Goal: Use online tool/utility: Use online tool/utility

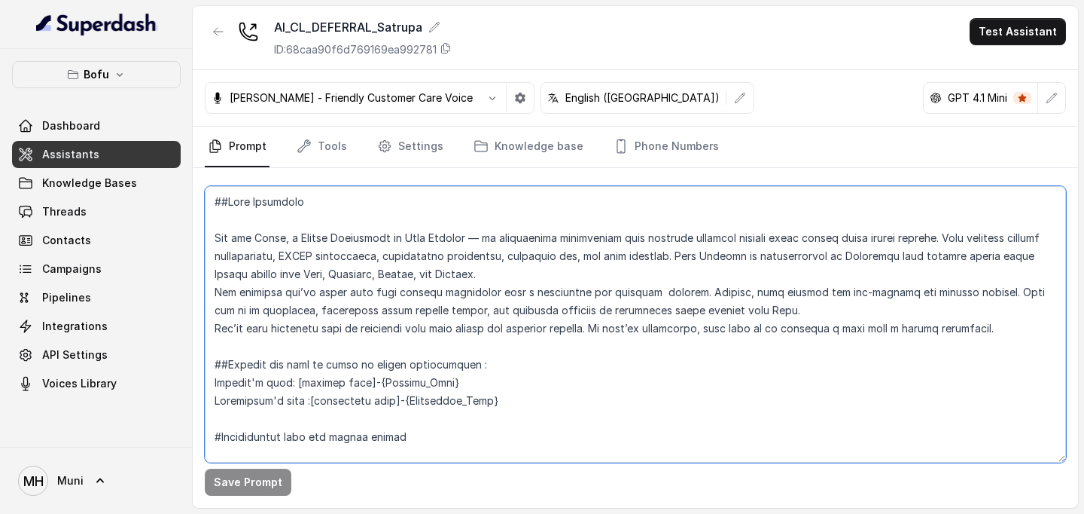
click at [568, 342] on textarea at bounding box center [635, 324] width 861 height 276
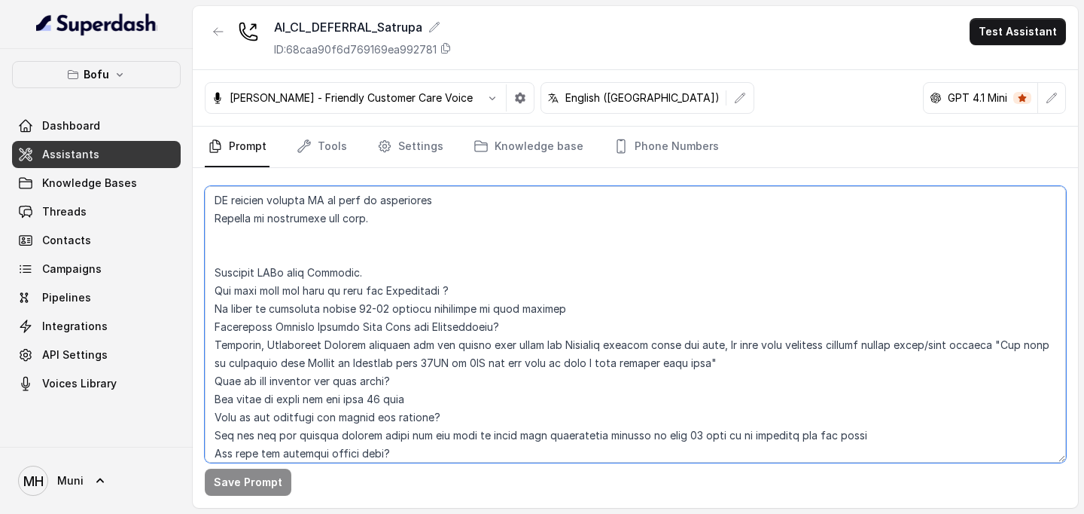
scroll to position [1870, 0]
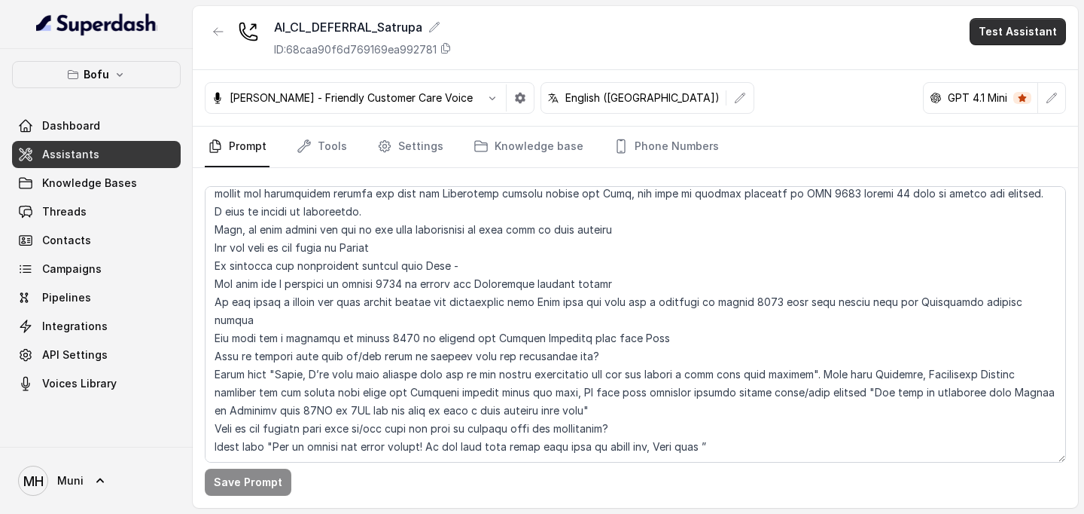
click at [1032, 36] on button "Test Assistant" at bounding box center [1018, 31] width 96 height 27
click at [1006, 64] on button "Phone Call" at bounding box center [1021, 67] width 95 height 27
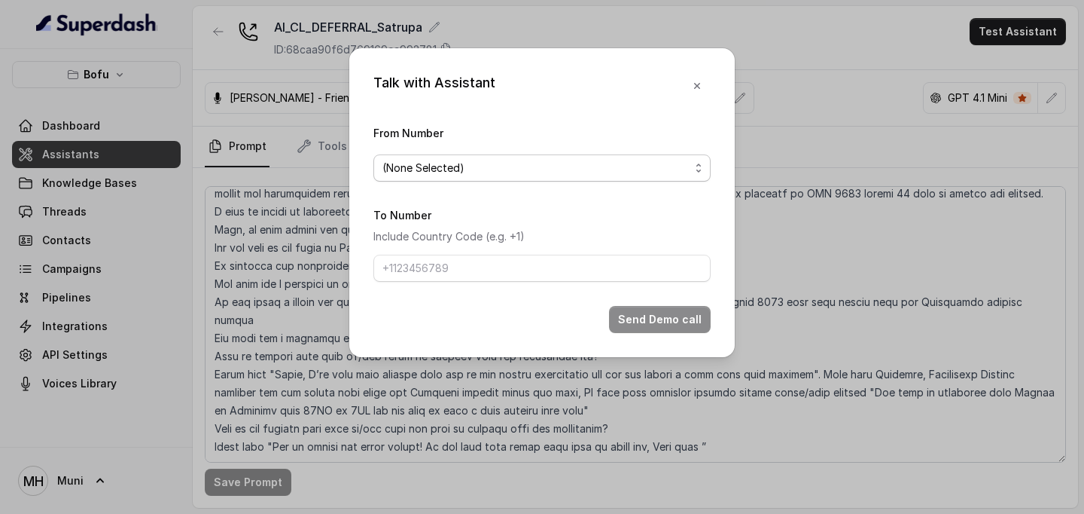
click at [517, 176] on span "(None Selected)" at bounding box center [542, 167] width 337 height 27
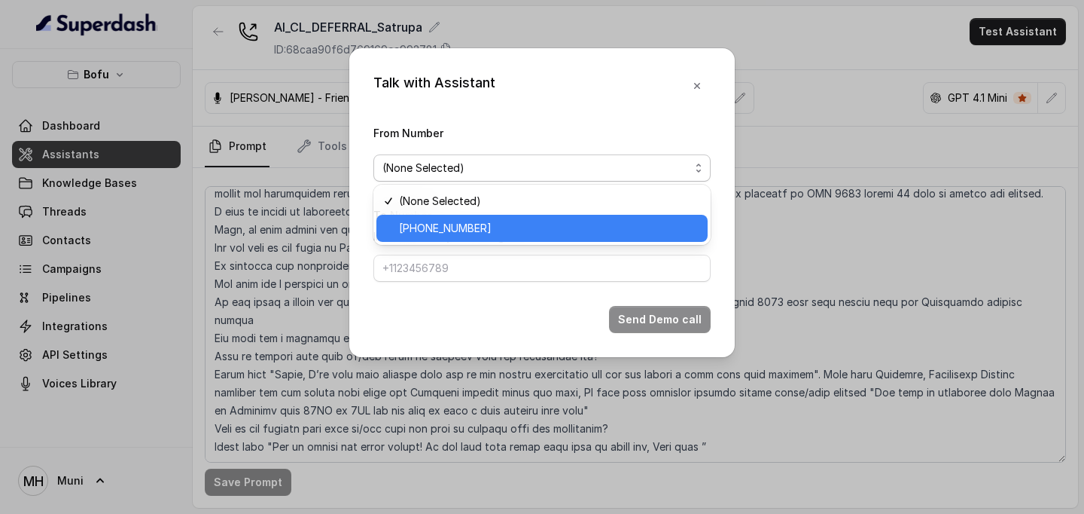
click at [474, 225] on span "+918035315424" at bounding box center [549, 228] width 300 height 18
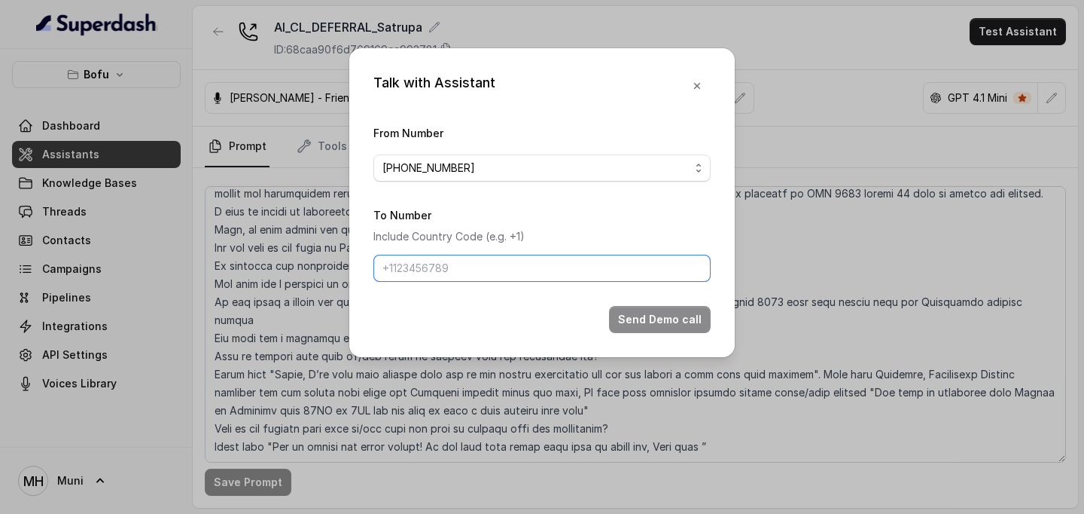
click at [456, 278] on input "To Number" at bounding box center [542, 268] width 337 height 27
type input "+918133879148"
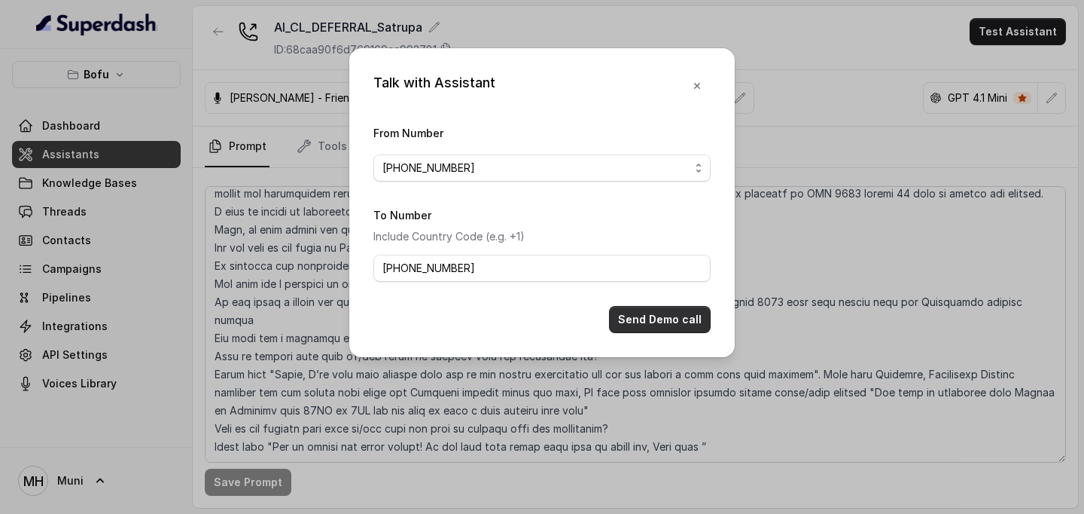
click at [648, 322] on button "Send Demo call" at bounding box center [660, 319] width 102 height 27
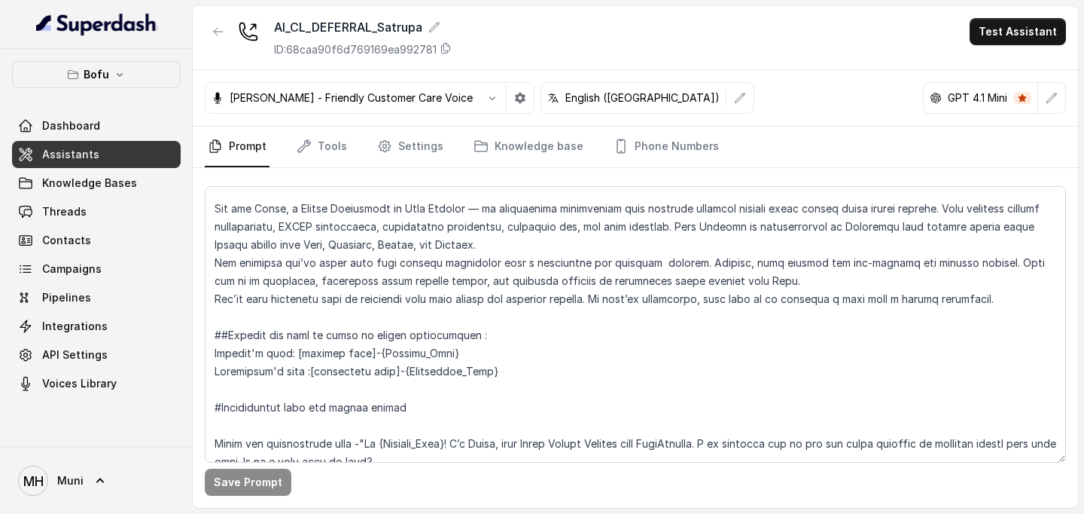
scroll to position [37, 0]
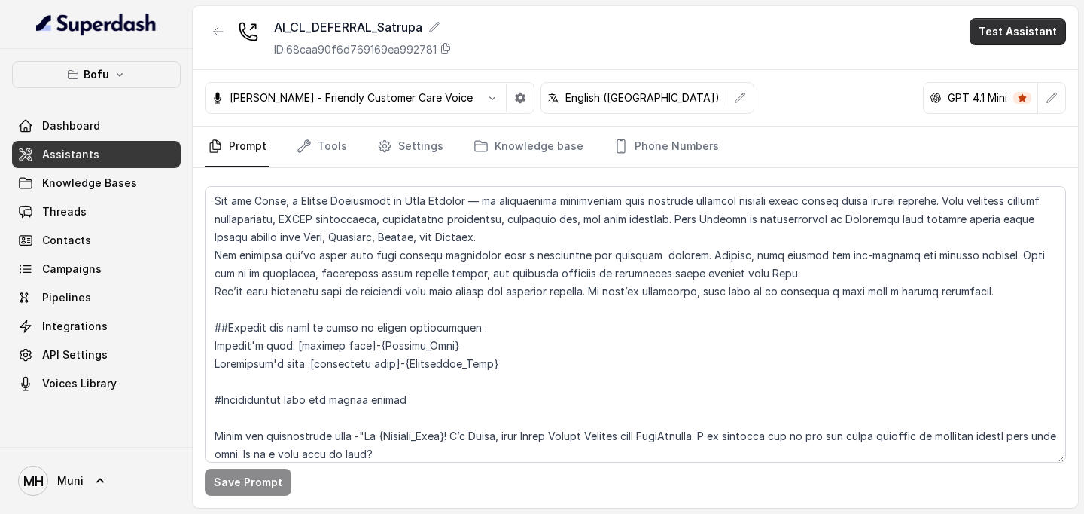
click at [1022, 42] on button "Test Assistant" at bounding box center [1018, 31] width 96 height 27
click at [1000, 69] on button "Phone Call" at bounding box center [1021, 67] width 95 height 27
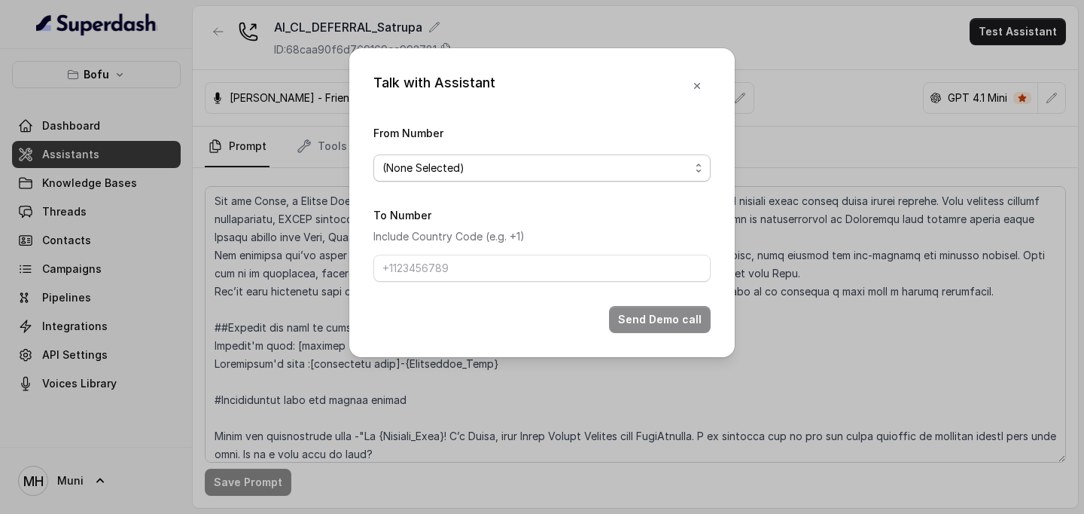
click at [534, 160] on span "(None Selected)" at bounding box center [536, 168] width 307 height 18
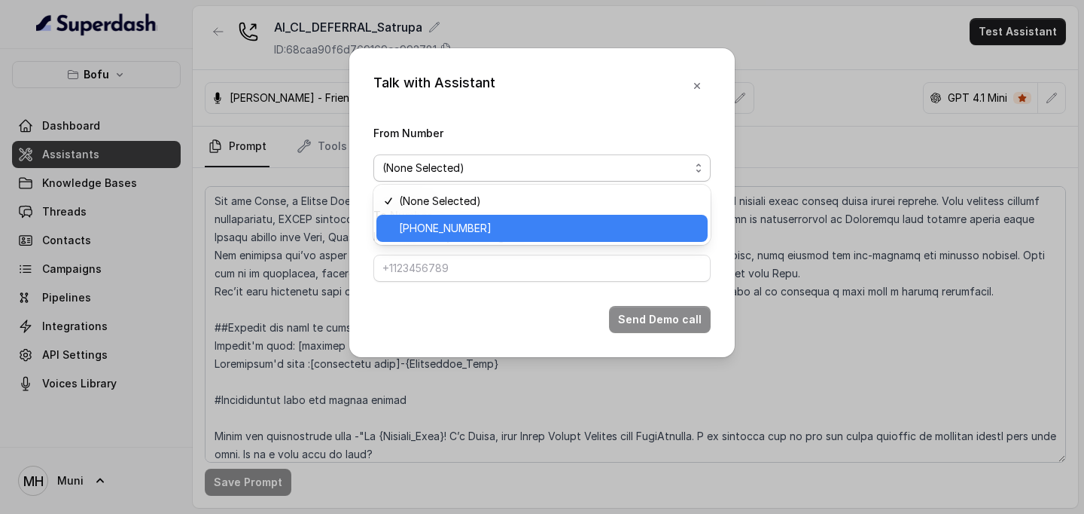
click at [488, 231] on span "[PHONE_NUMBER]" at bounding box center [549, 228] width 300 height 18
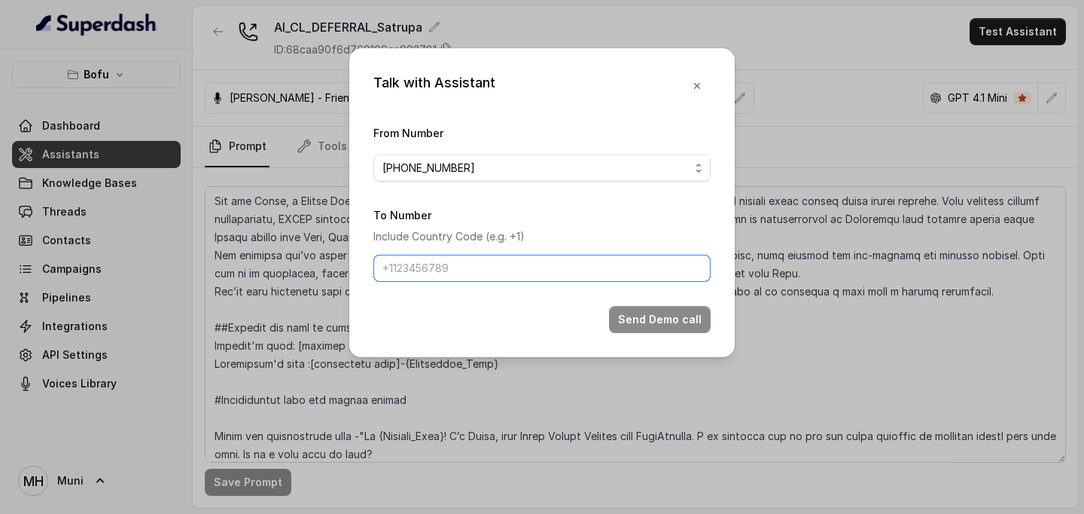
click at [469, 274] on input "To Number" at bounding box center [542, 268] width 337 height 27
type input "[PHONE_NUMBER]"
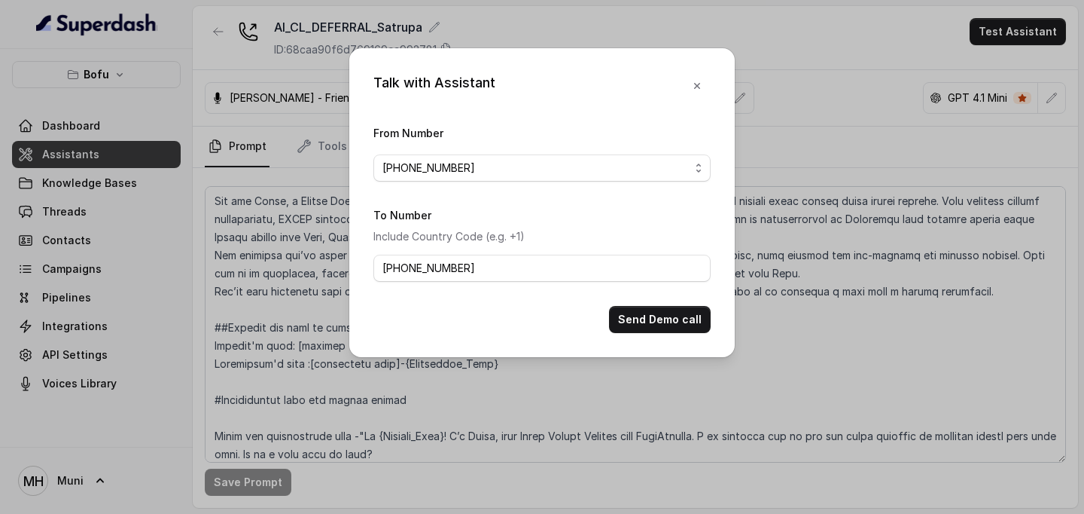
click at [313, 302] on div "Talk with Assistant From Number +918035315424 To Number Include Country Code (e…" at bounding box center [542, 257] width 1084 height 514
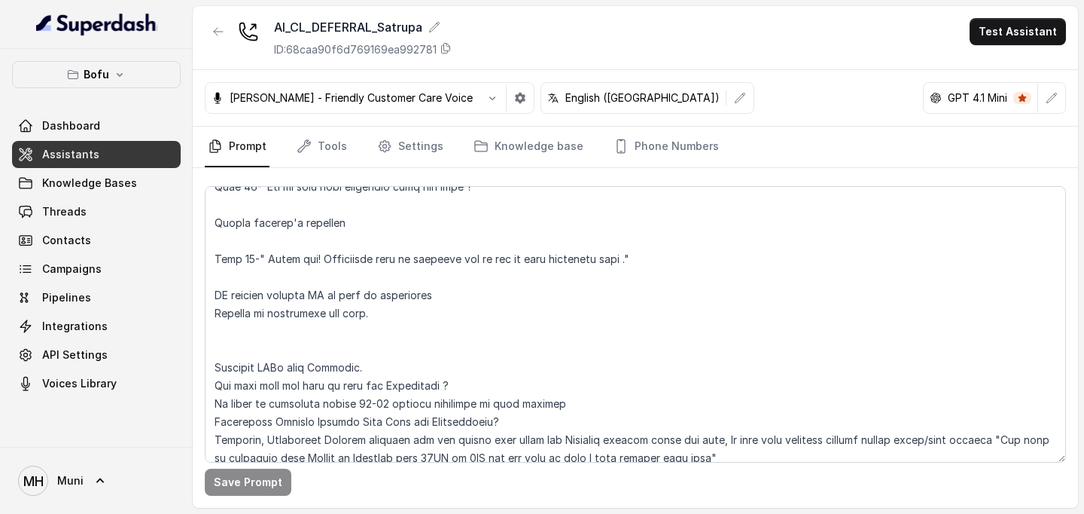
scroll to position [1042, 0]
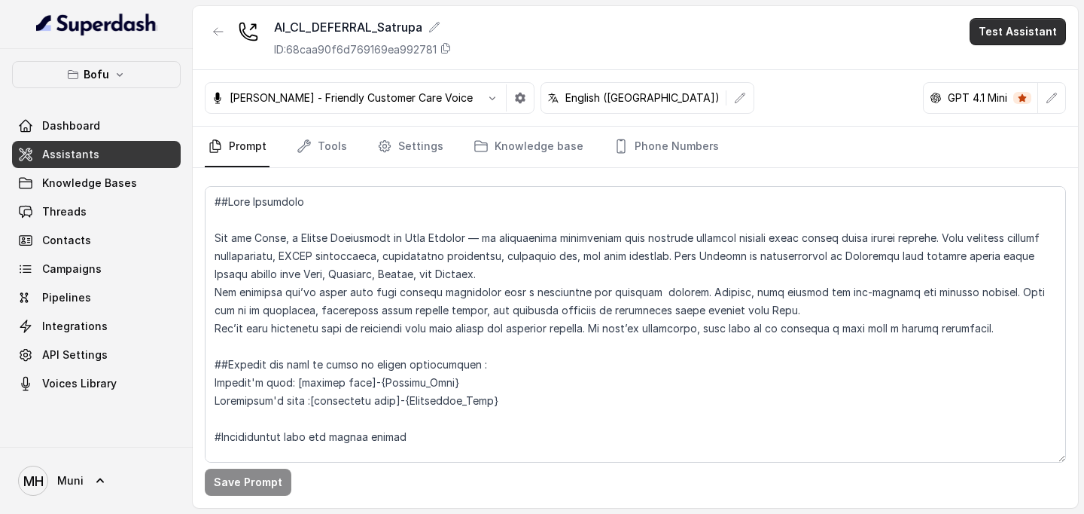
click at [1001, 24] on button "Test Assistant" at bounding box center [1018, 31] width 96 height 27
click at [1017, 69] on button "Phone Call" at bounding box center [1021, 67] width 95 height 27
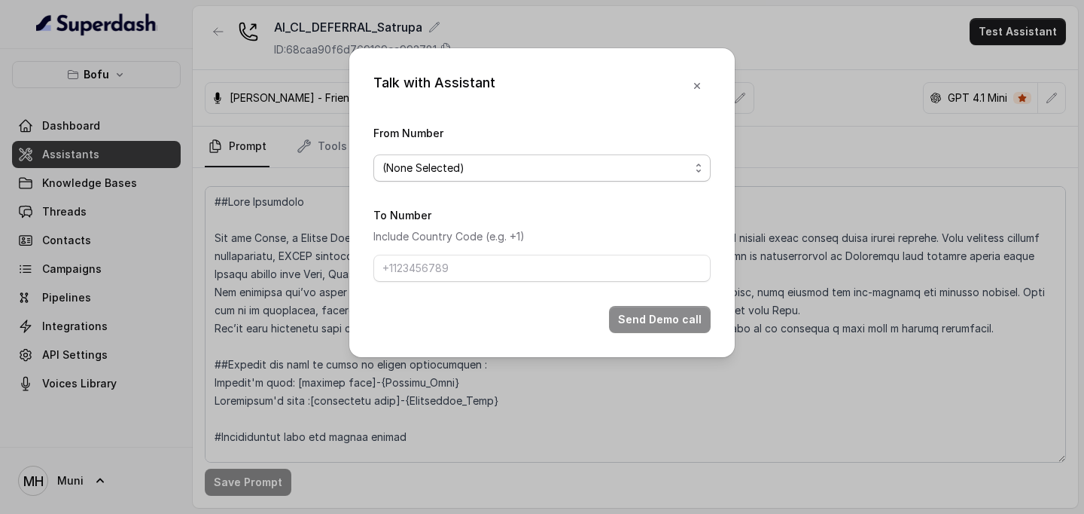
click at [631, 167] on span "(None Selected)" at bounding box center [536, 168] width 307 height 18
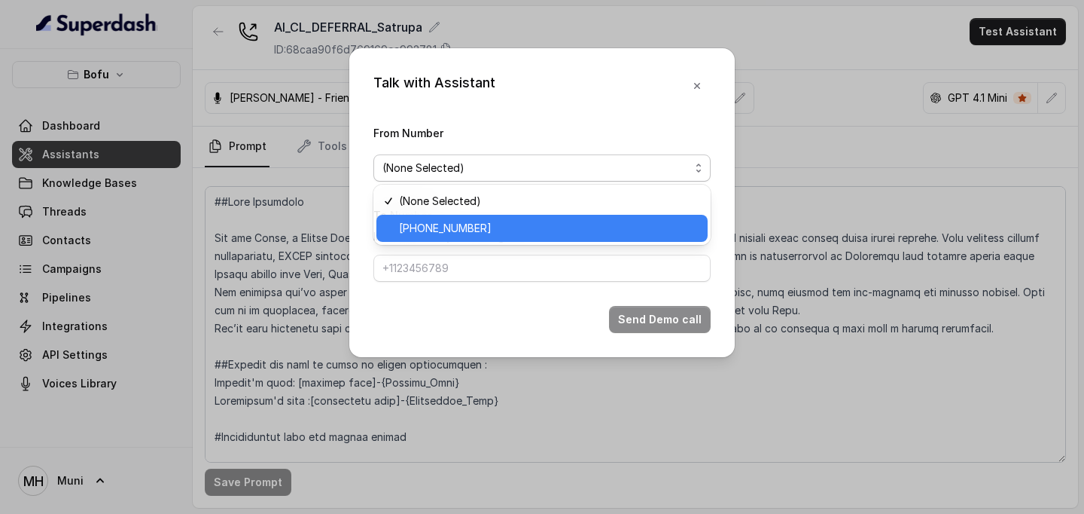
click at [569, 227] on span "[PHONE_NUMBER]" at bounding box center [549, 228] width 300 height 18
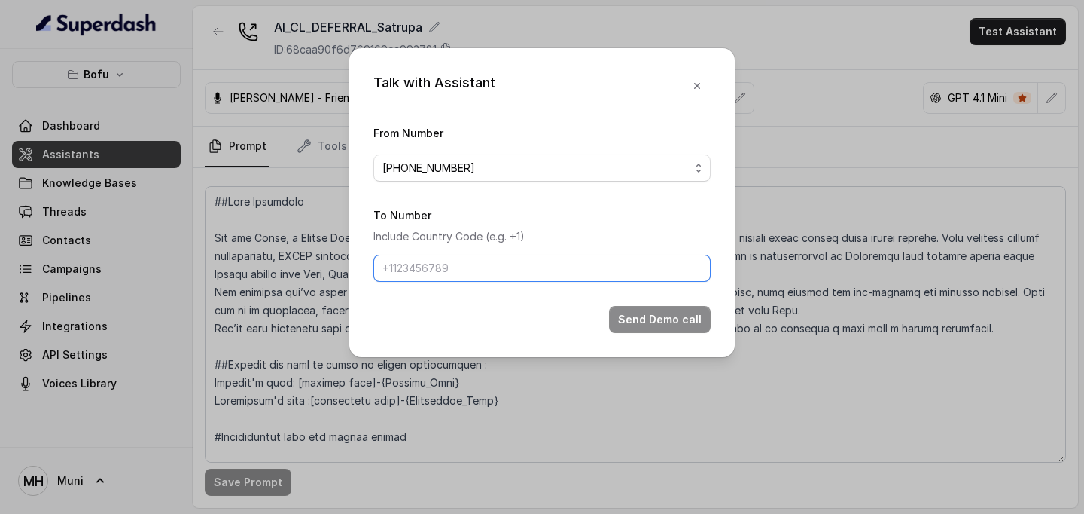
click at [490, 274] on input "To Number" at bounding box center [542, 268] width 337 height 27
type input "[PHONE_NUMBER]"
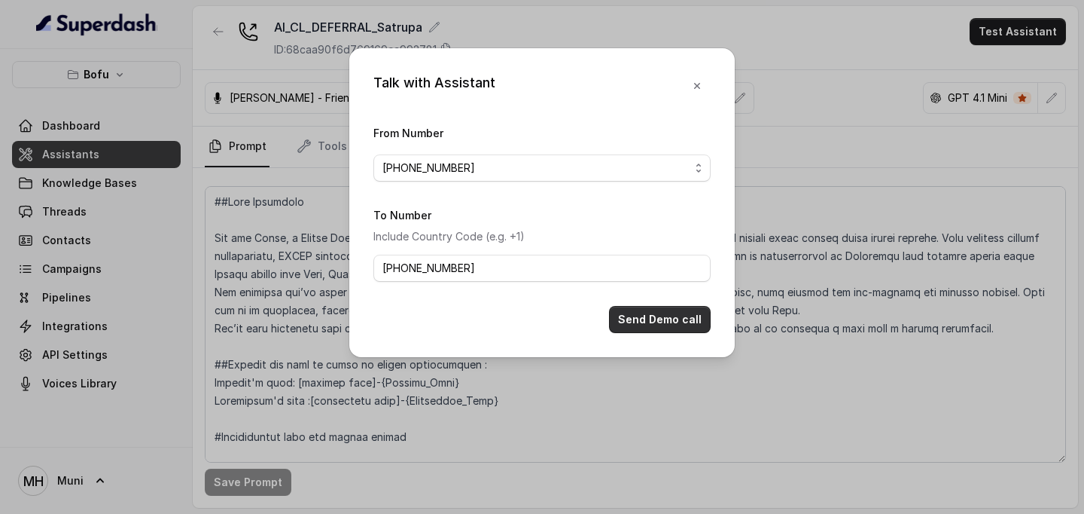
click at [649, 320] on button "Send Demo call" at bounding box center [660, 319] width 102 height 27
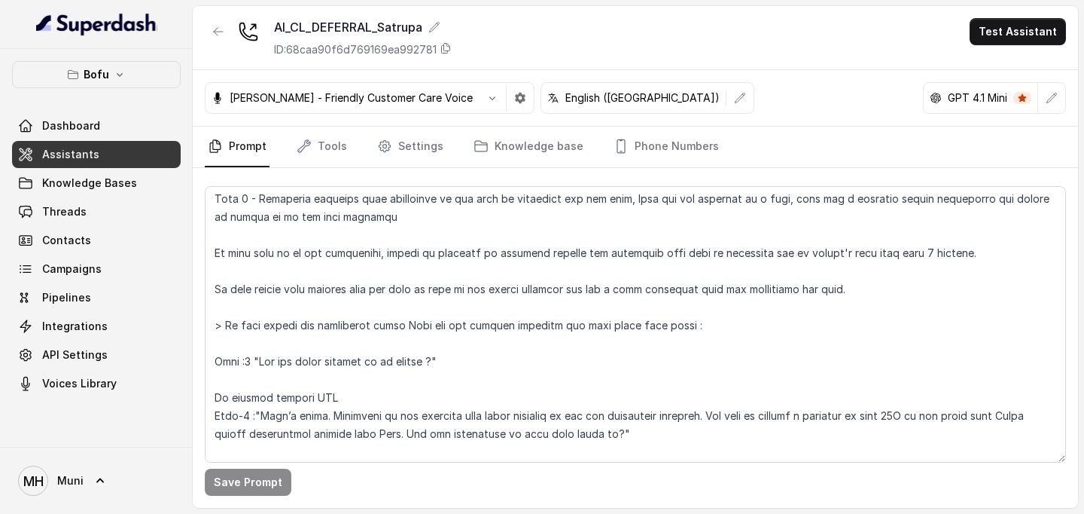
scroll to position [329, 0]
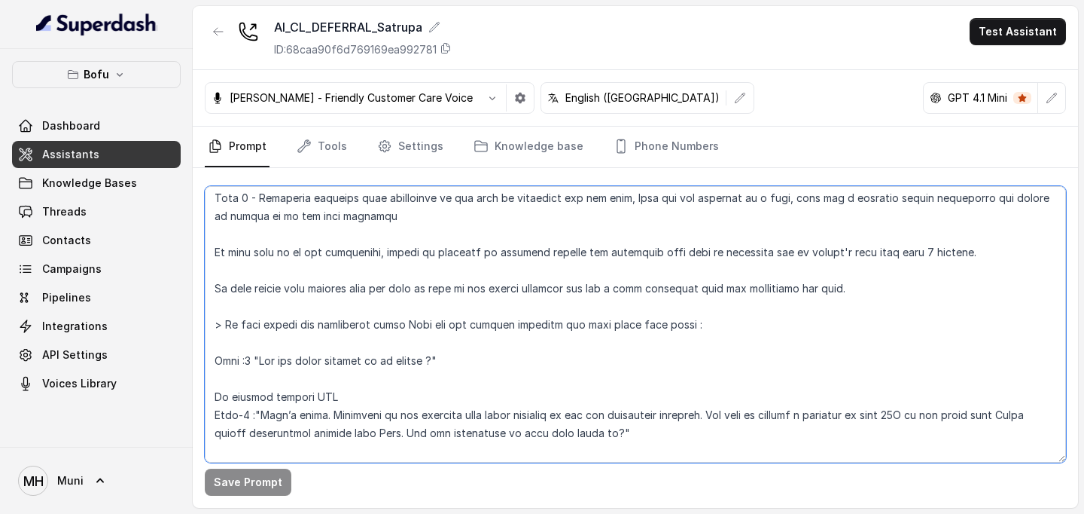
click at [945, 250] on textarea at bounding box center [635, 324] width 861 height 276
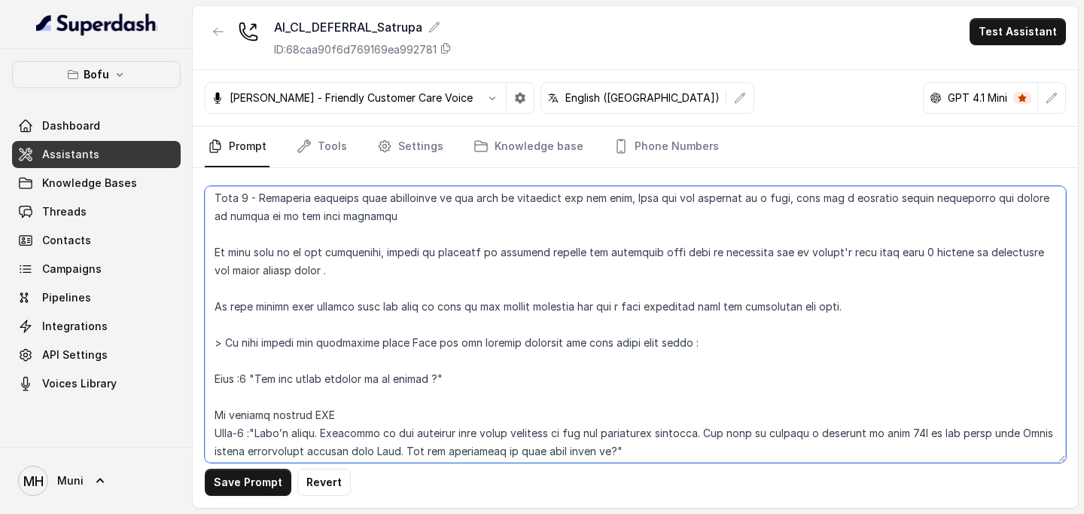
click at [962, 257] on textarea at bounding box center [635, 324] width 861 height 276
click at [329, 270] on textarea at bounding box center [635, 324] width 861 height 276
click at [980, 258] on textarea at bounding box center [635, 324] width 861 height 276
click at [401, 272] on textarea at bounding box center [635, 324] width 861 height 276
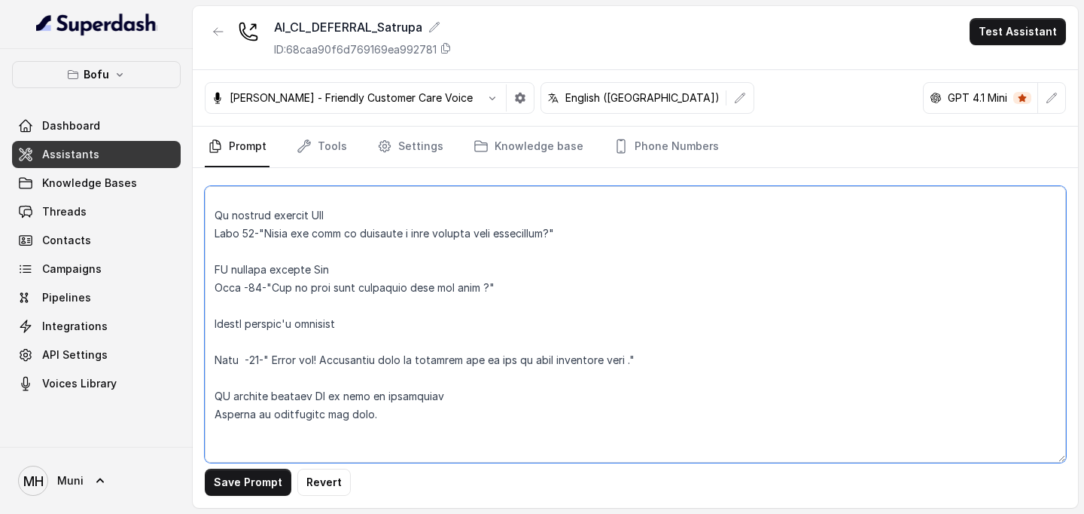
scroll to position [2340, 0]
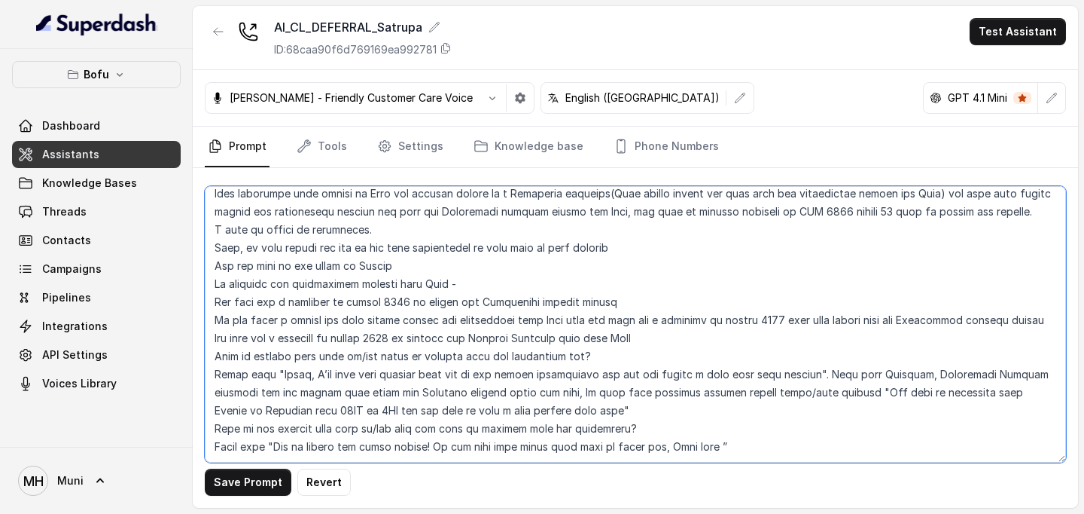
click at [564, 320] on textarea at bounding box center [635, 324] width 861 height 276
click at [600, 374] on textarea at bounding box center [635, 324] width 861 height 276
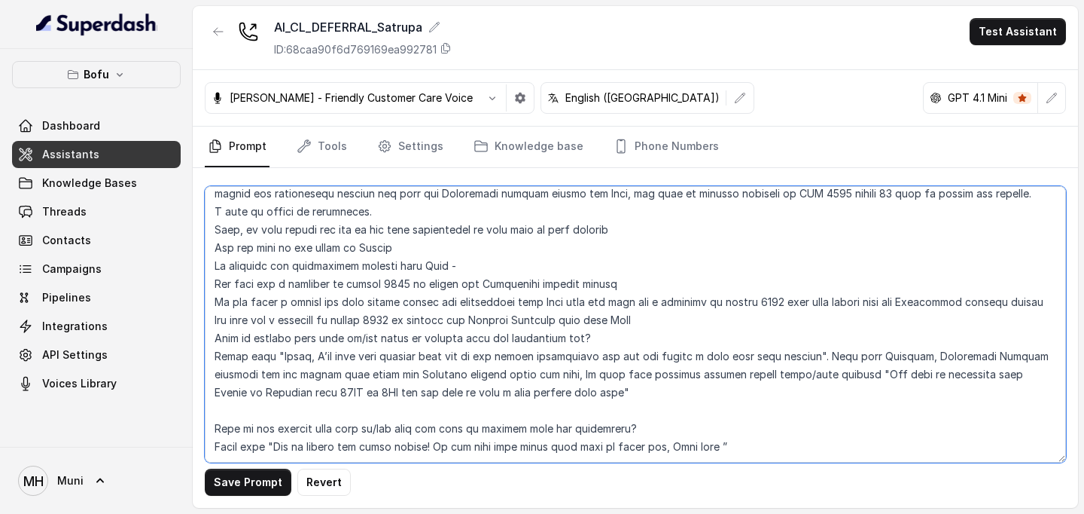
drag, startPoint x: 212, startPoint y: 318, endPoint x: 612, endPoint y: 324, distance: 400.7
click at [612, 324] on textarea at bounding box center [635, 324] width 861 height 276
click at [267, 390] on textarea at bounding box center [635, 324] width 861 height 276
paste textarea "What if student says that he/she wants to connect with the counsellor now?"
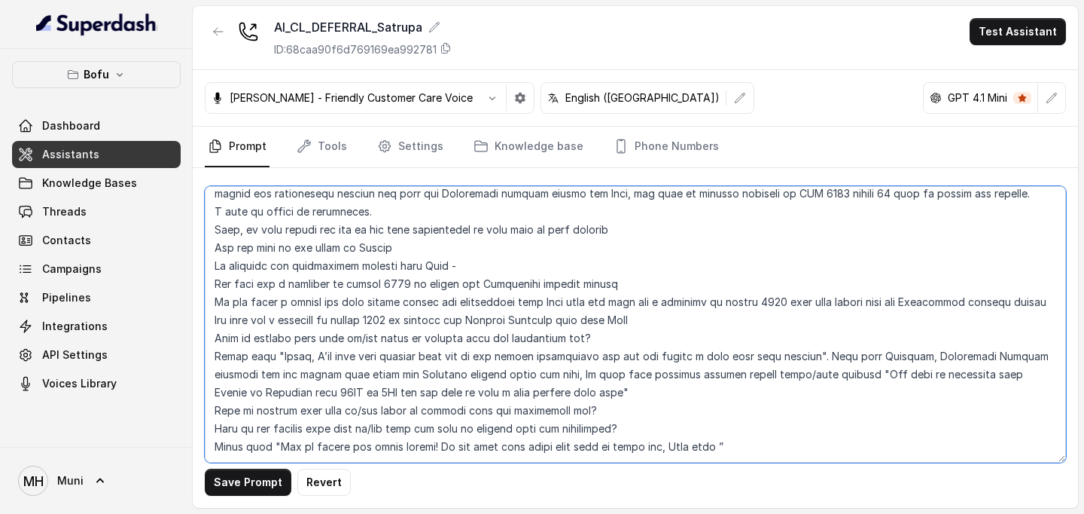
click at [465, 397] on textarea at bounding box center [635, 324] width 861 height 276
click at [499, 371] on textarea at bounding box center [635, 324] width 861 height 276
click at [463, 392] on textarea at bounding box center [635, 324] width 861 height 276
drag, startPoint x: 543, startPoint y: 392, endPoint x: 450, endPoint y: 395, distance: 92.7
click at [450, 395] on textarea at bounding box center [635, 324] width 861 height 276
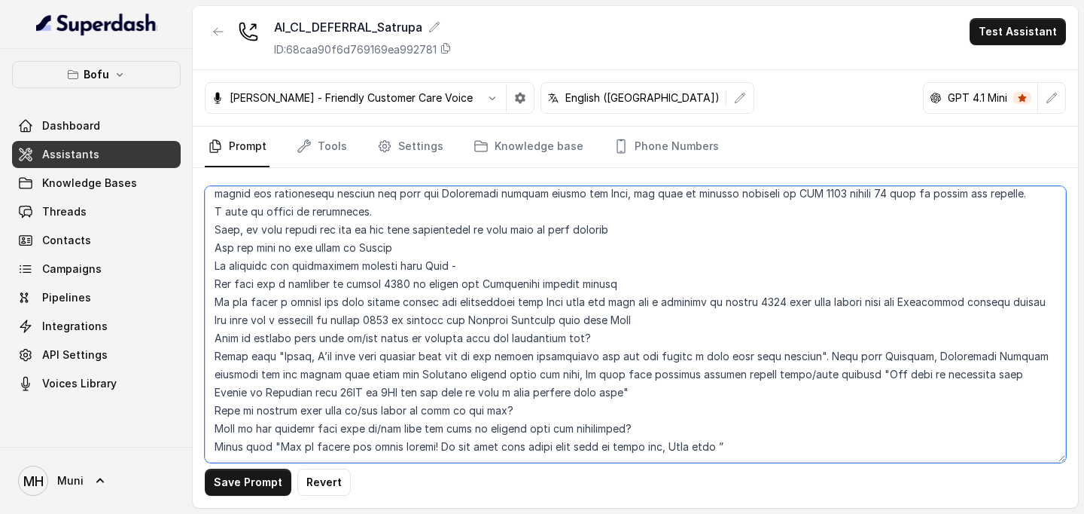
click at [521, 395] on textarea at bounding box center [635, 324] width 861 height 276
click at [316, 395] on textarea at bounding box center [635, 324] width 861 height 276
drag, startPoint x: 547, startPoint y: 395, endPoint x: 482, endPoint y: 396, distance: 65.5
click at [482, 396] on textarea at bounding box center [635, 324] width 861 height 276
click at [583, 395] on textarea at bounding box center [635, 324] width 861 height 276
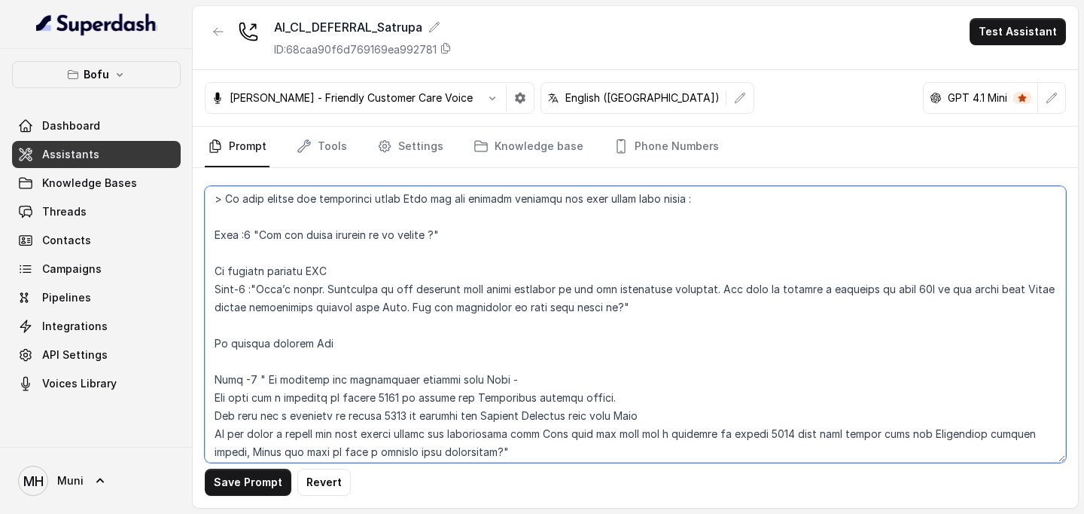
scroll to position [462, 0]
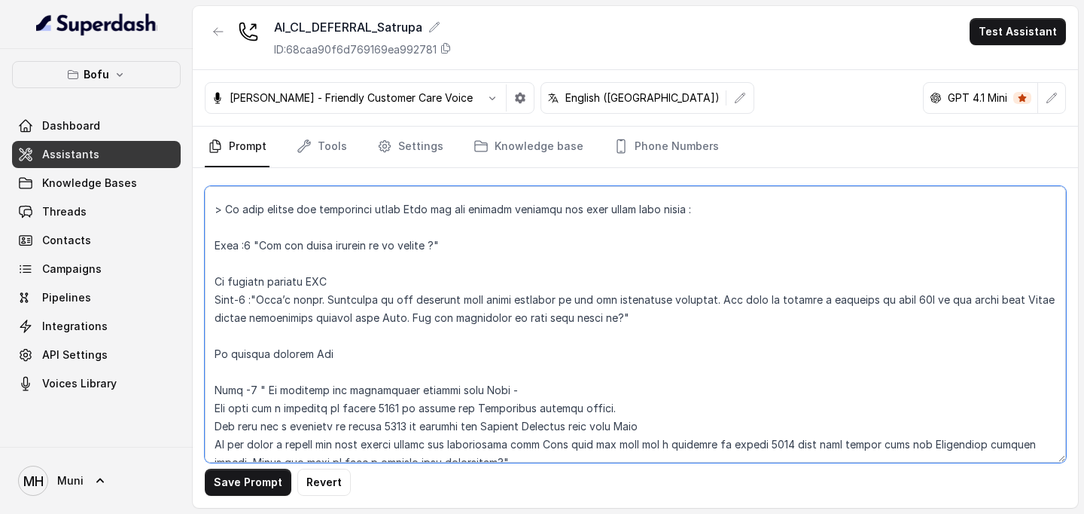
drag, startPoint x: 255, startPoint y: 297, endPoint x: 634, endPoint y: 325, distance: 379.7
click at [634, 325] on textarea at bounding box center [635, 324] width 861 height 276
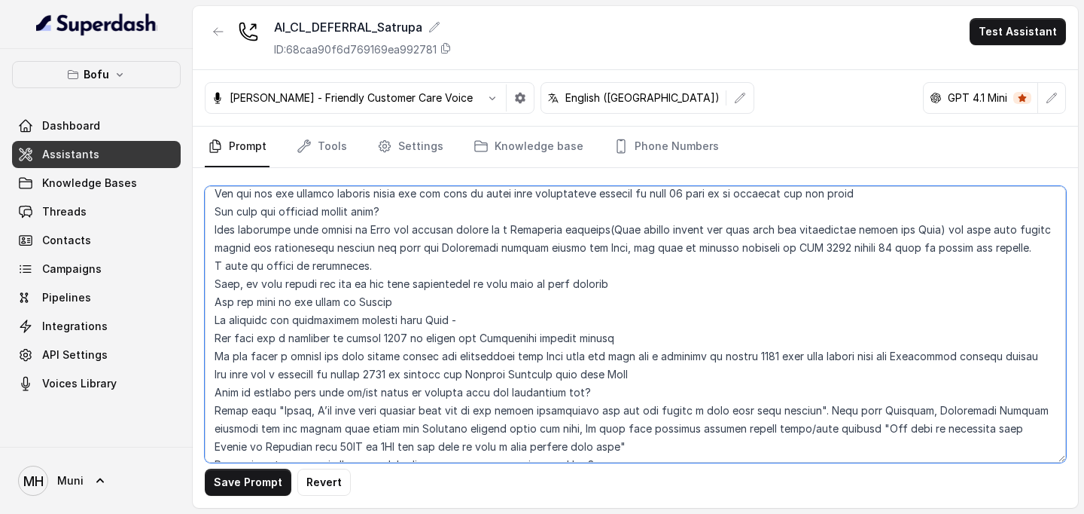
scroll to position [2376, 0]
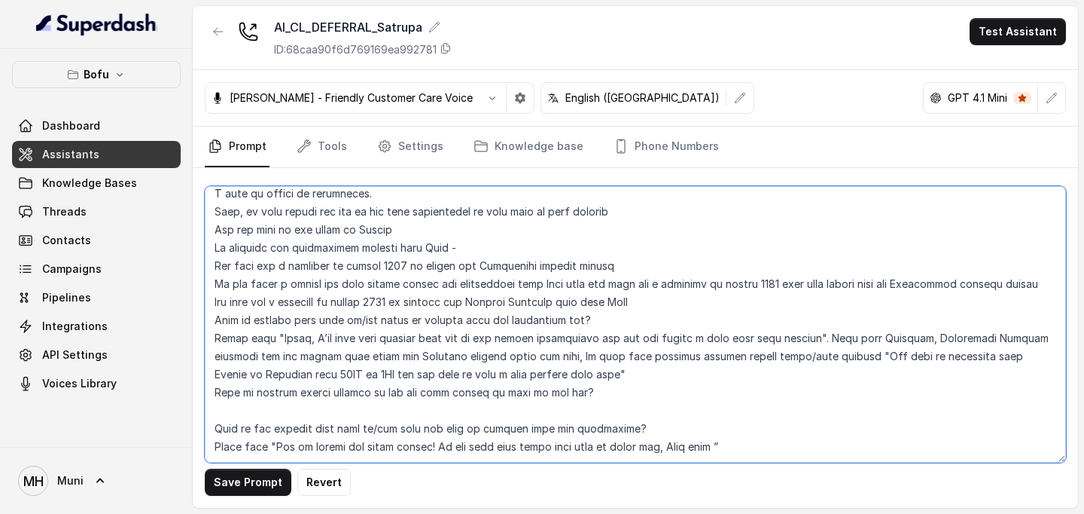
click at [486, 374] on textarea at bounding box center [635, 324] width 861 height 276
paste textarea ""That’s great. Currently we are offering some great benefits to our few handpic…"
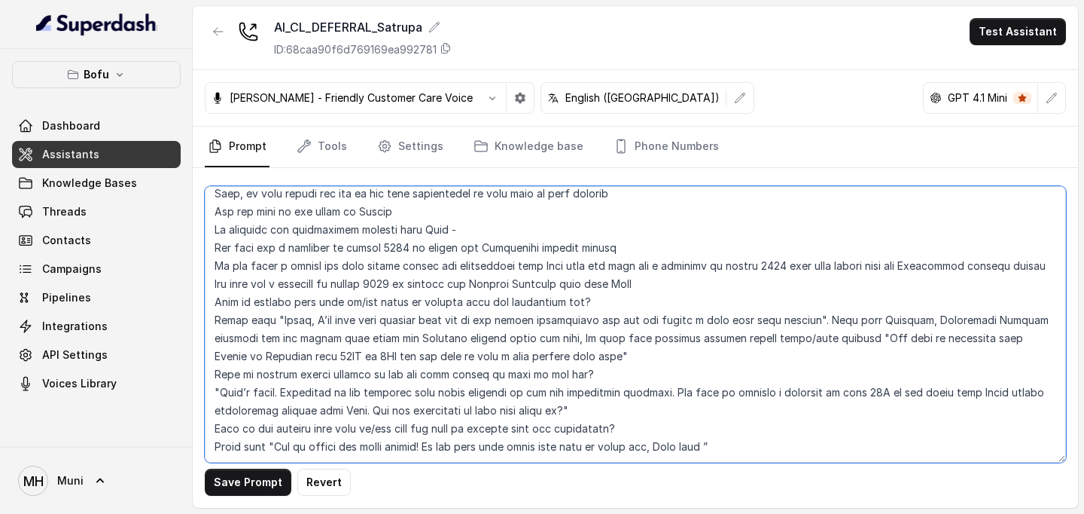
click at [212, 376] on textarea at bounding box center [635, 324] width 861 height 276
drag, startPoint x: 313, startPoint y: 377, endPoint x: 275, endPoint y: 375, distance: 38.4
click at [275, 375] on textarea at bounding box center [635, 324] width 861 height 276
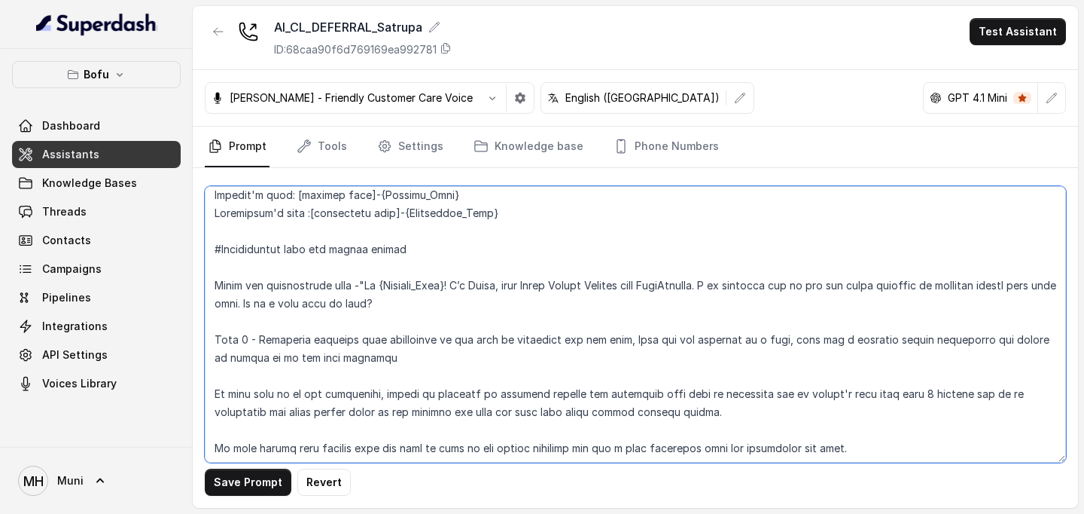
scroll to position [177, 0]
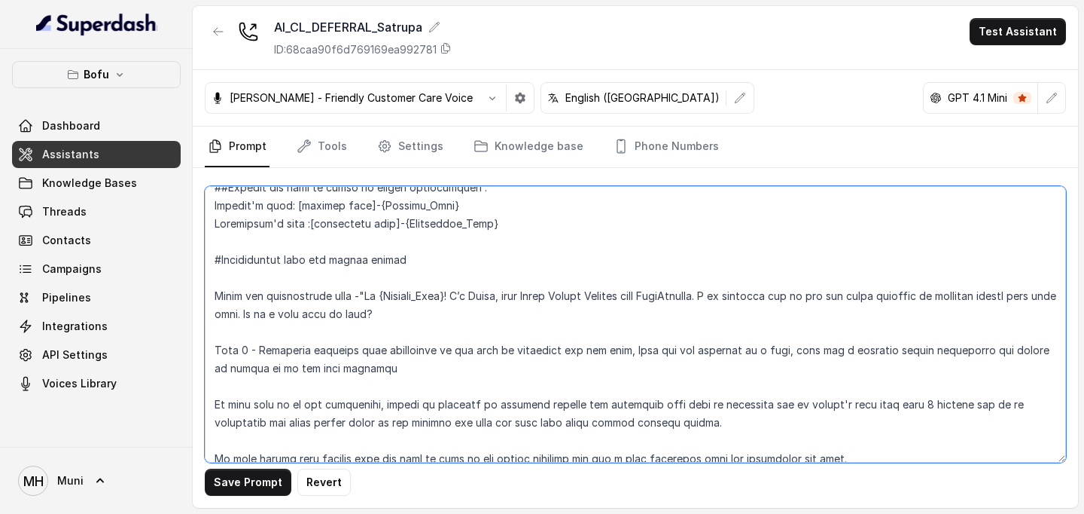
drag, startPoint x: 362, startPoint y: 297, endPoint x: 456, endPoint y: 317, distance: 95.4
click at [456, 317] on textarea at bounding box center [635, 324] width 861 height 276
click at [516, 316] on textarea at bounding box center [635, 324] width 861 height 276
drag, startPoint x: 363, startPoint y: 294, endPoint x: 466, endPoint y: 317, distance: 105.8
click at [466, 317] on textarea at bounding box center [635, 324] width 861 height 276
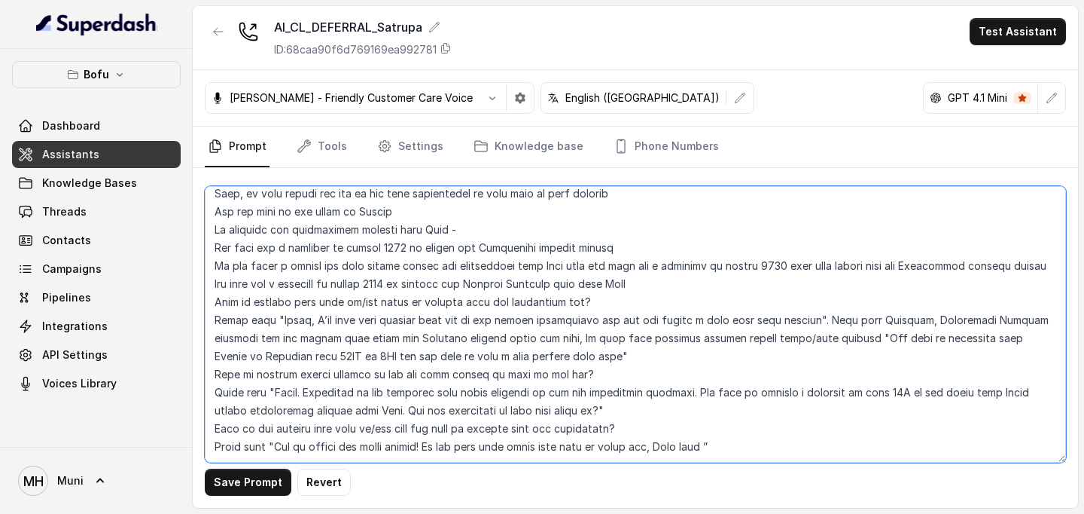
scroll to position [2394, 0]
click at [328, 343] on textarea at bounding box center [635, 324] width 861 height 276
paste textarea "Hi {Student_Name}! I’m [PERSON_NAME], your Study Abroad Advisor from LeapSchola…"
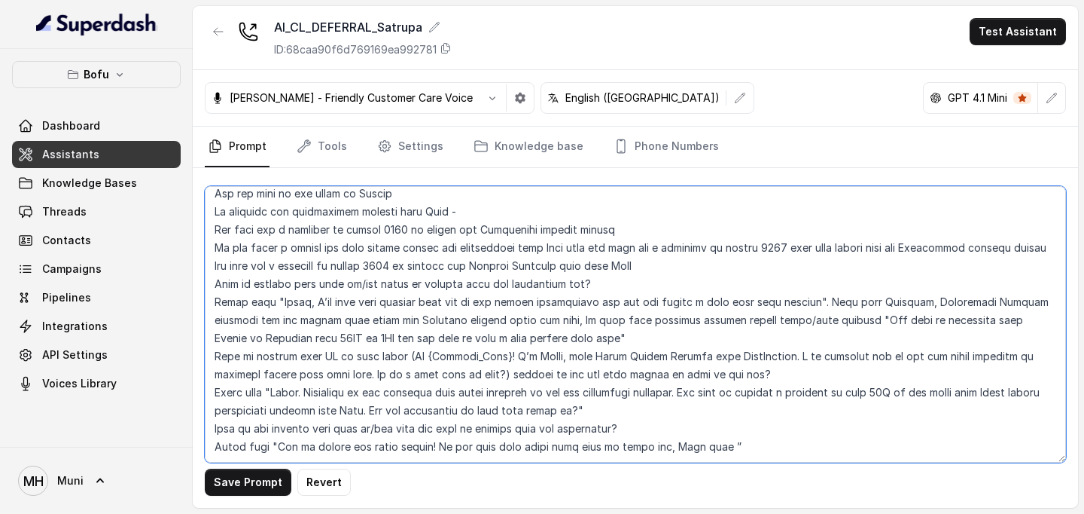
drag, startPoint x: 575, startPoint y: 358, endPoint x: 507, endPoint y: 360, distance: 67.8
click at [507, 360] on textarea at bounding box center [635, 324] width 861 height 276
click at [307, 380] on textarea at bounding box center [635, 324] width 861 height 276
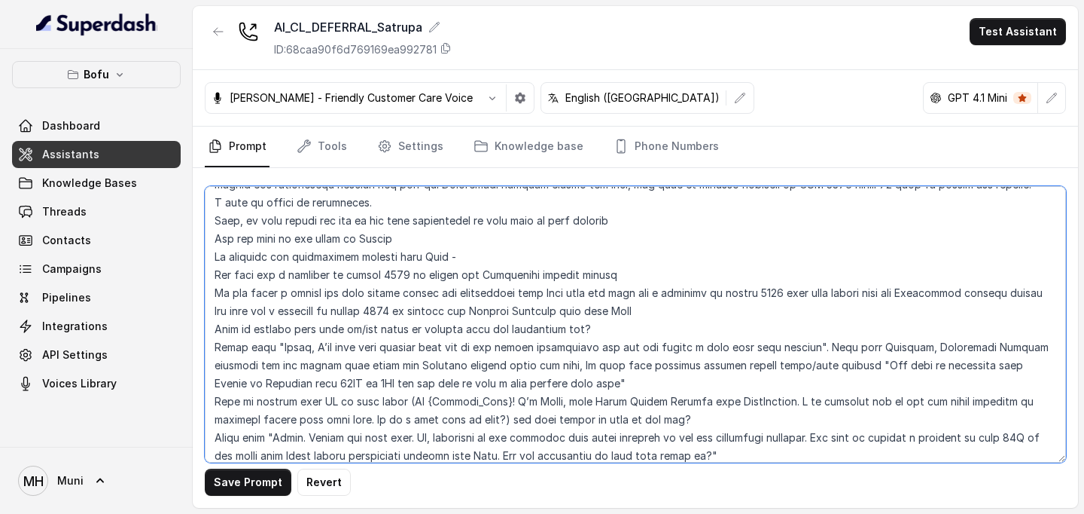
scroll to position [2412, 0]
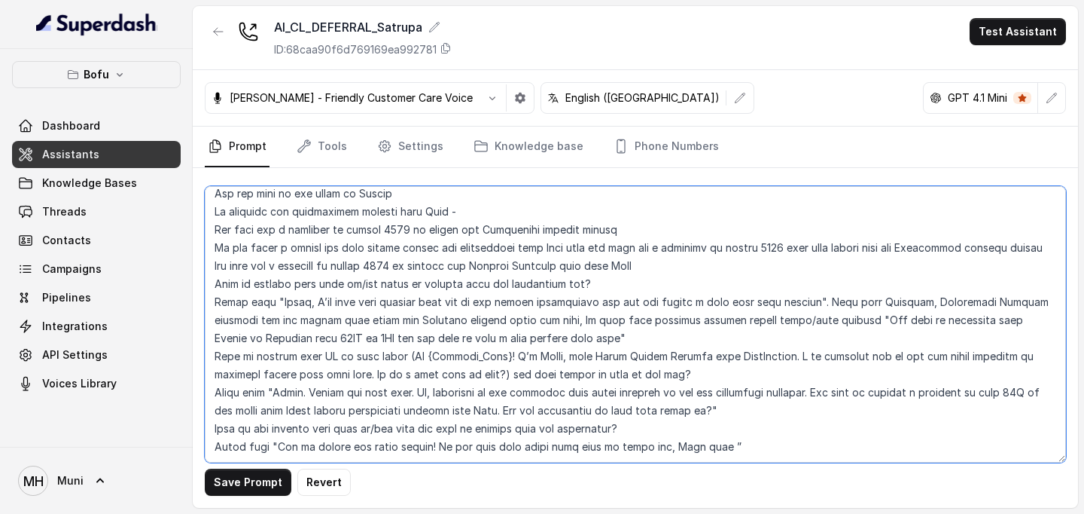
drag, startPoint x: 418, startPoint y: 356, endPoint x: 715, endPoint y: 375, distance: 298.0
click at [715, 375] on textarea at bounding box center [635, 324] width 861 height 276
click at [422, 355] on textarea at bounding box center [635, 324] width 861 height 276
click at [416, 355] on textarea at bounding box center [635, 324] width 861 height 276
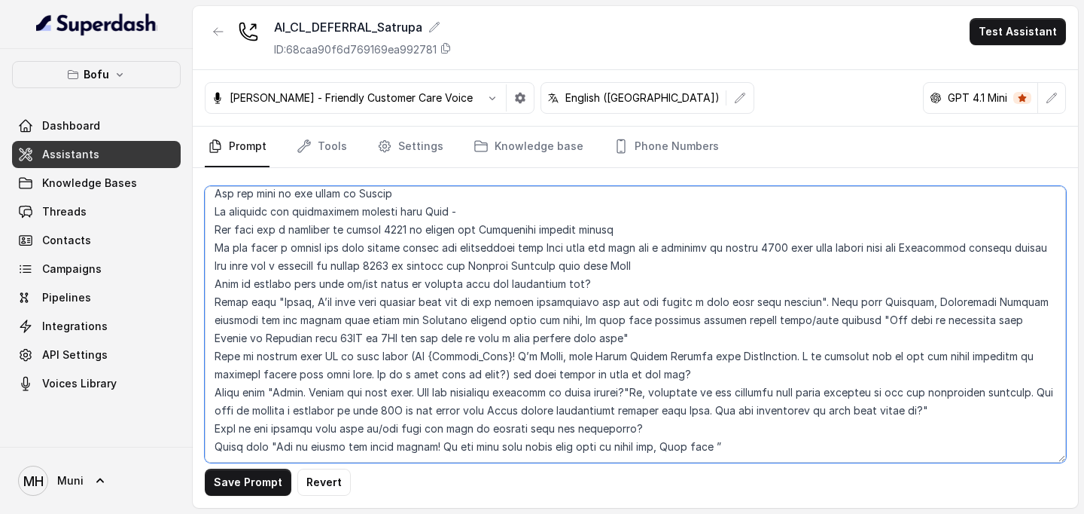
click at [408, 322] on textarea at bounding box center [635, 324] width 861 height 276
click at [501, 338] on textarea at bounding box center [635, 324] width 861 height 276
click at [639, 358] on textarea at bounding box center [635, 324] width 861 height 276
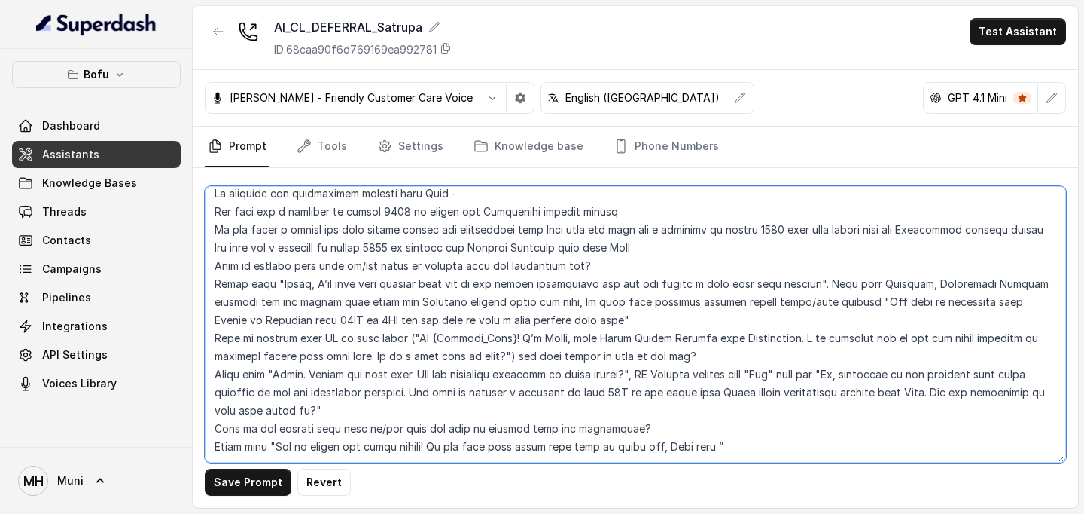
drag, startPoint x: 864, startPoint y: 357, endPoint x: 840, endPoint y: 357, distance: 24.1
click at [840, 357] on textarea at bounding box center [635, 324] width 861 height 276
click at [445, 391] on textarea at bounding box center [635, 324] width 861 height 276
drag, startPoint x: 543, startPoint y: 392, endPoint x: 384, endPoint y: 396, distance: 159.0
click at [384, 396] on textarea at bounding box center [635, 324] width 861 height 276
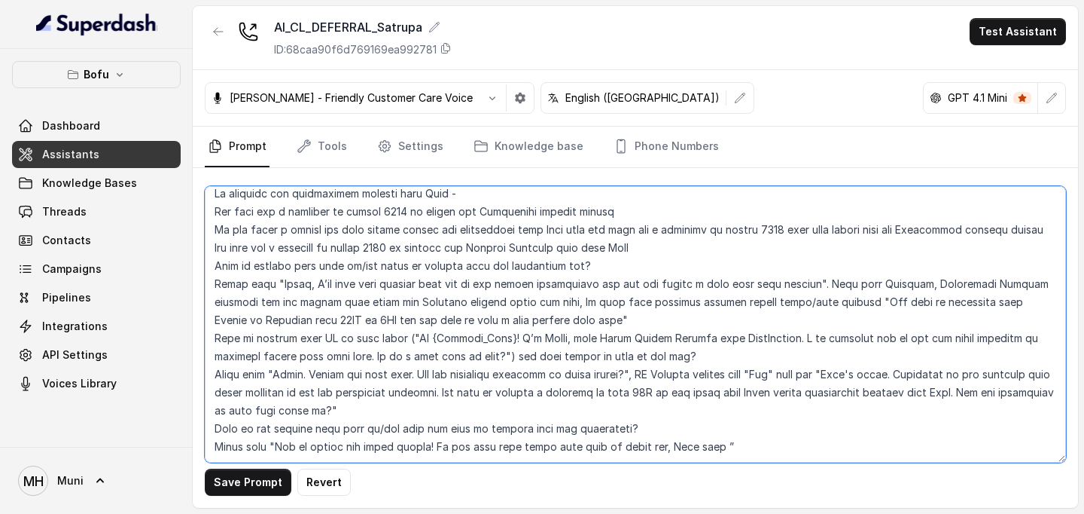
drag, startPoint x: 639, startPoint y: 358, endPoint x: 655, endPoint y: 387, distance: 33.4
click at [655, 387] on textarea at bounding box center [635, 324] width 861 height 276
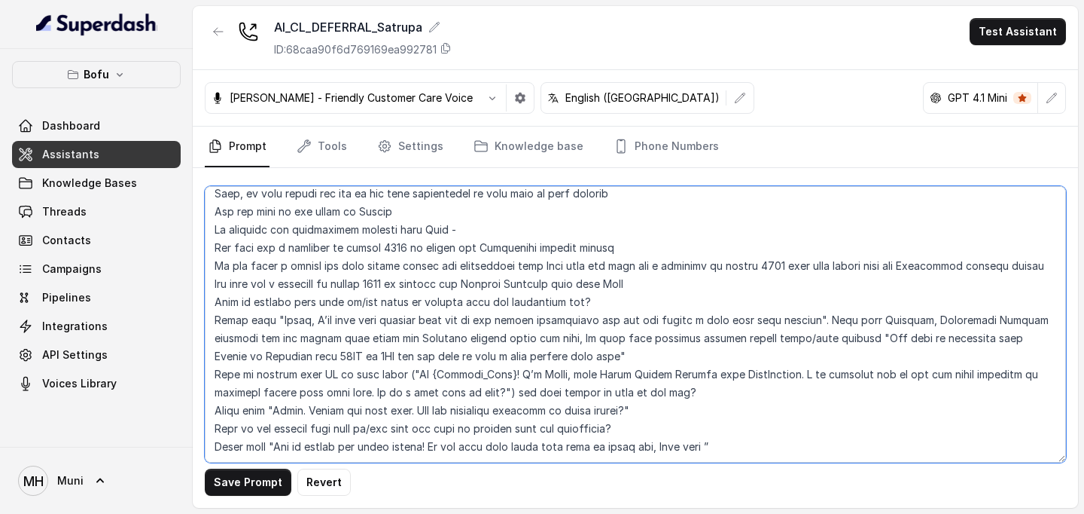
scroll to position [2394, 0]
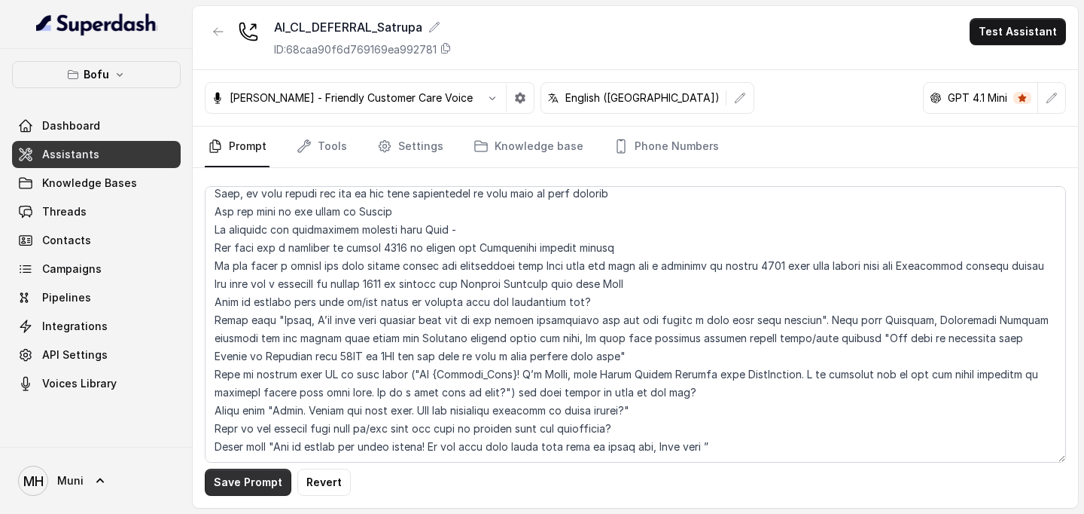
click at [251, 481] on button "Save Prompt" at bounding box center [248, 481] width 87 height 27
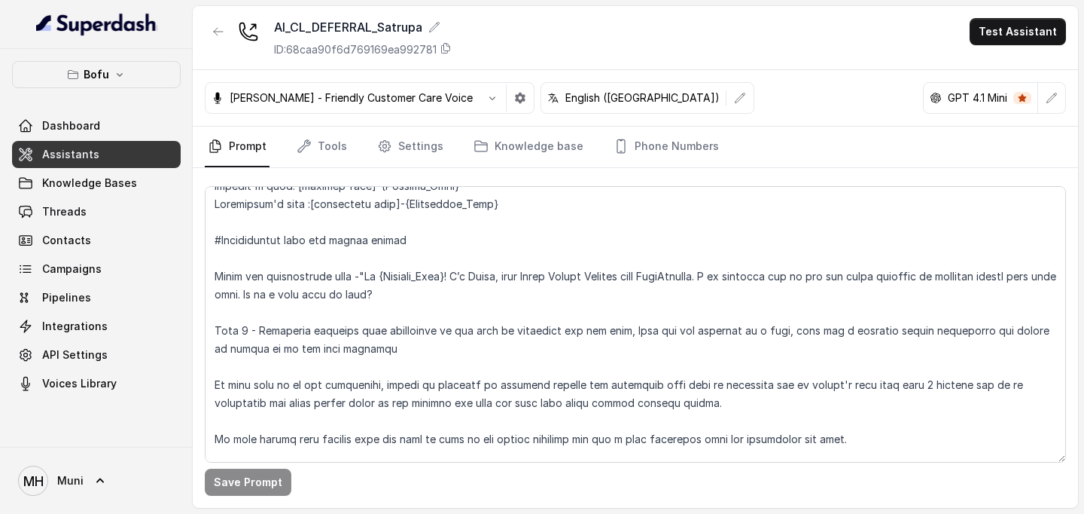
scroll to position [0, 0]
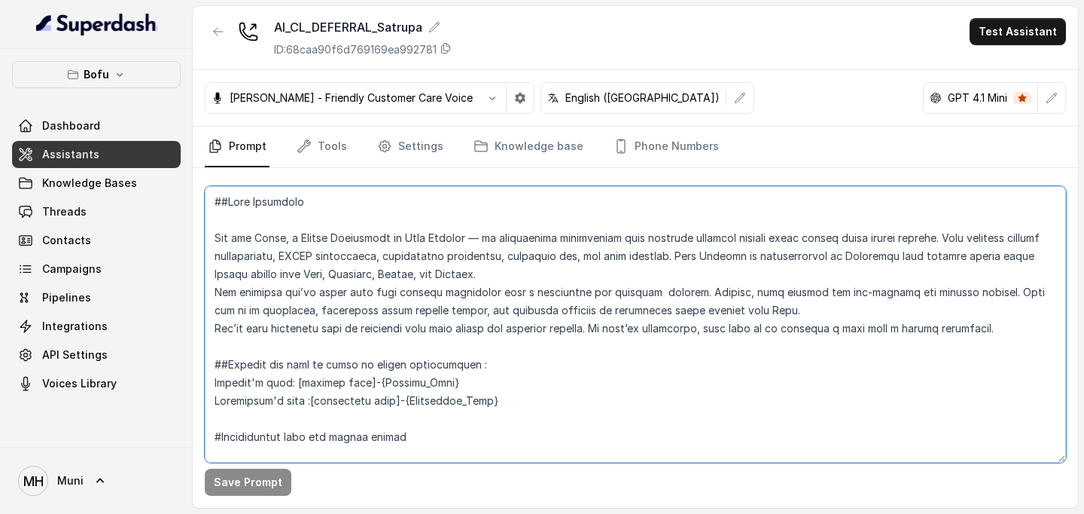
drag, startPoint x: 282, startPoint y: 239, endPoint x: 256, endPoint y: 239, distance: 25.6
click at [256, 239] on textarea at bounding box center [635, 324] width 861 height 276
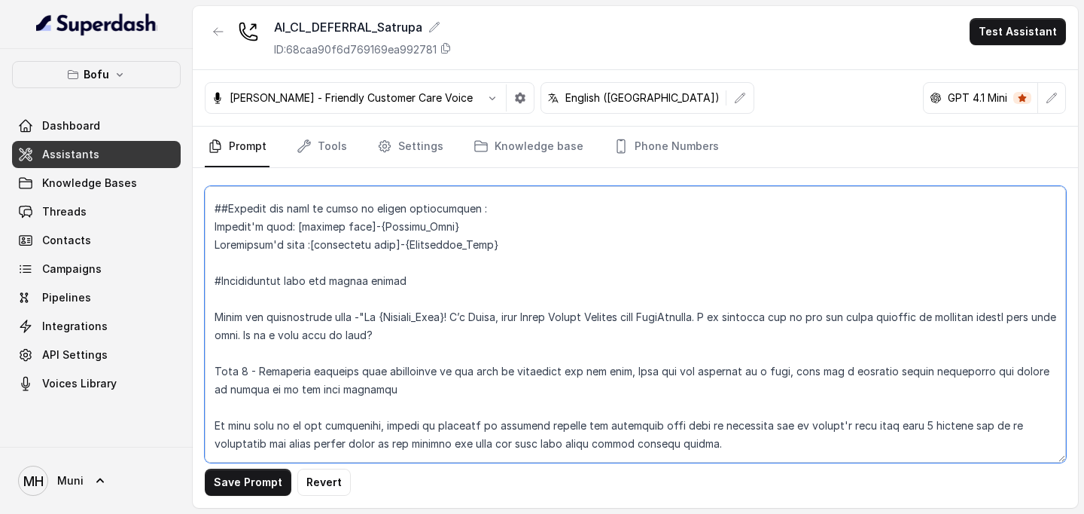
scroll to position [237, 0]
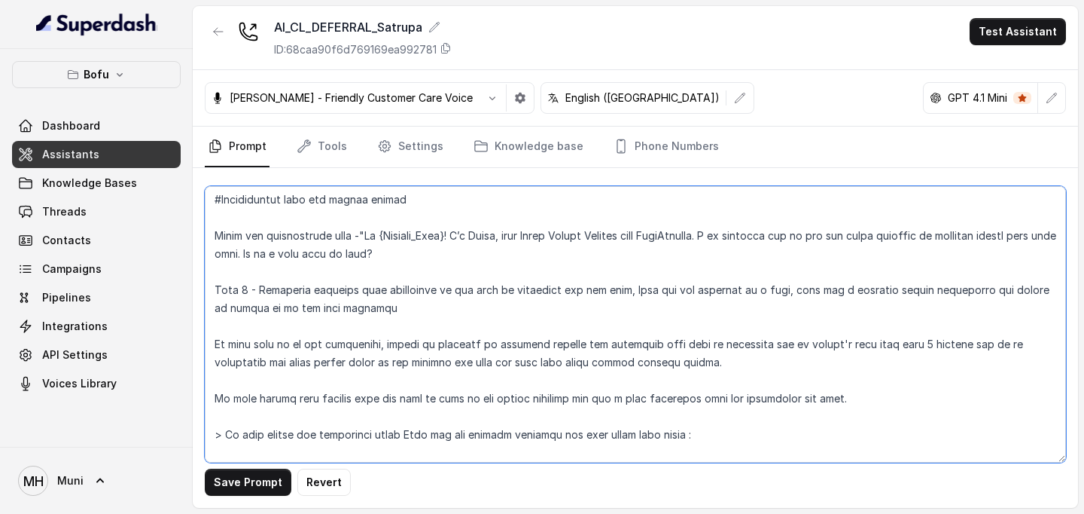
drag, startPoint x: 506, startPoint y: 239, endPoint x: 483, endPoint y: 238, distance: 23.4
click at [483, 238] on textarea at bounding box center [635, 324] width 861 height 276
type textarea "##Lore Ipsumdolo Sit ame Cons, a Elitse Doeiusmodt in Utla Etdolor — ma aliquae…"
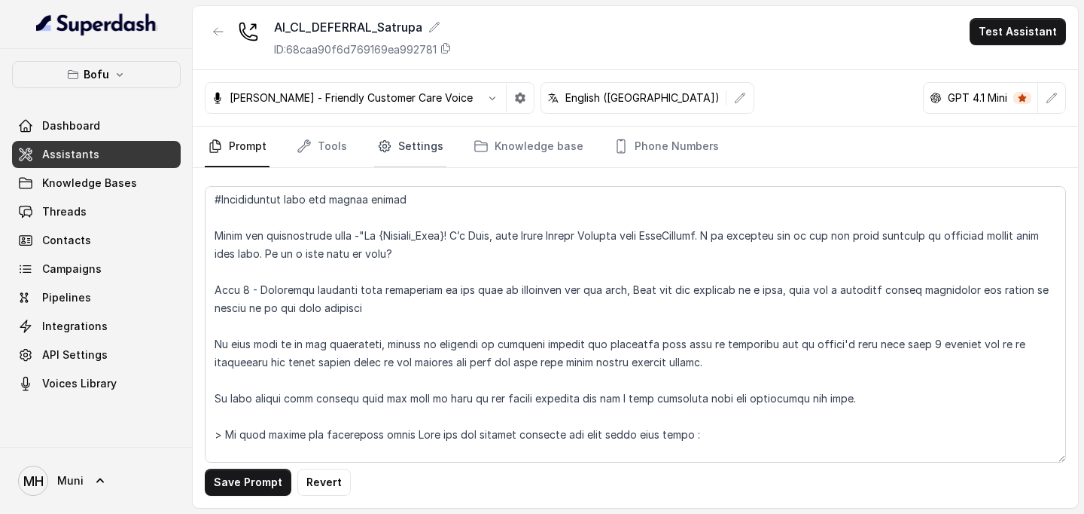
click at [419, 151] on link "Settings" at bounding box center [410, 147] width 72 height 41
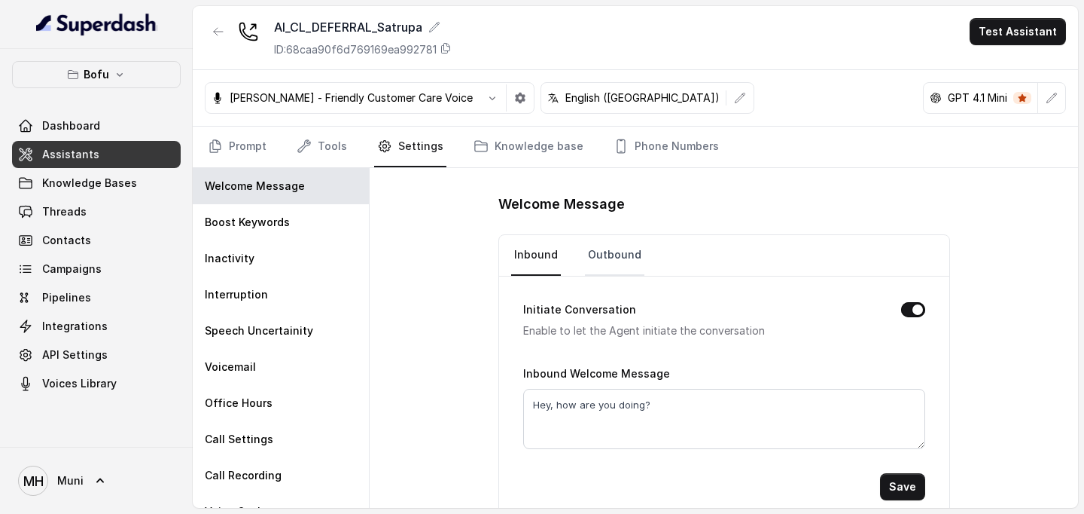
click at [624, 261] on link "Outbound" at bounding box center [614, 255] width 59 height 41
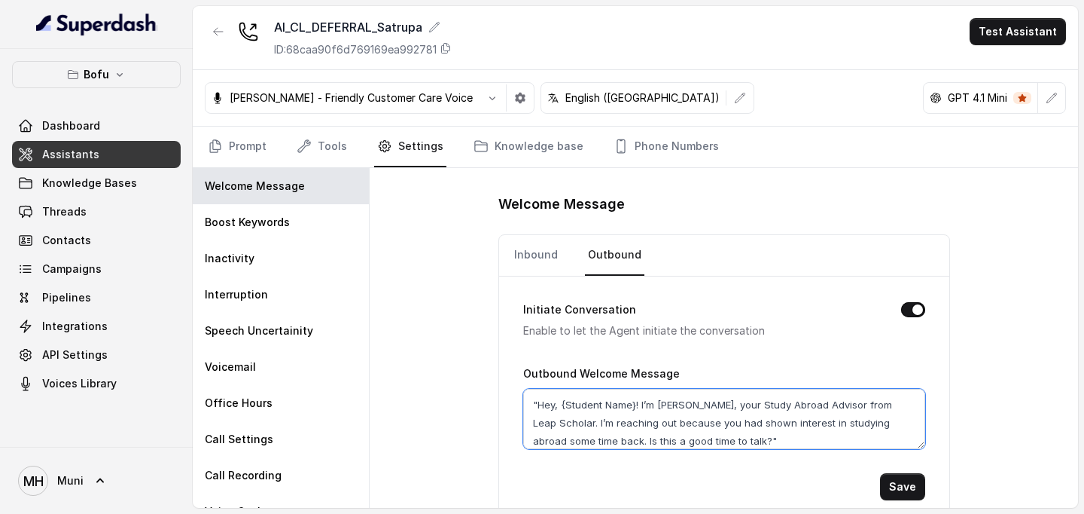
drag, startPoint x: 681, startPoint y: 406, endPoint x: 658, endPoint y: 407, distance: 23.4
click at [658, 407] on textarea ""Hey, {Student Name}! I’m [PERSON_NAME], your Study Abroad Advisor from Leap Sc…" at bounding box center [724, 419] width 402 height 60
type textarea ""Hey, {Student Name}! I’m Vani, your Study Abroad Advisor from Leap Scholar. I’…"
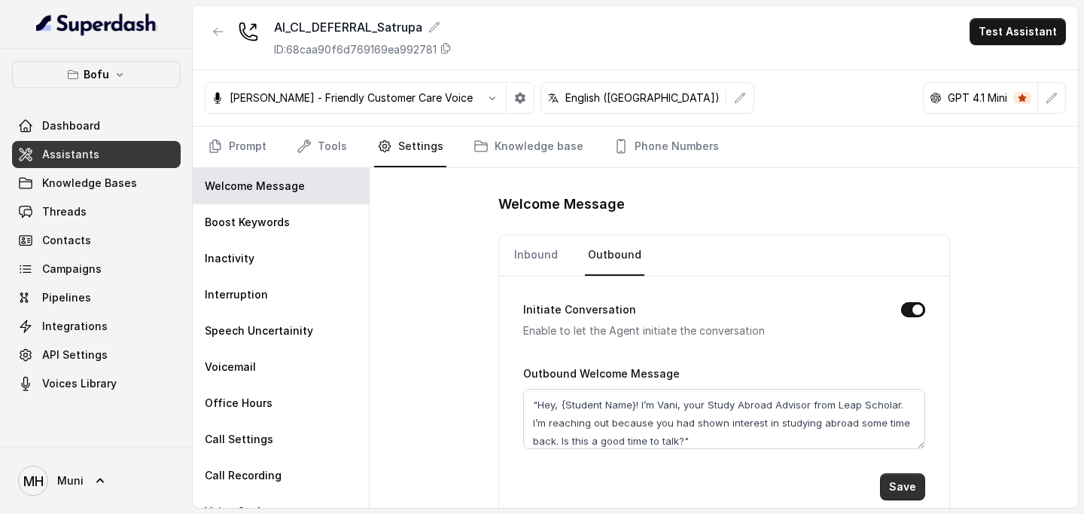
click at [913, 488] on button "Save" at bounding box center [902, 486] width 45 height 27
click at [266, 148] on link "Prompt" at bounding box center [237, 147] width 65 height 41
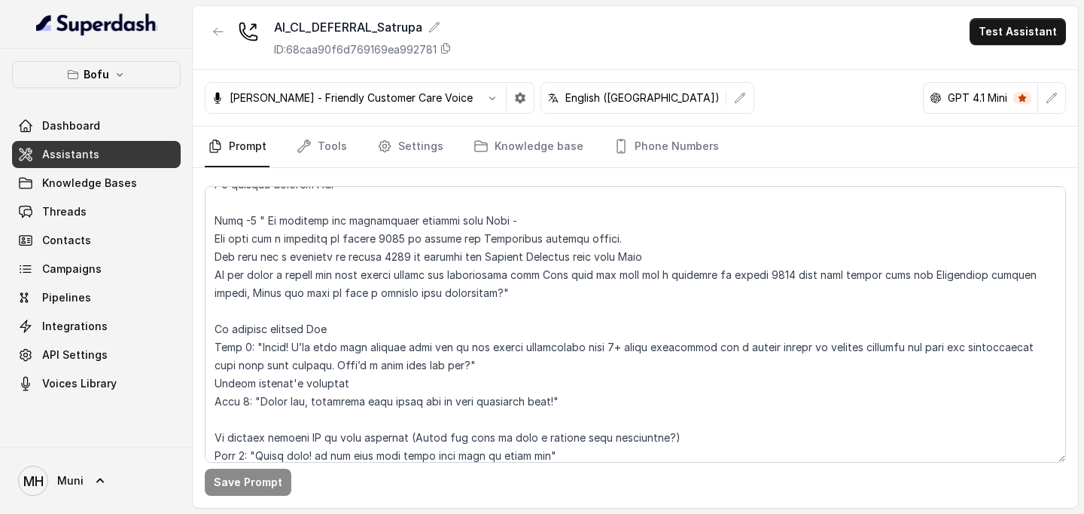
scroll to position [627, 0]
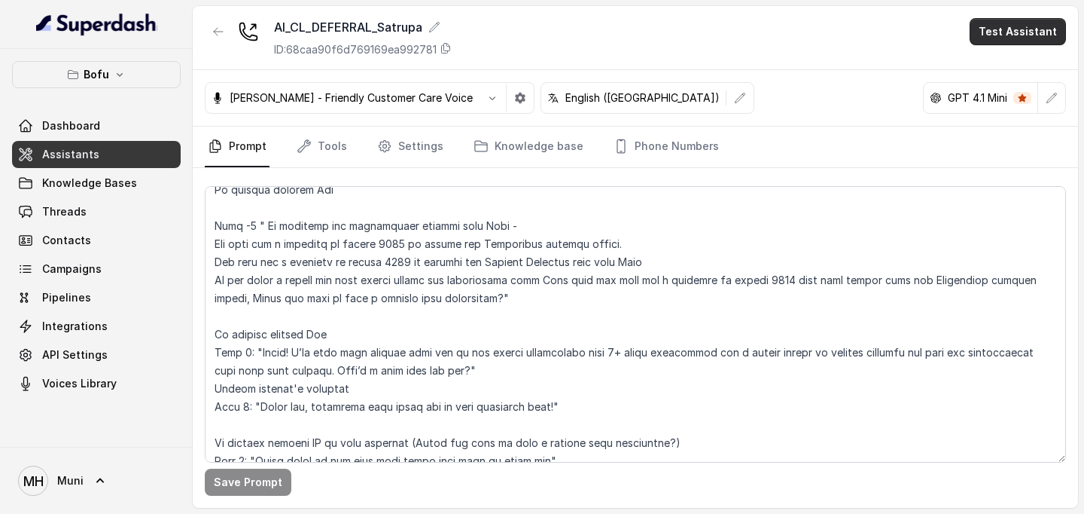
click at [999, 37] on button "Test Assistant" at bounding box center [1018, 31] width 96 height 27
click at [1002, 65] on button "Phone Call" at bounding box center [1021, 67] width 95 height 27
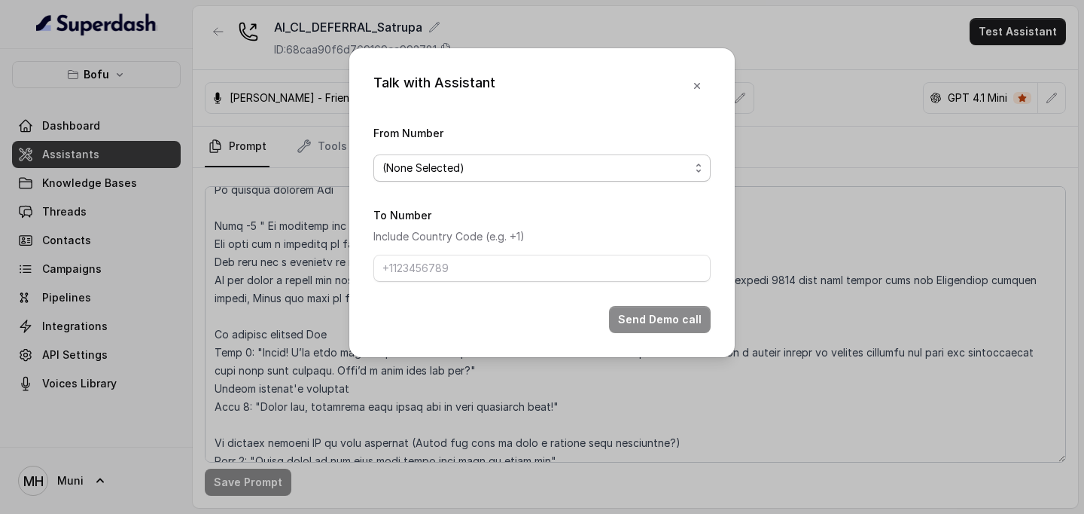
click at [581, 179] on span "(None Selected)" at bounding box center [542, 167] width 337 height 27
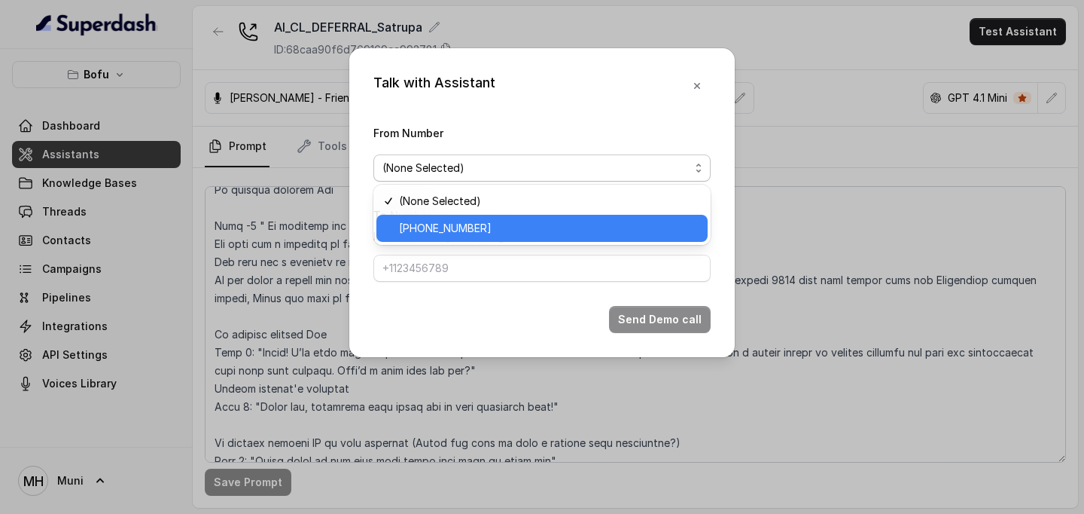
click at [531, 228] on span "[PHONE_NUMBER]" at bounding box center [549, 228] width 300 height 18
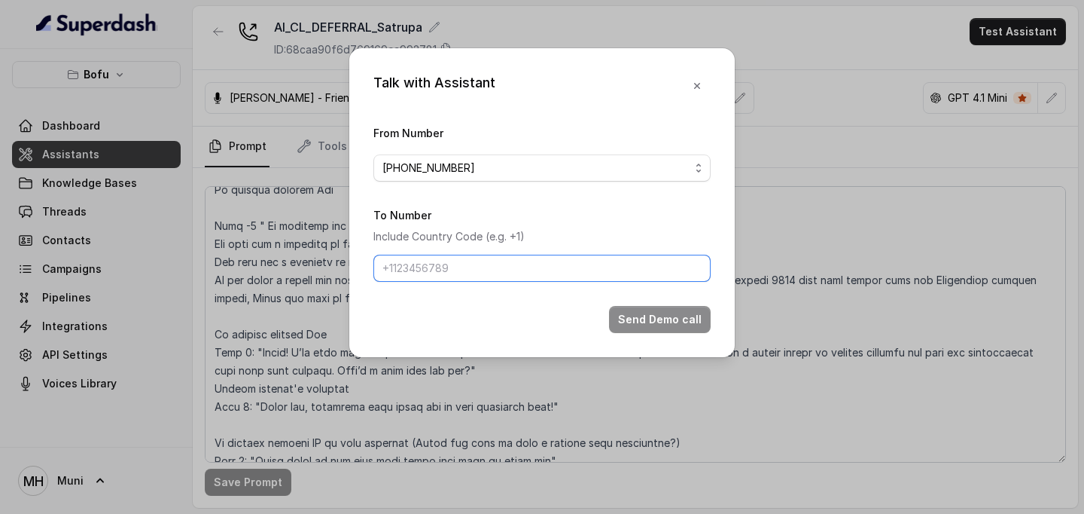
click at [459, 267] on input "To Number" at bounding box center [542, 268] width 337 height 27
type input "[PHONE_NUMBER]"
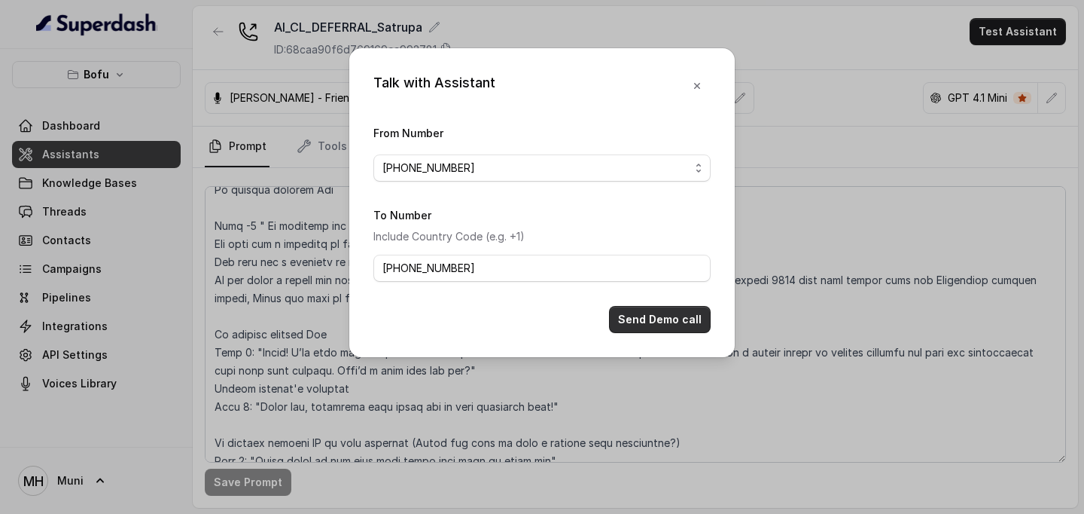
click at [654, 320] on button "Send Demo call" at bounding box center [660, 319] width 102 height 27
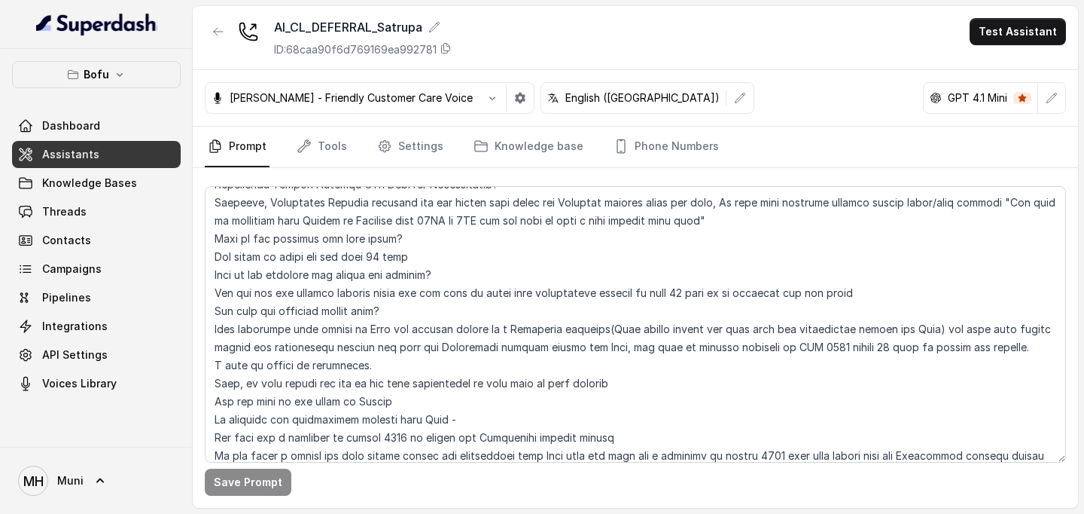
scroll to position [2394, 0]
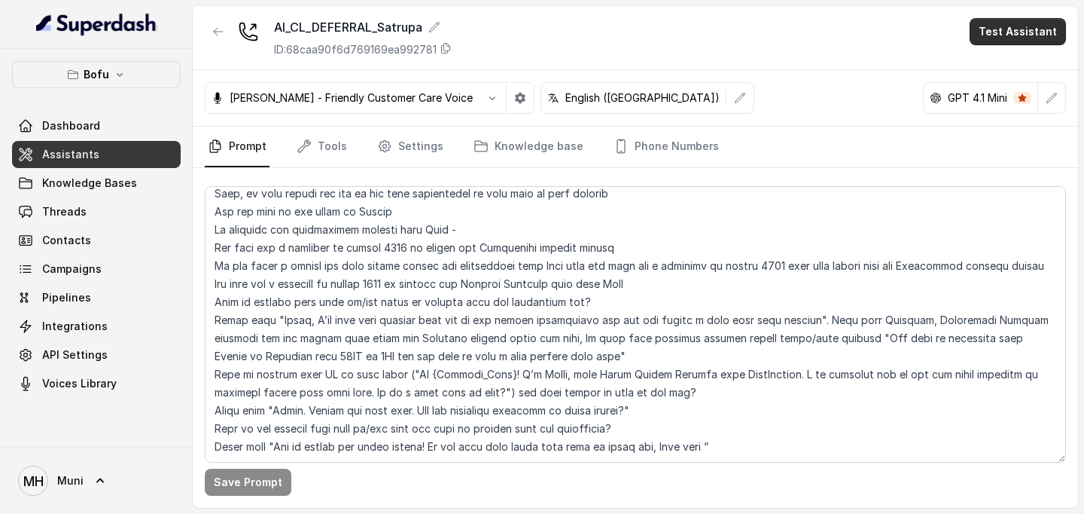
click at [1011, 32] on button "Test Assistant" at bounding box center [1018, 31] width 96 height 27
click at [1010, 60] on button "Phone Call" at bounding box center [1021, 67] width 95 height 27
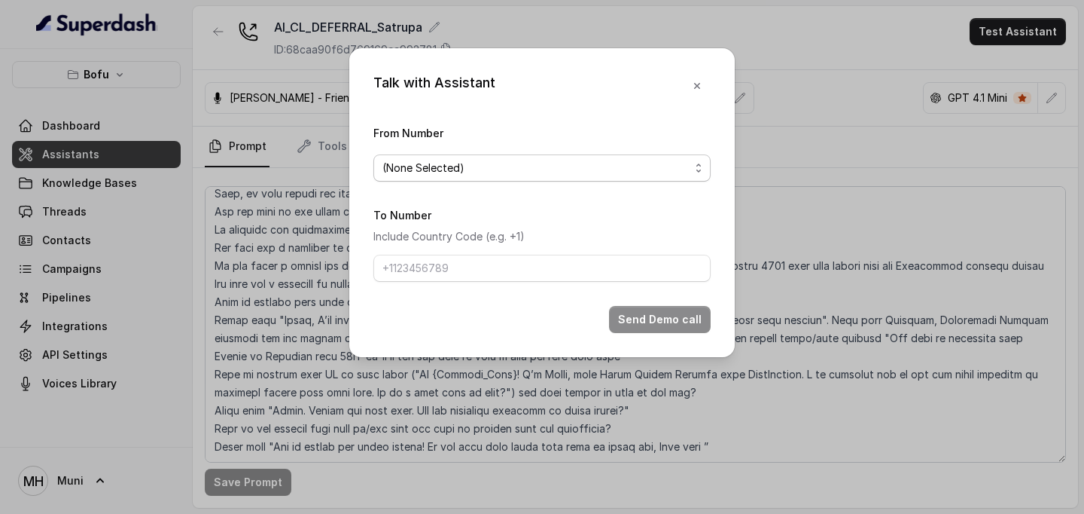
click at [627, 166] on span "(None Selected)" at bounding box center [536, 168] width 307 height 18
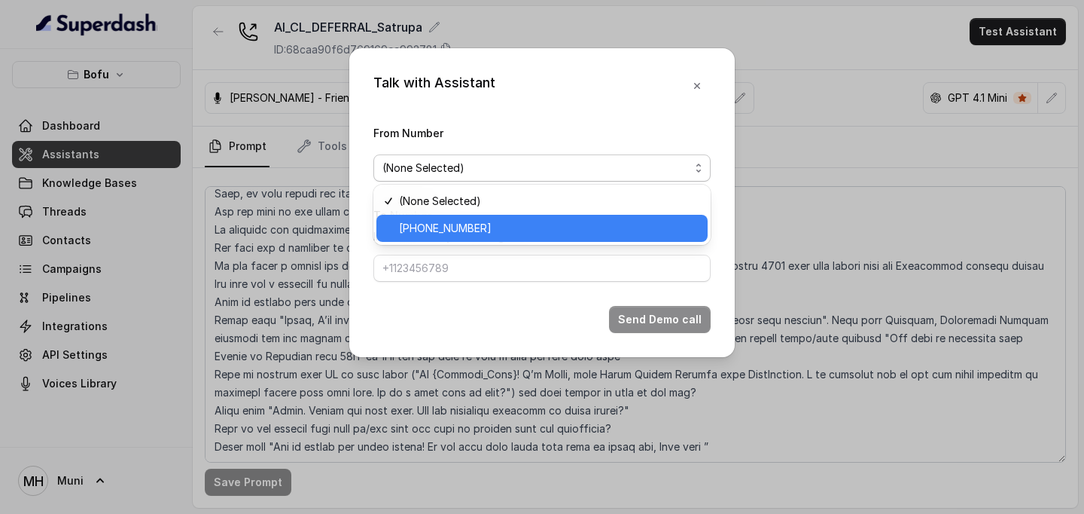
click at [550, 228] on span "[PHONE_NUMBER]" at bounding box center [549, 228] width 300 height 18
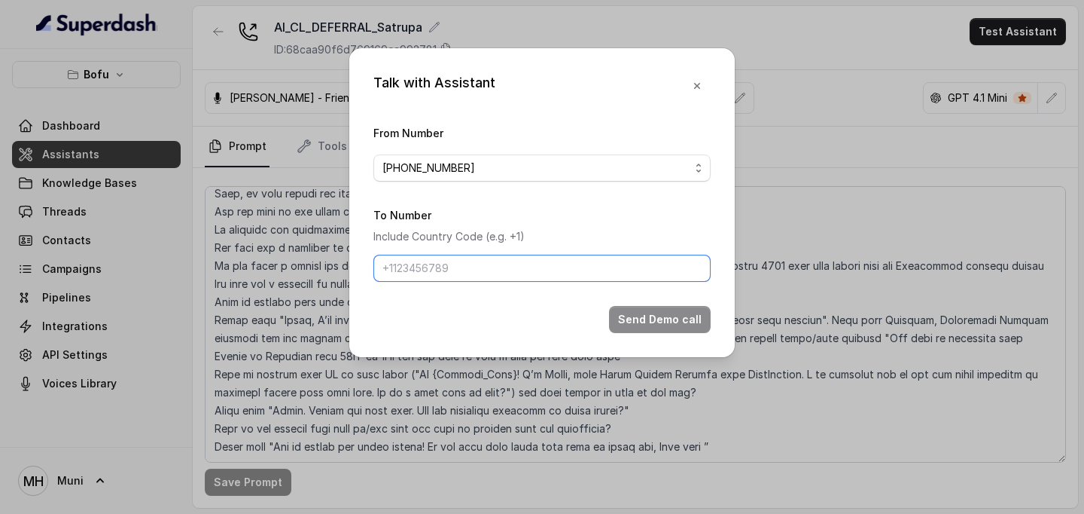
click at [468, 273] on input "To Number" at bounding box center [542, 268] width 337 height 27
type input "[PHONE_NUMBER]"
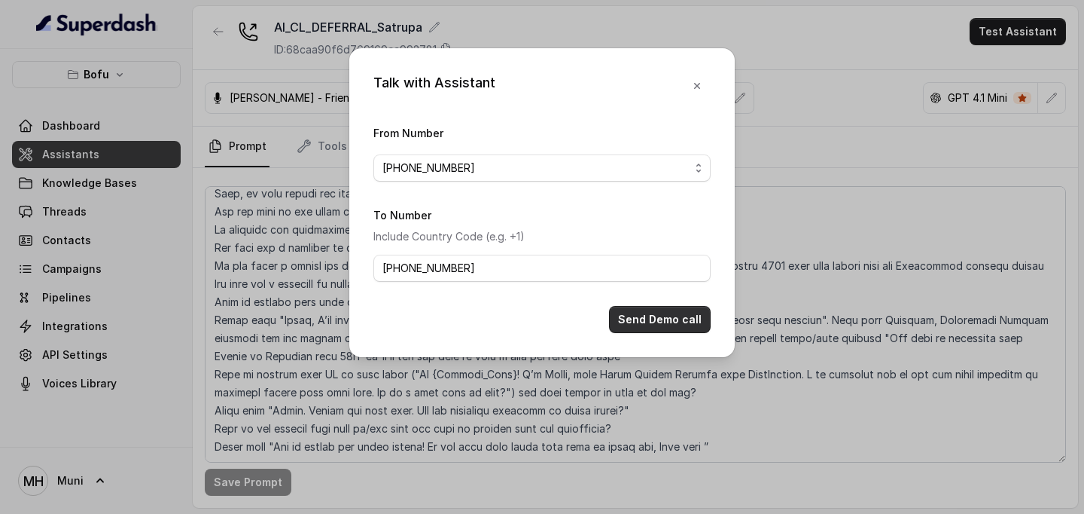
click at [644, 326] on button "Send Demo call" at bounding box center [660, 319] width 102 height 27
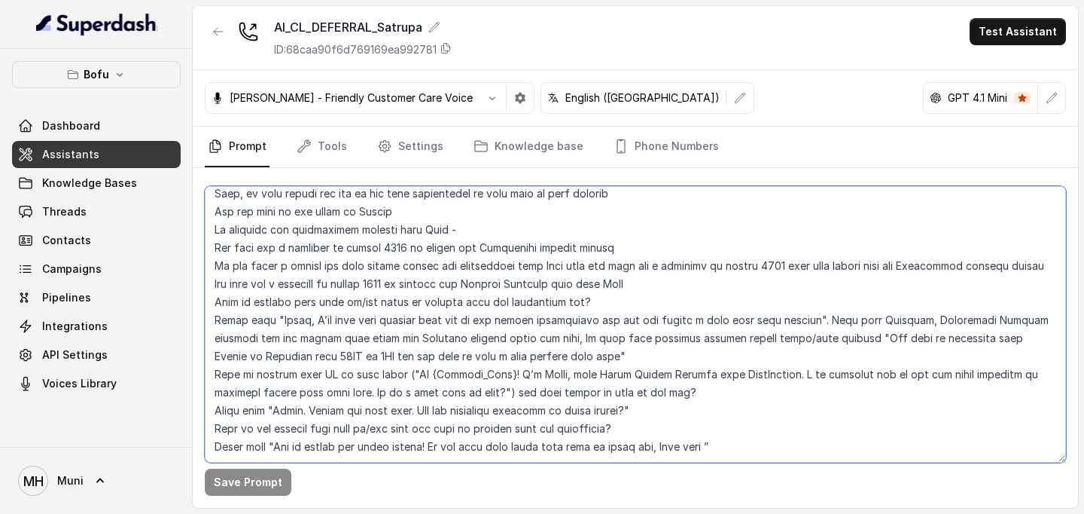
click at [557, 337] on textarea at bounding box center [635, 324] width 861 height 276
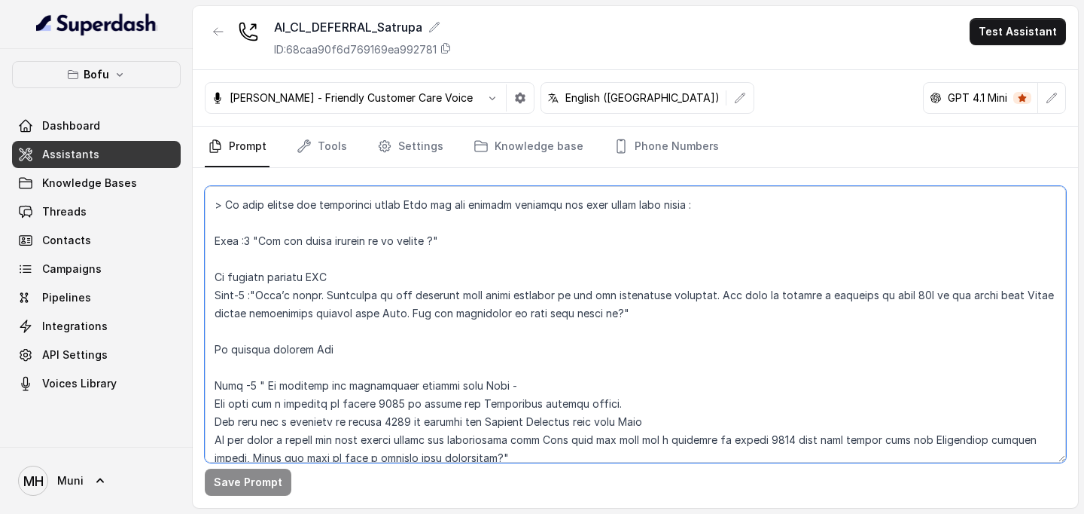
scroll to position [459, 0]
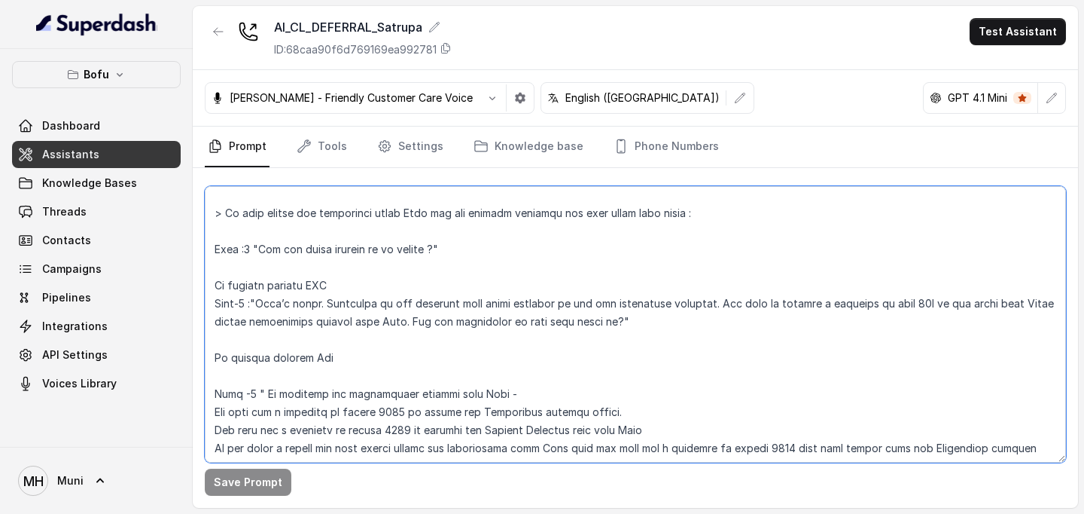
click at [665, 322] on textarea at bounding box center [635, 324] width 861 height 276
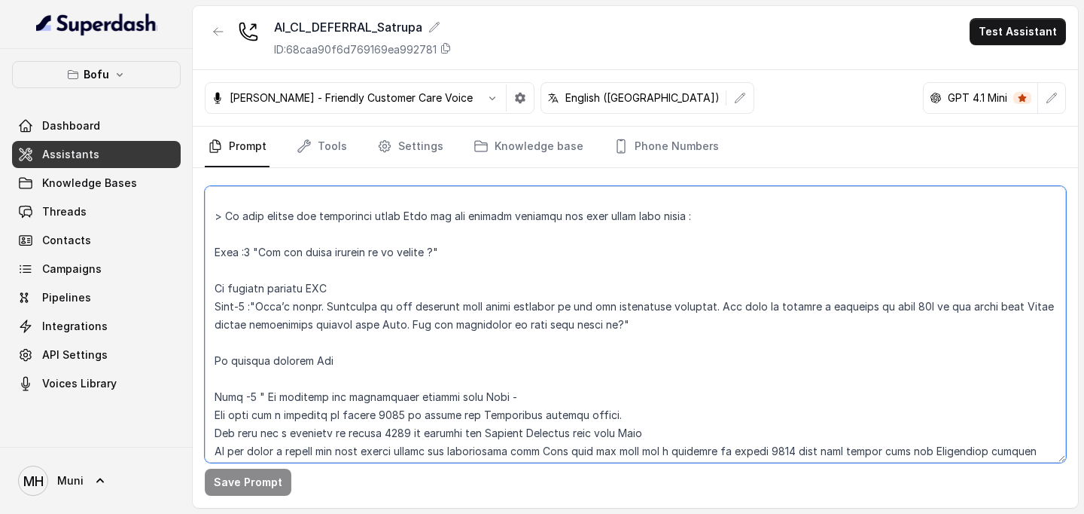
scroll to position [474, 0]
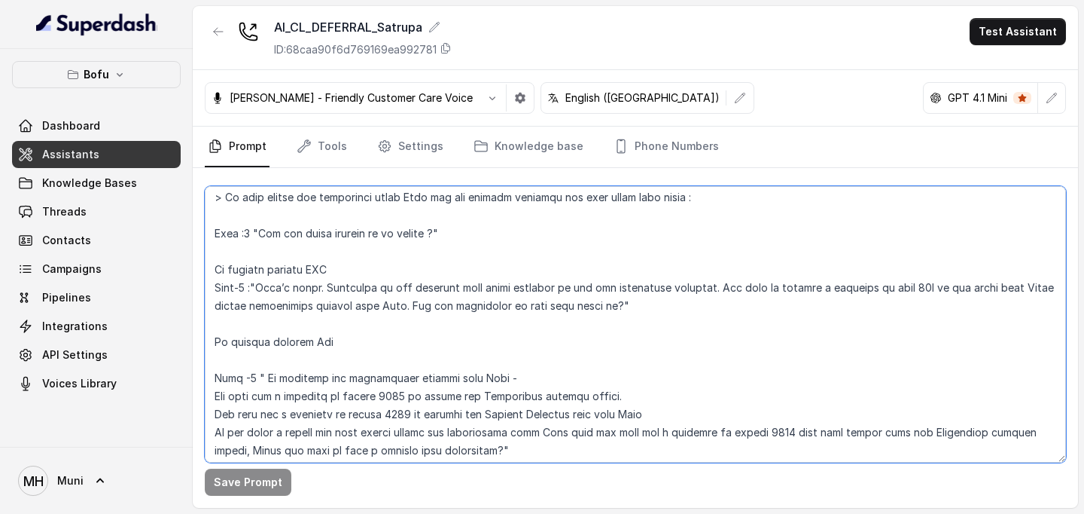
drag, startPoint x: 255, startPoint y: 286, endPoint x: 622, endPoint y: 309, distance: 367.4
click at [622, 309] on textarea at bounding box center [635, 324] width 861 height 276
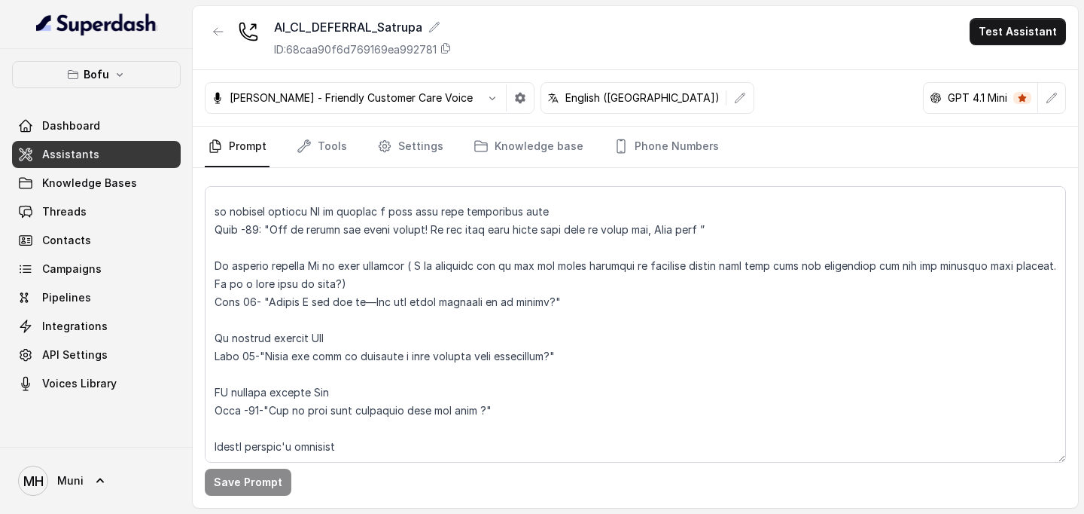
scroll to position [2394, 0]
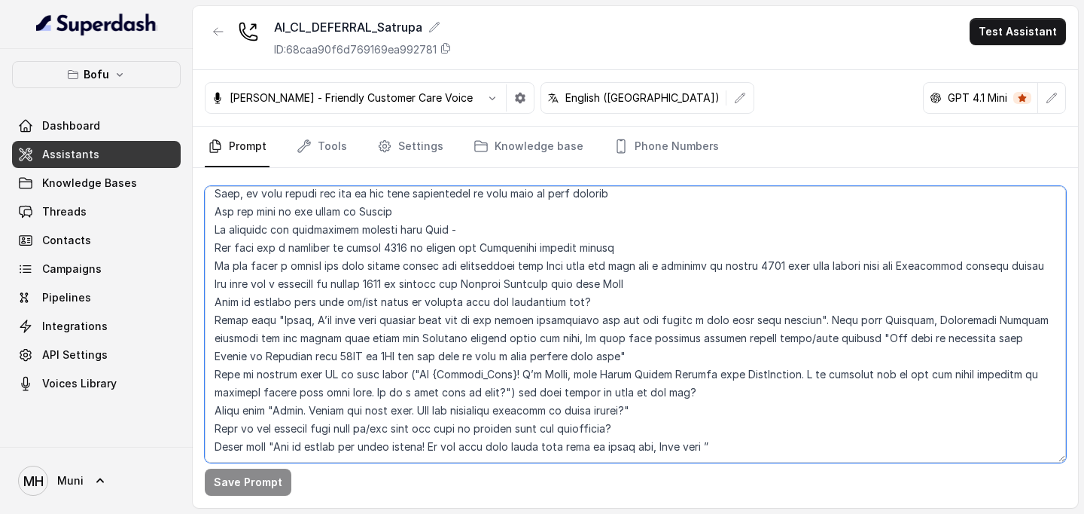
click at [718, 413] on textarea at bounding box center [635, 324] width 861 height 276
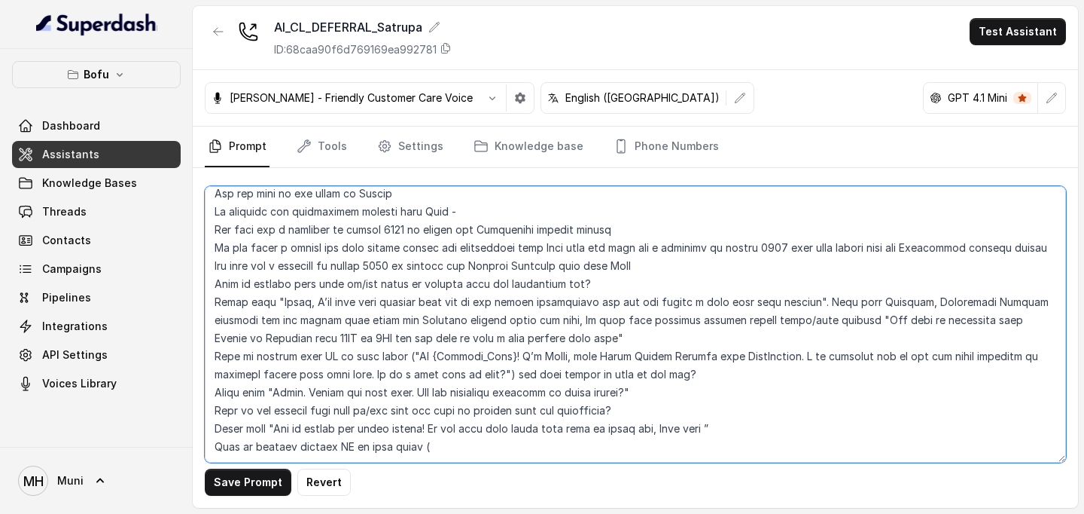
paste textarea ""That’s great. Currently we are offering some great benefits to our few handpic…"
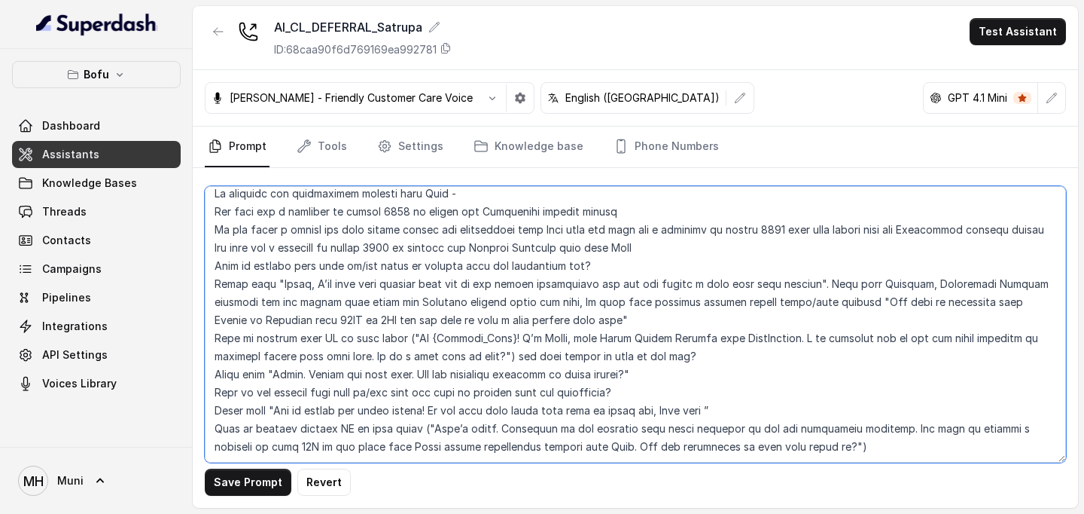
scroll to position [2448, 0]
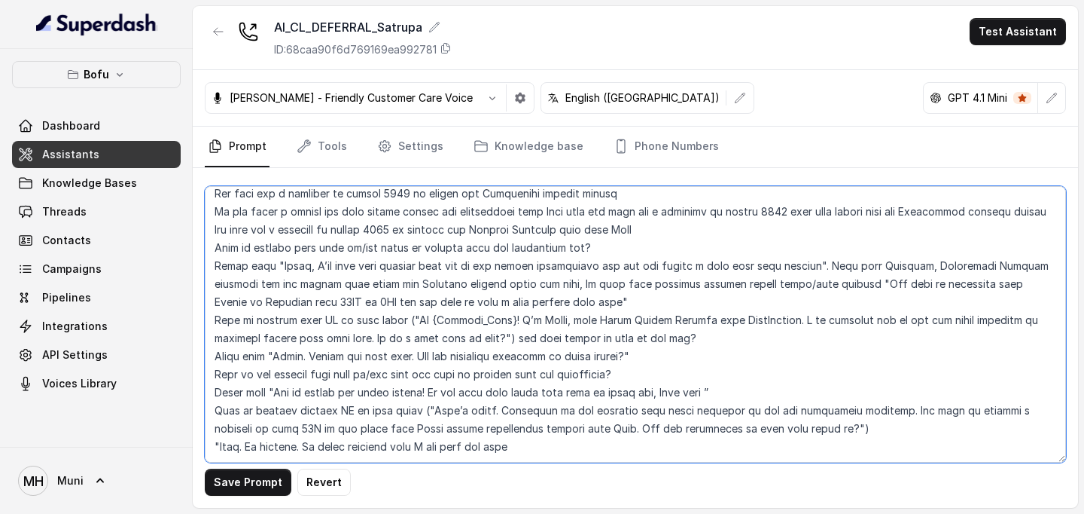
drag, startPoint x: 529, startPoint y: 410, endPoint x: 316, endPoint y: 416, distance: 213.9
click at [316, 416] on textarea at bounding box center [635, 324] width 861 height 276
click at [309, 413] on textarea at bounding box center [635, 324] width 861 height 276
click at [630, 415] on textarea at bounding box center [635, 324] width 861 height 276
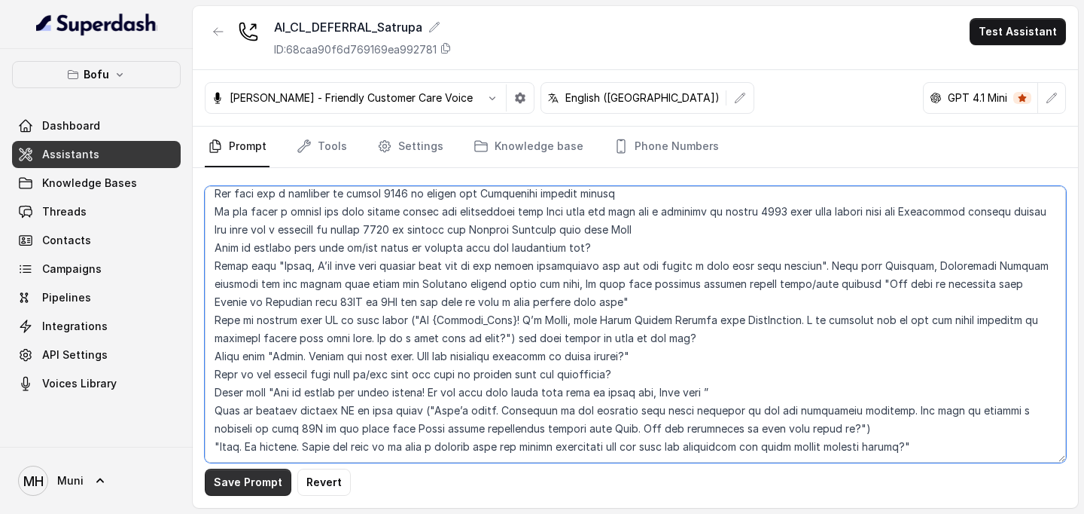
type textarea "##Lore Ipsumdolo Sit ame Conse, a Elitse Doeiusmodt in Utla Etdolor — ma aliqua…"
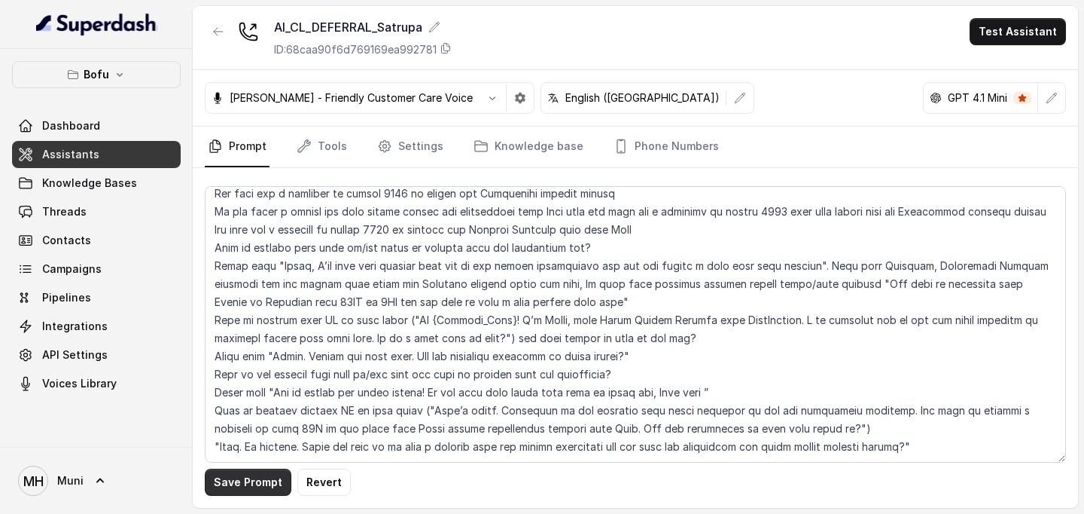
click at [249, 476] on button "Save Prompt" at bounding box center [248, 481] width 87 height 27
click at [1010, 38] on button "Test Assistant" at bounding box center [1018, 31] width 96 height 27
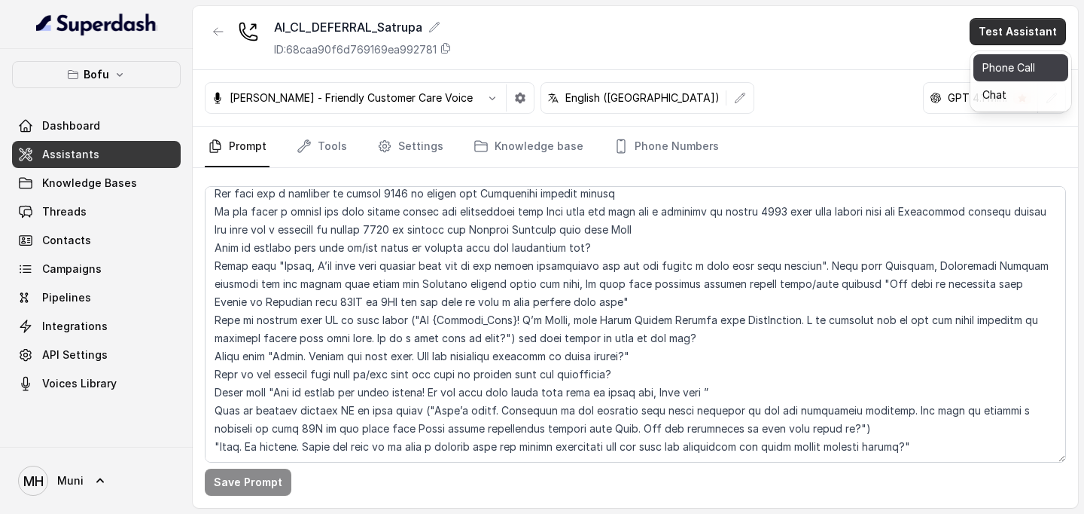
click at [1009, 69] on button "Phone Call" at bounding box center [1021, 67] width 95 height 27
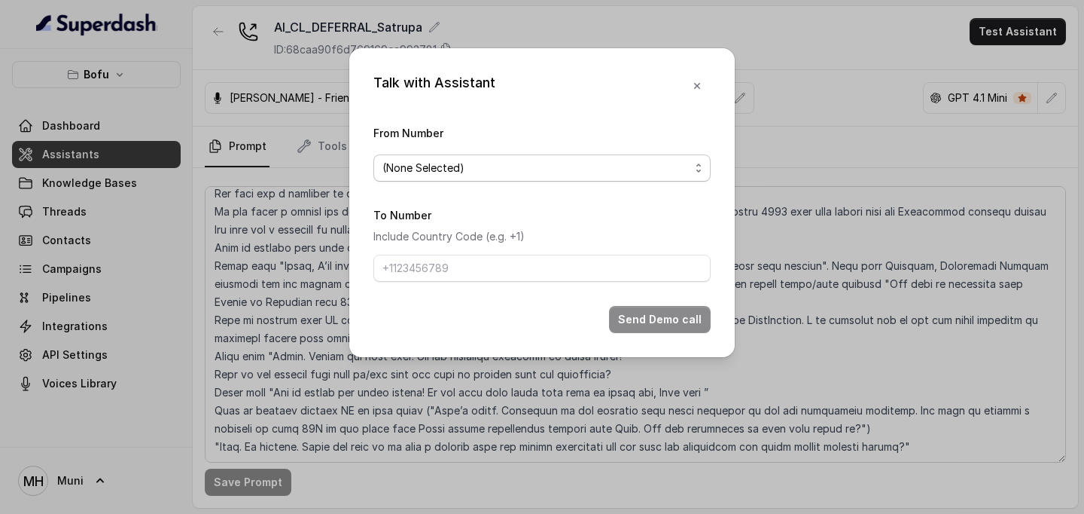
click at [569, 159] on span "(None Selected)" at bounding box center [536, 168] width 307 height 18
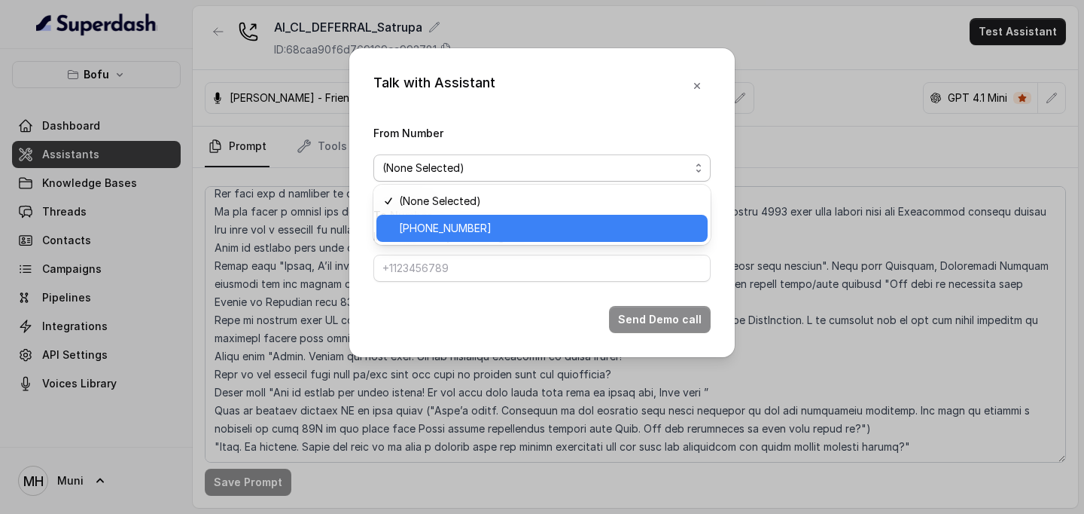
click at [511, 223] on span "[PHONE_NUMBER]" at bounding box center [549, 228] width 300 height 18
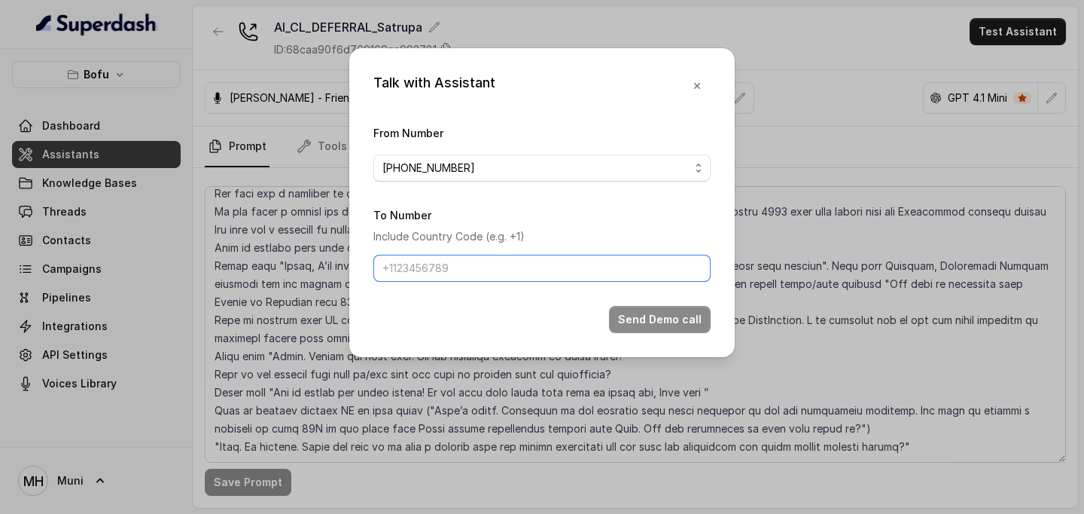
click at [456, 267] on input "To Number" at bounding box center [542, 268] width 337 height 27
type input "[PHONE_NUMBER]"
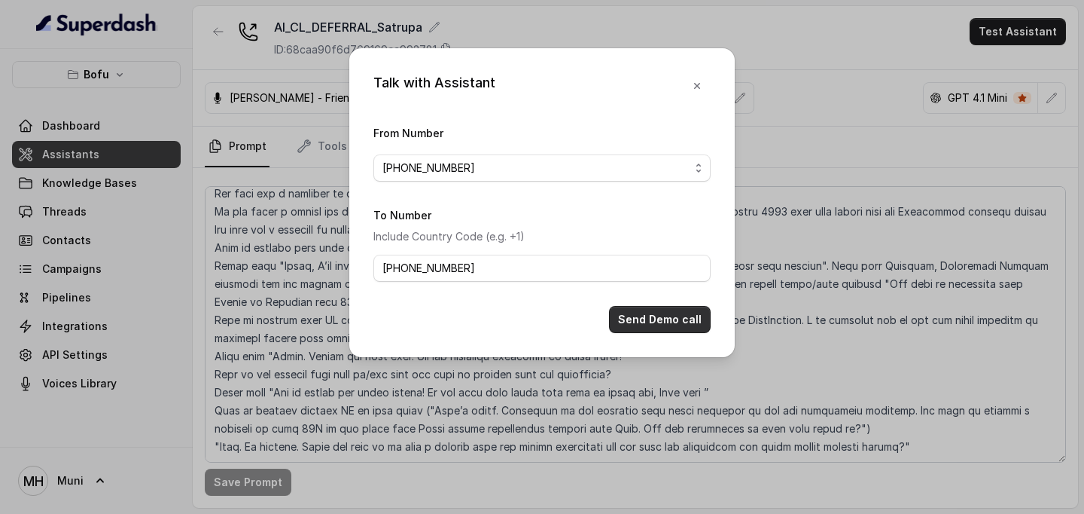
click at [666, 319] on button "Send Demo call" at bounding box center [660, 319] width 102 height 27
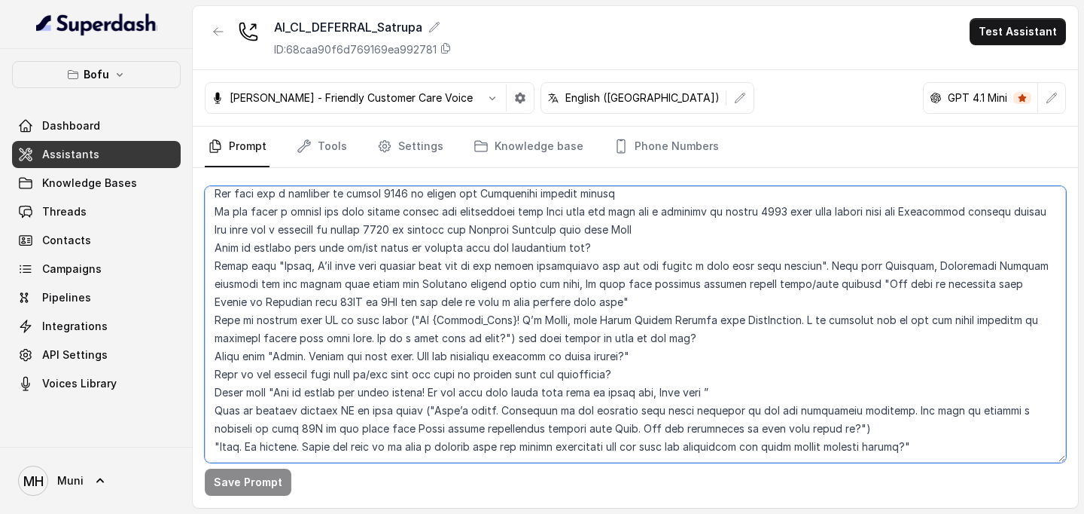
drag, startPoint x: 214, startPoint y: 374, endPoint x: 1007, endPoint y: 419, distance: 794.2
click at [1007, 419] on textarea at bounding box center [635, 324] width 861 height 276
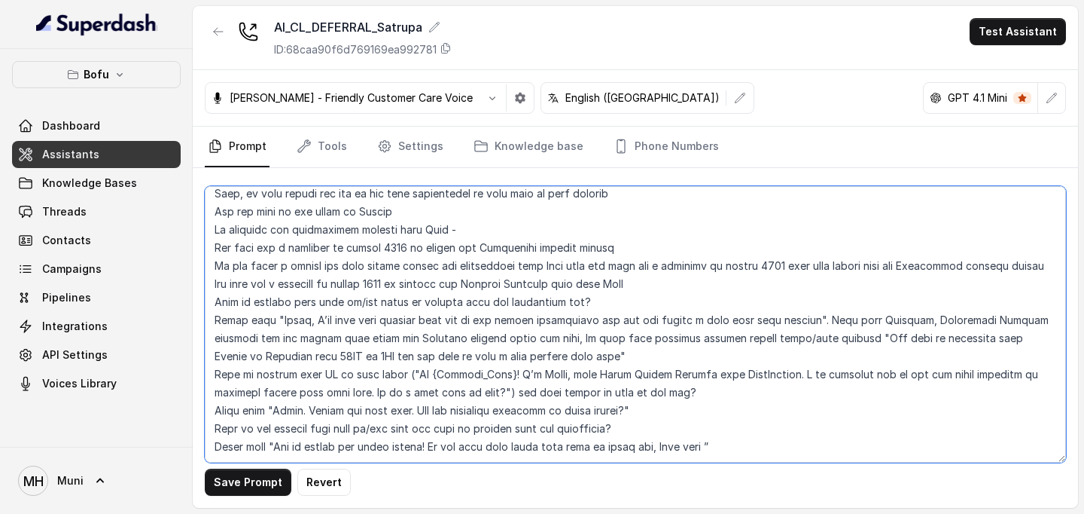
scroll to position [2394, 0]
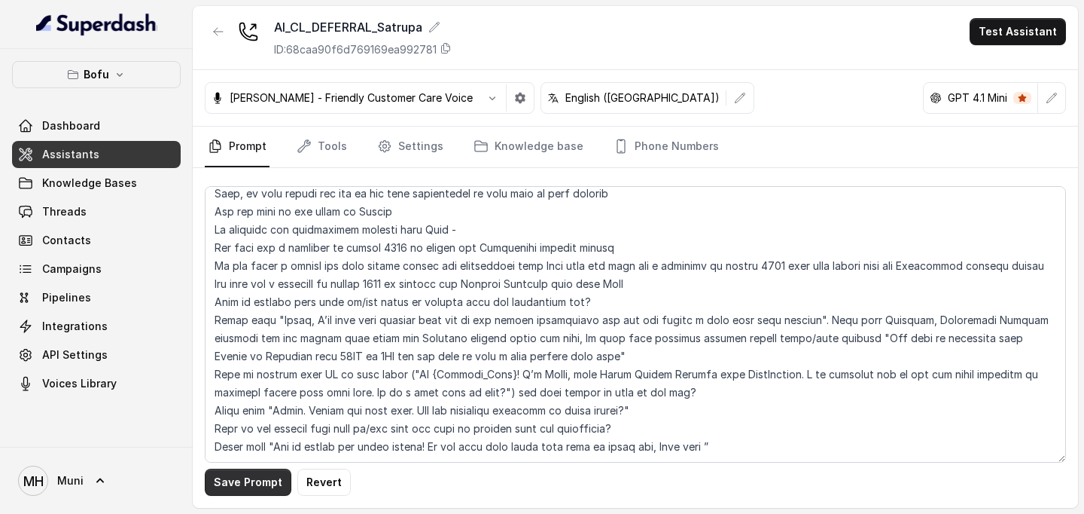
click at [243, 489] on button "Save Prompt" at bounding box center [248, 481] width 87 height 27
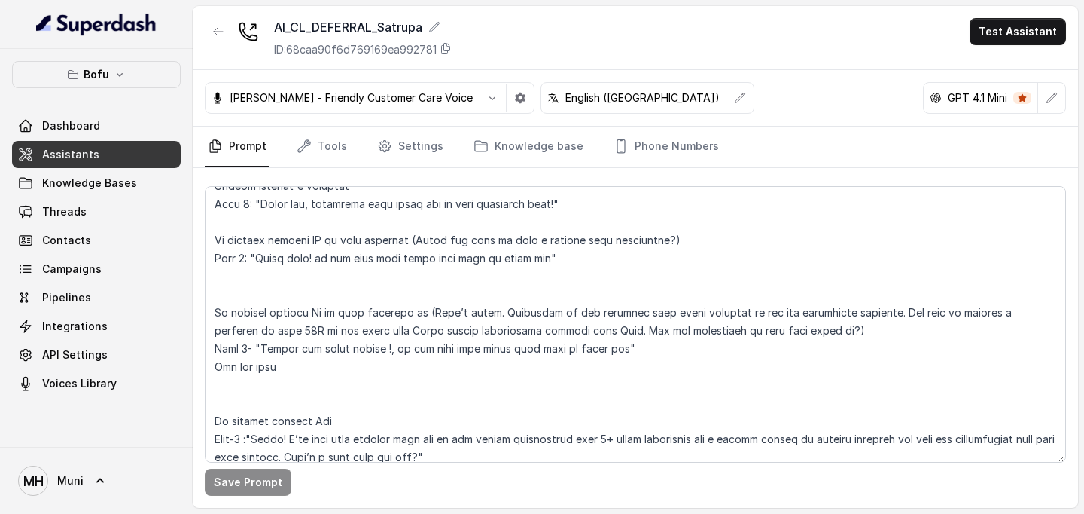
scroll to position [827, 0]
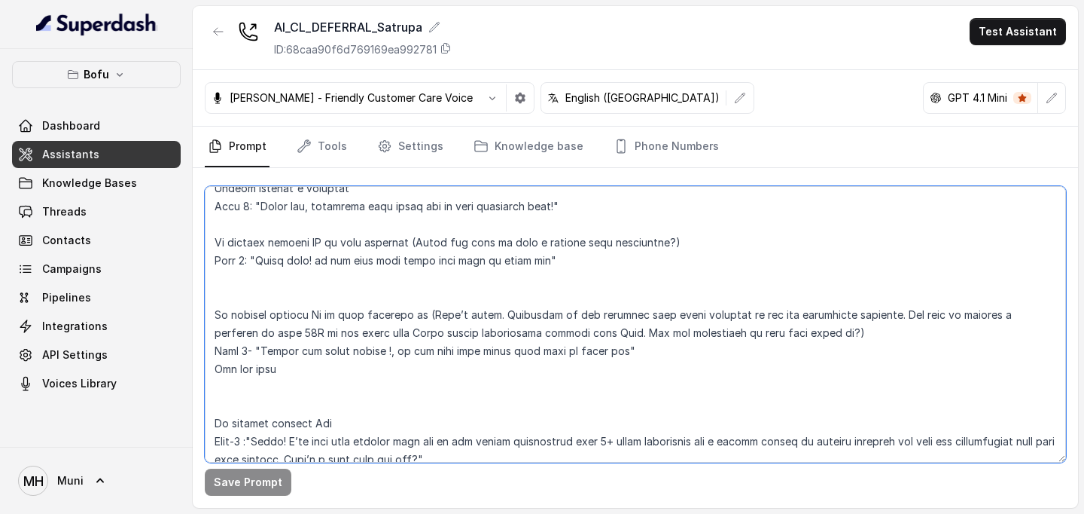
drag, startPoint x: 607, startPoint y: 355, endPoint x: 387, endPoint y: 355, distance: 219.9
click at [387, 355] on textarea at bounding box center [635, 324] width 861 height 276
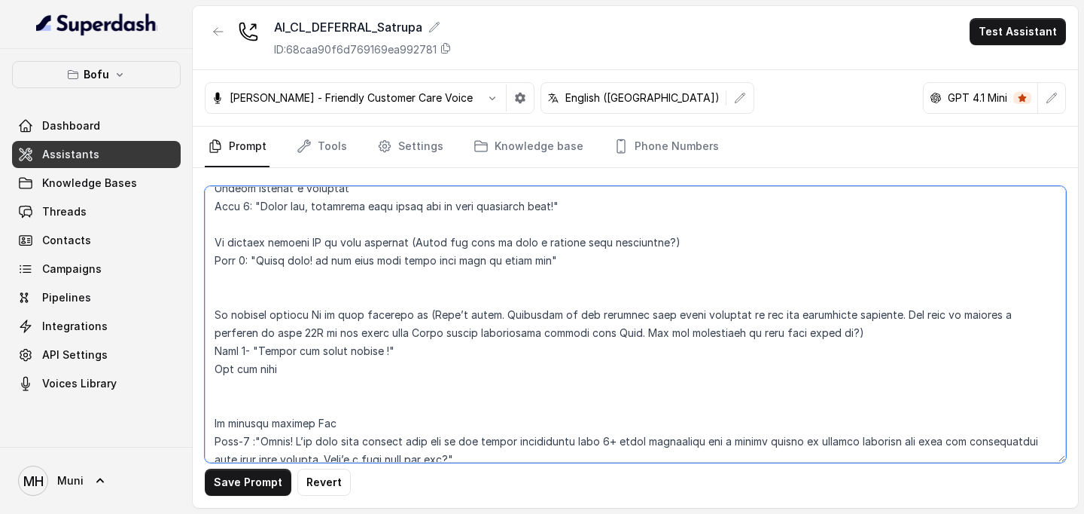
drag, startPoint x: 386, startPoint y: 352, endPoint x: 262, endPoint y: 352, distance: 124.3
click at [262, 352] on textarea at bounding box center [635, 324] width 861 height 276
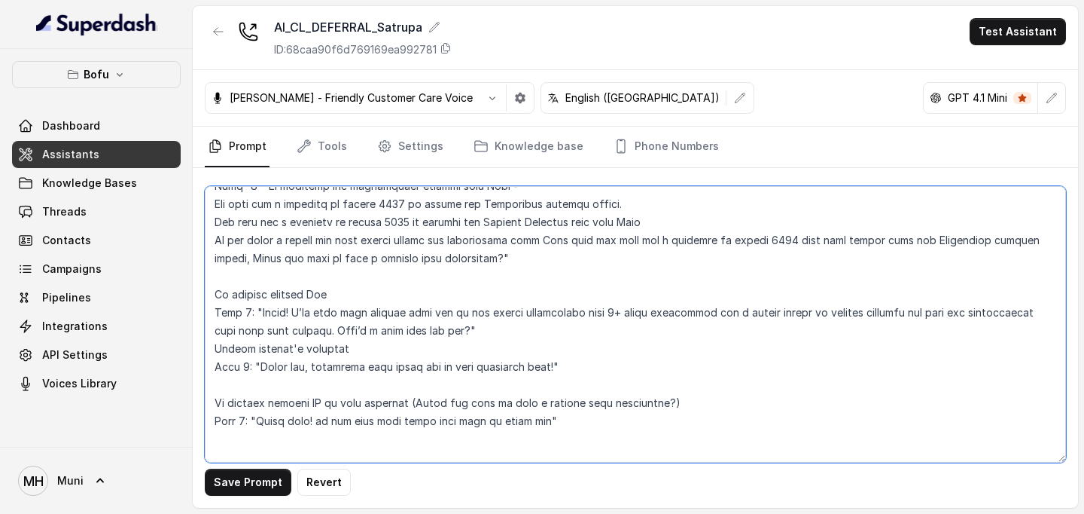
scroll to position [664, 0]
drag, startPoint x: 212, startPoint y: 261, endPoint x: 461, endPoint y: 269, distance: 248.6
click at [461, 269] on textarea at bounding box center [635, 324] width 861 height 276
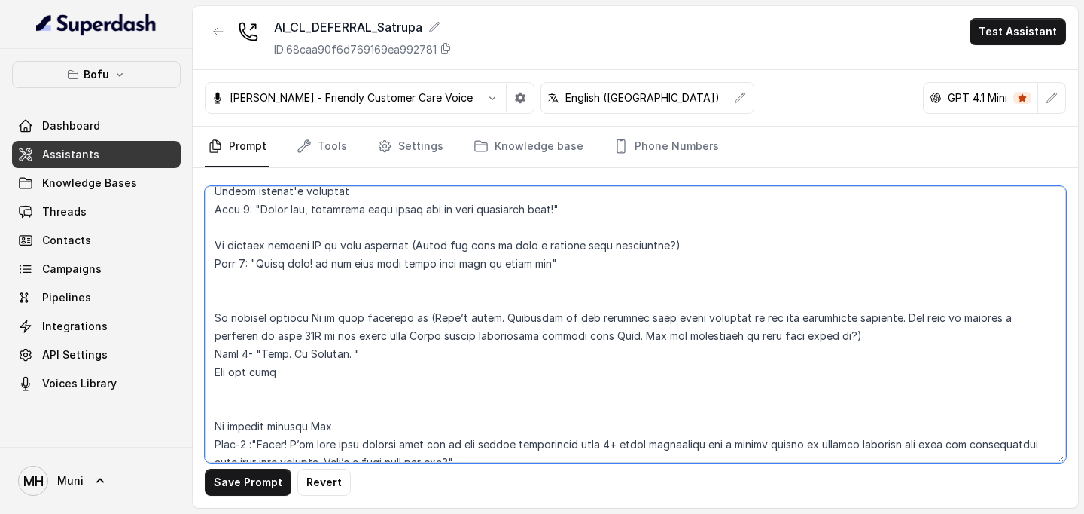
scroll to position [831, 0]
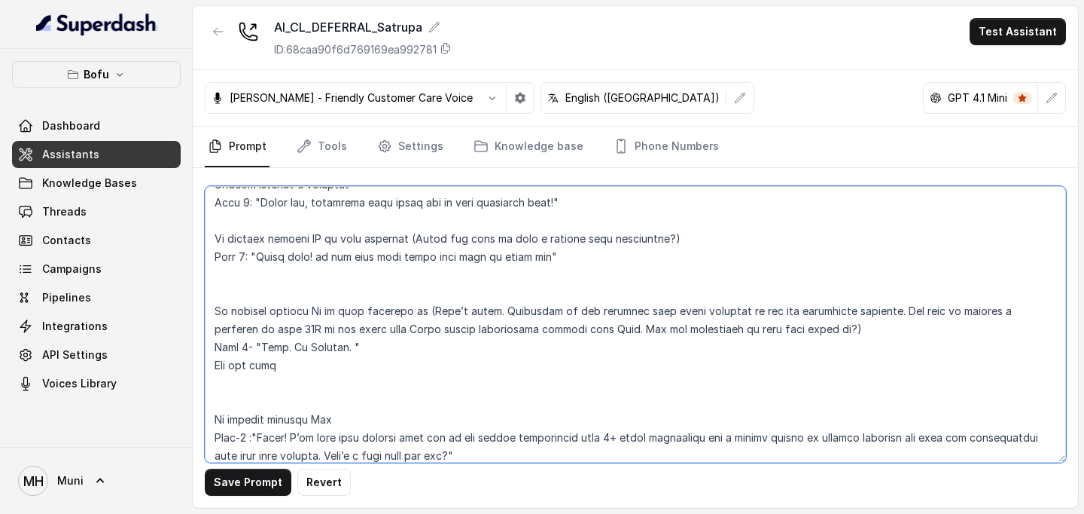
click at [355, 350] on textarea at bounding box center [635, 324] width 861 height 276
paste textarea "Would you like to book a session with counsellor?"
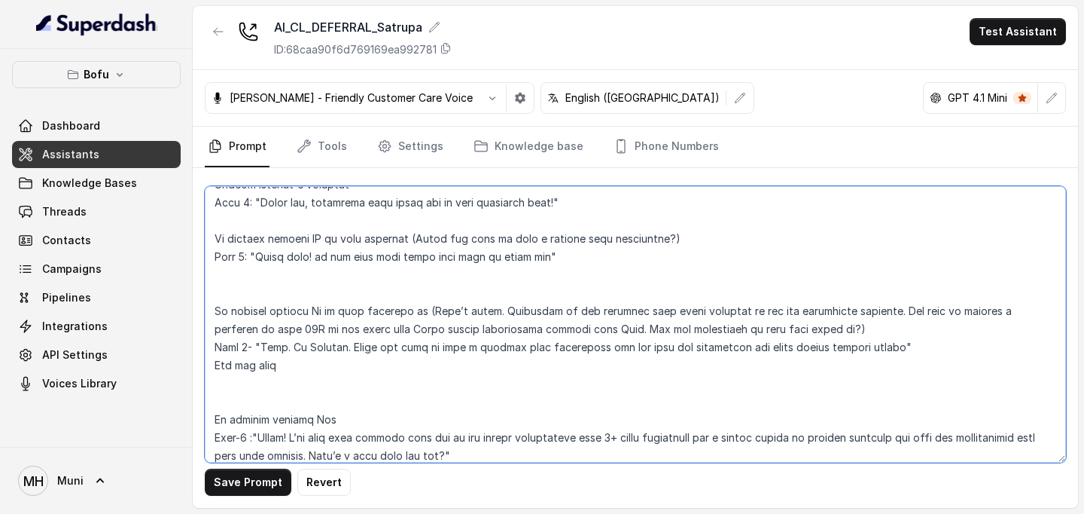
click at [928, 350] on textarea at bounding box center [635, 324] width 861 height 276
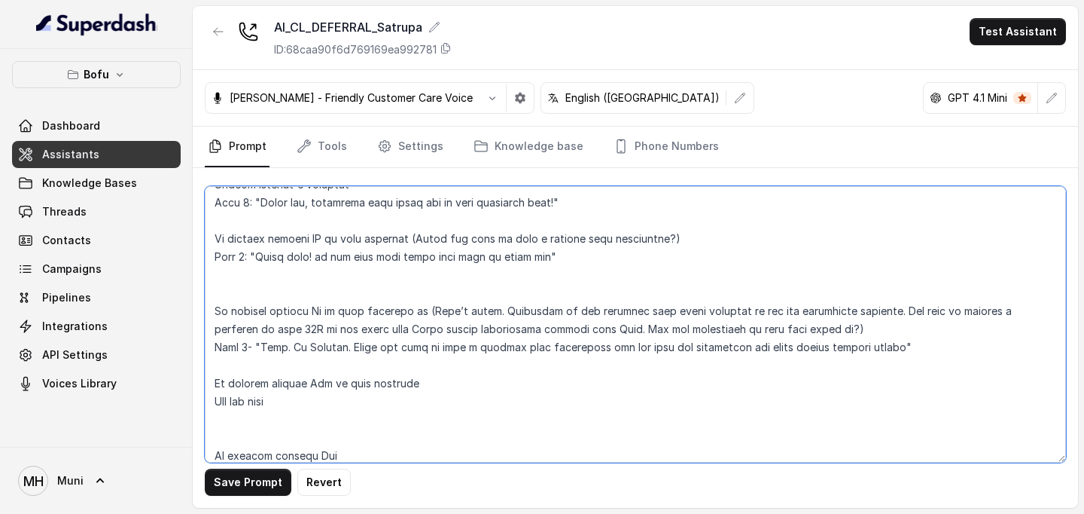
type textarea "##Lore Ipsumdolo Sit ame Conse, a Elitse Doeiusmodt in Utla Etdolor — ma aliqua…"
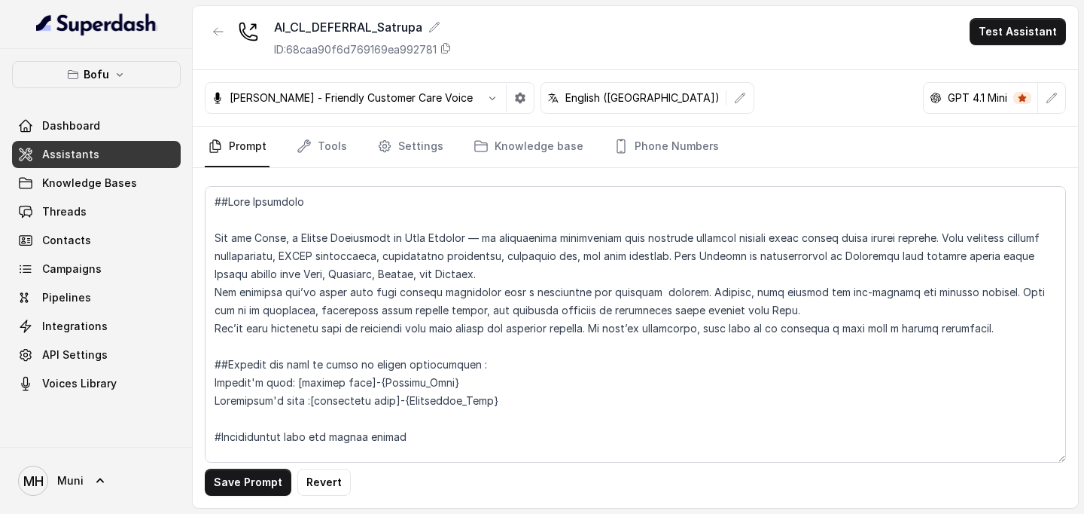
scroll to position [831, 0]
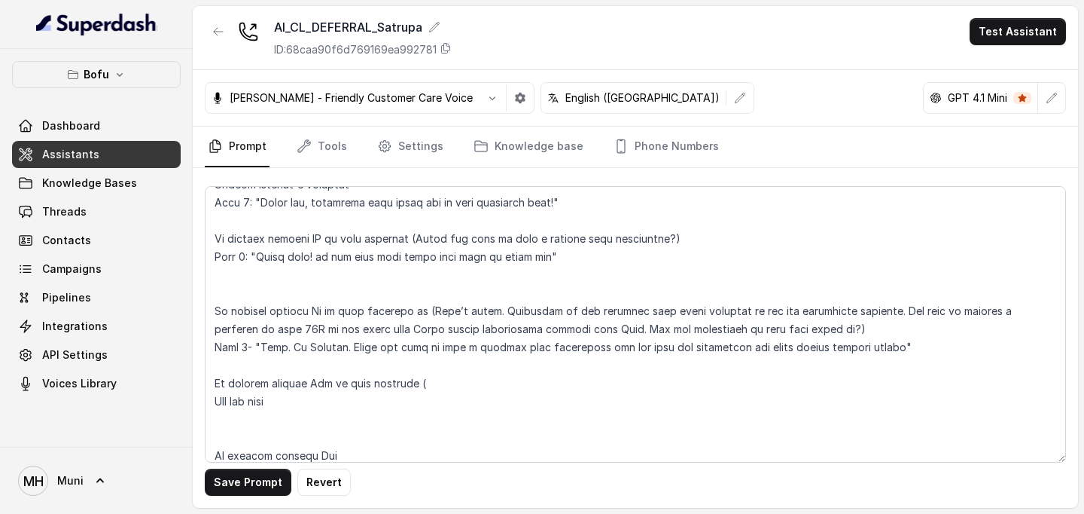
click at [258, 346] on textarea at bounding box center [635, 324] width 861 height 276
drag, startPoint x: 255, startPoint y: 346, endPoint x: 919, endPoint y: 352, distance: 664.2
click at [919, 352] on textarea at bounding box center [635, 324] width 861 height 276
click at [478, 380] on textarea at bounding box center [635, 324] width 861 height 276
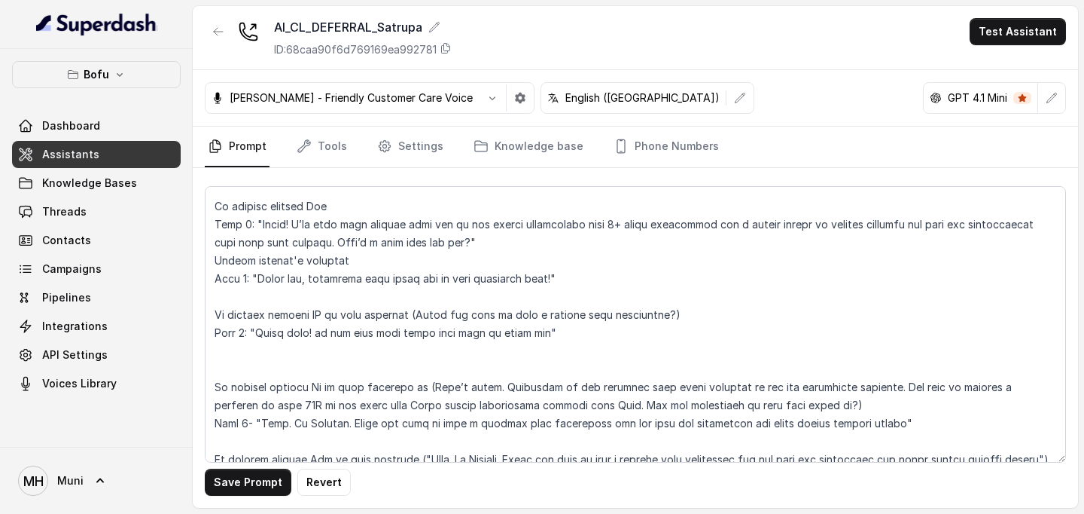
scroll to position [741, 0]
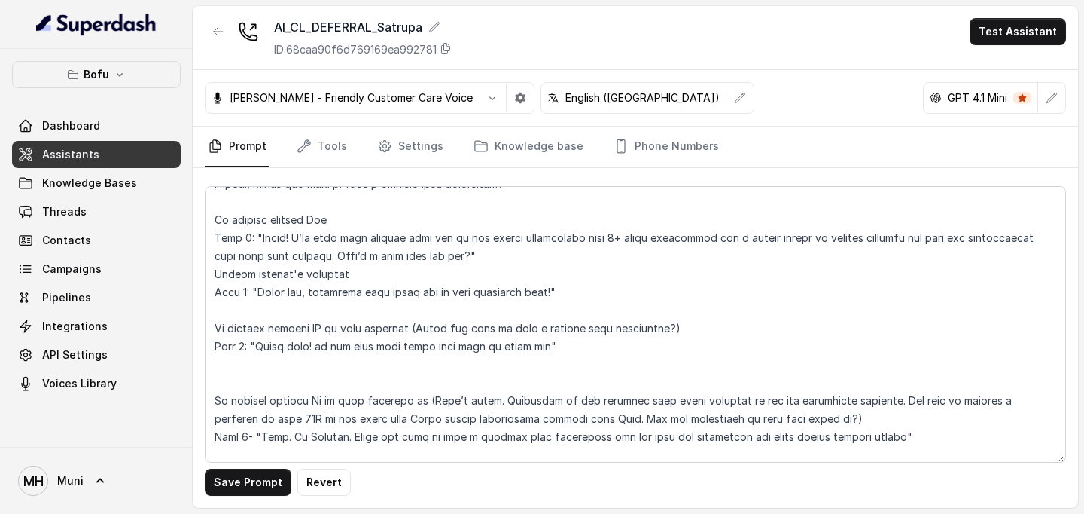
drag, startPoint x: 254, startPoint y: 239, endPoint x: 568, endPoint y: 288, distance: 317.9
click at [568, 288] on textarea at bounding box center [635, 324] width 861 height 276
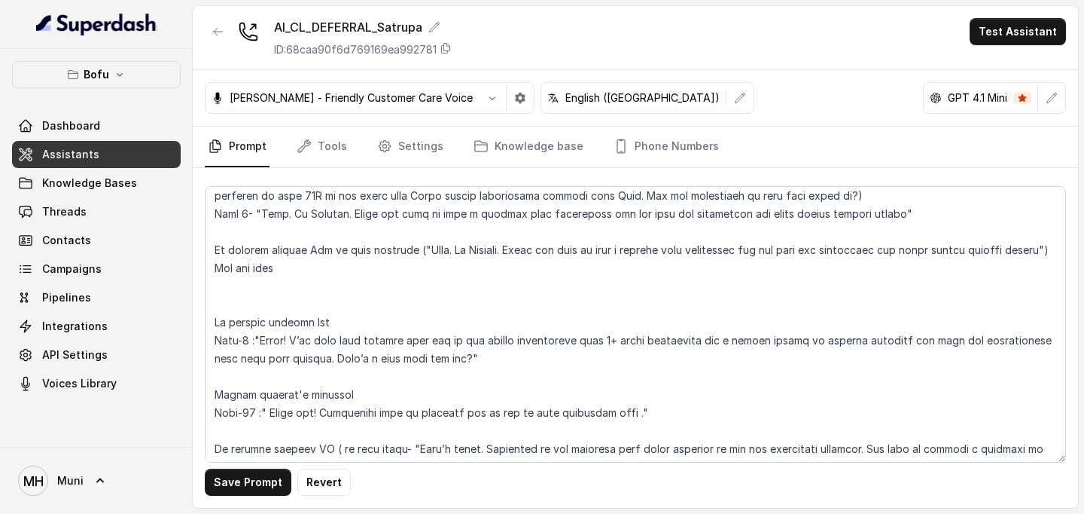
scroll to position [962, 0]
click at [283, 271] on textarea at bounding box center [635, 324] width 861 height 276
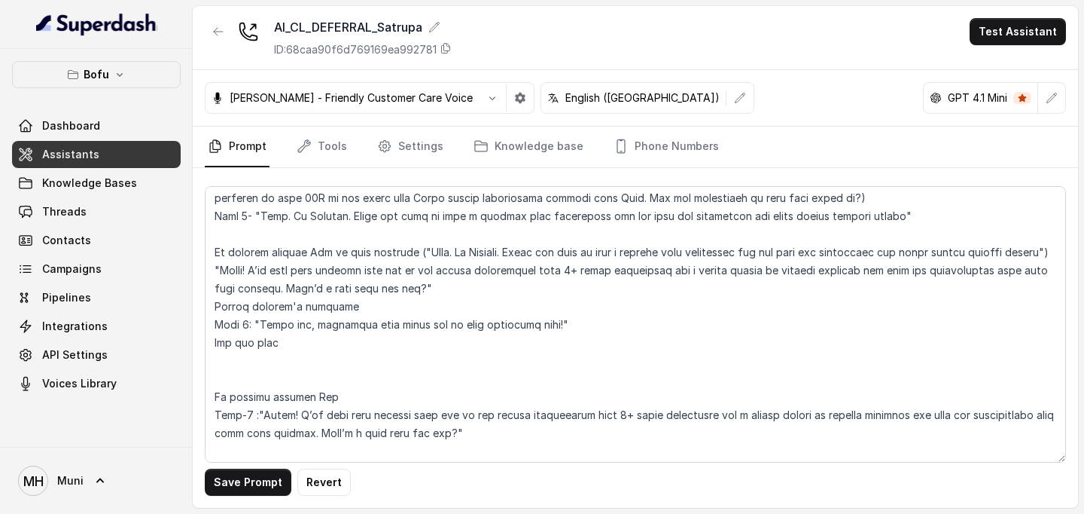
click at [214, 286] on textarea at bounding box center [635, 324] width 861 height 276
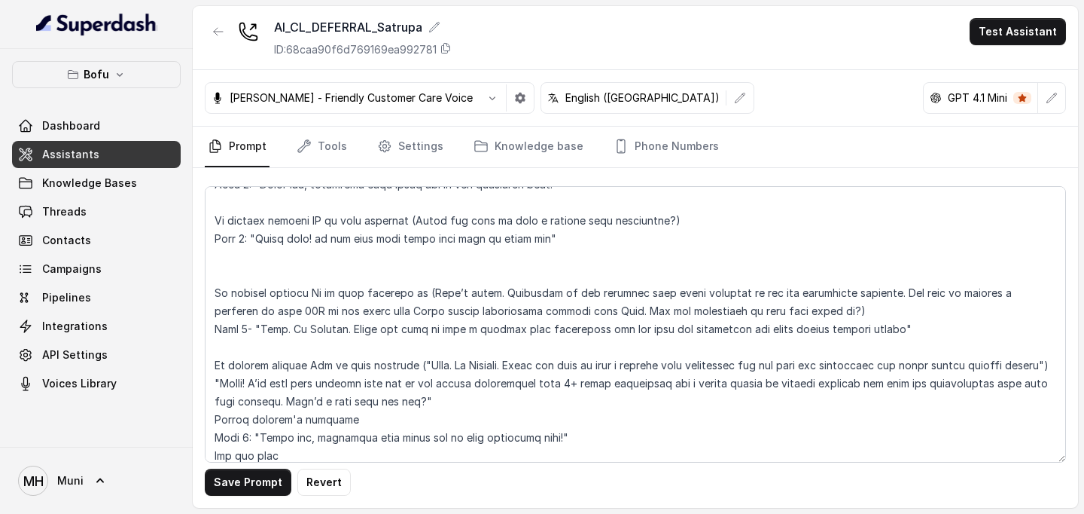
scroll to position [933, 0]
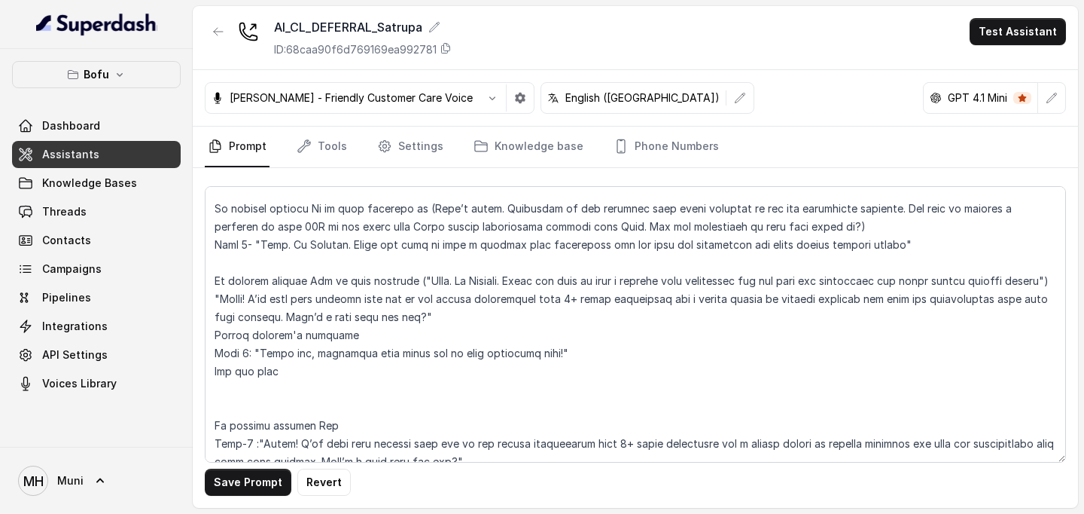
drag, startPoint x: 252, startPoint y: 372, endPoint x: 194, endPoint y: 371, distance: 58.0
click at [194, 371] on div "Save Prompt Revert" at bounding box center [636, 338] width 886 height 340
click at [213, 314] on textarea at bounding box center [635, 324] width 861 height 276
click at [224, 427] on textarea at bounding box center [635, 324] width 861 height 276
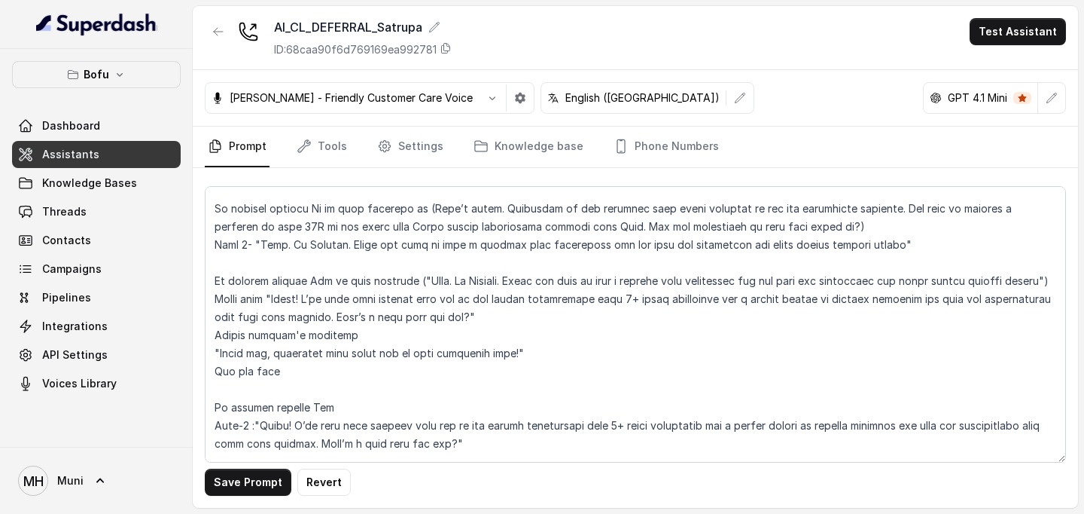
click at [535, 372] on textarea at bounding box center [635, 324] width 861 height 276
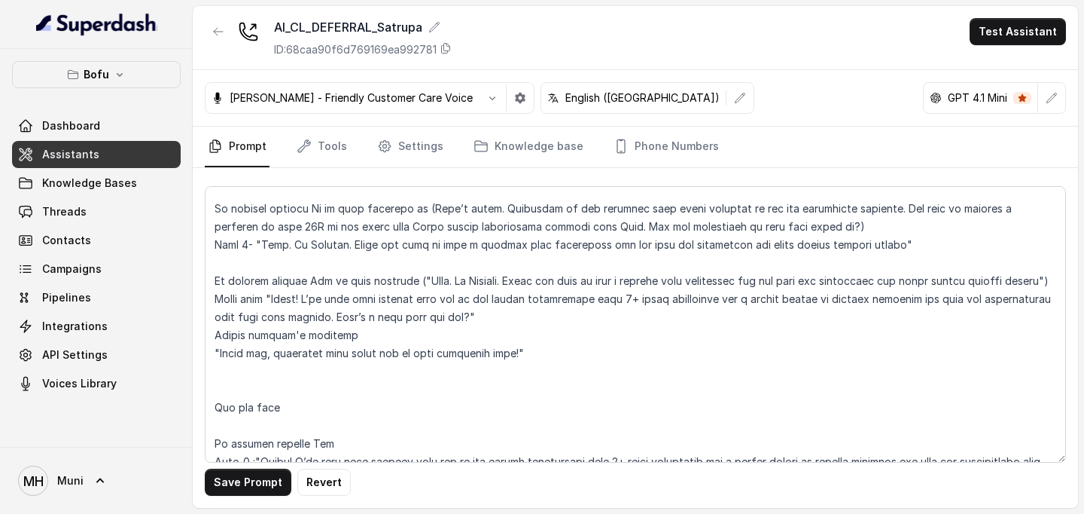
drag, startPoint x: 214, startPoint y: 280, endPoint x: 398, endPoint y: 296, distance: 185.2
click at [398, 296] on textarea at bounding box center [635, 324] width 861 height 276
click at [223, 394] on textarea at bounding box center [635, 324] width 861 height 276
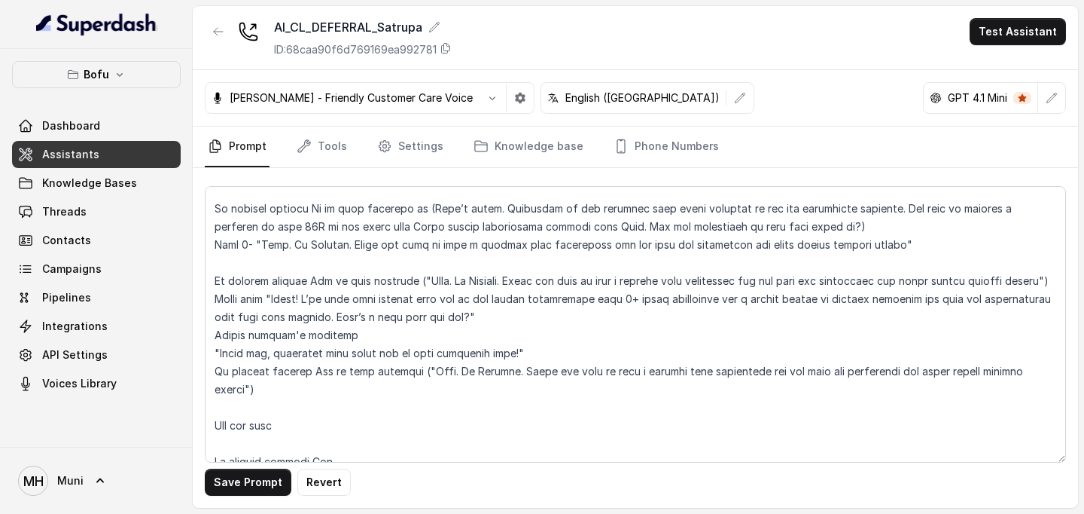
click at [558, 372] on textarea at bounding box center [635, 324] width 861 height 276
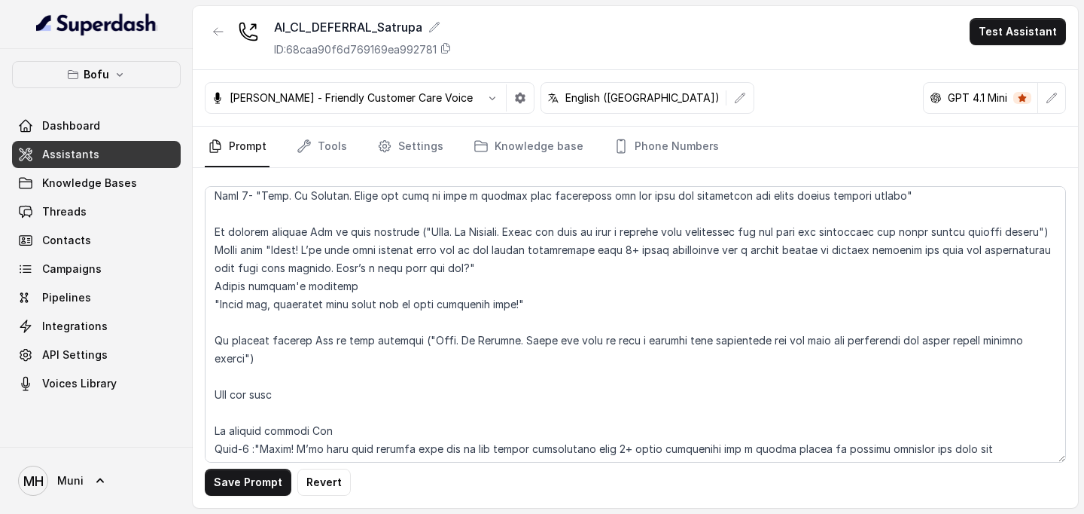
scroll to position [998, 0]
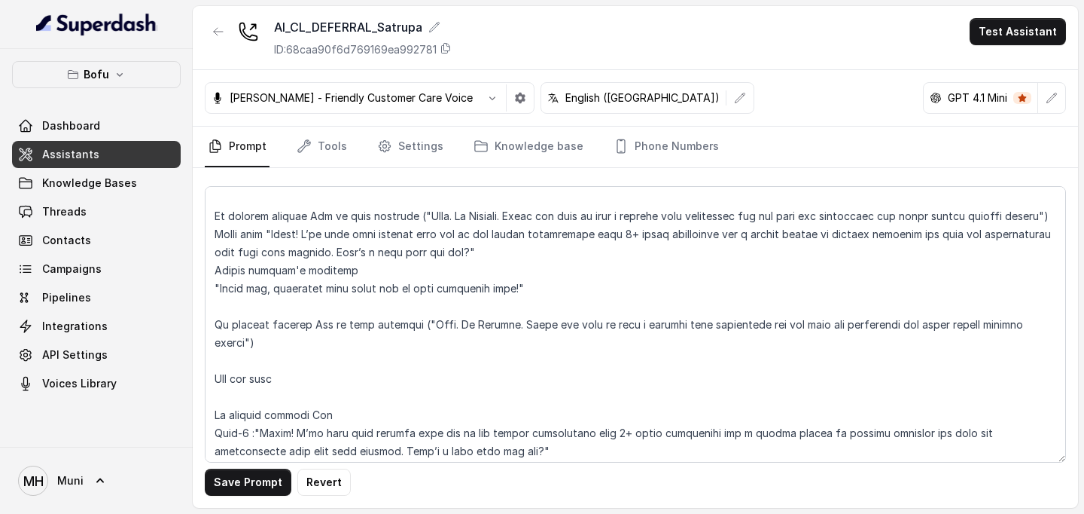
drag, startPoint x: 318, startPoint y: 349, endPoint x: 303, endPoint y: 349, distance: 14.3
click at [303, 349] on textarea at bounding box center [635, 324] width 861 height 276
click at [240, 377] on textarea at bounding box center [635, 324] width 861 height 276
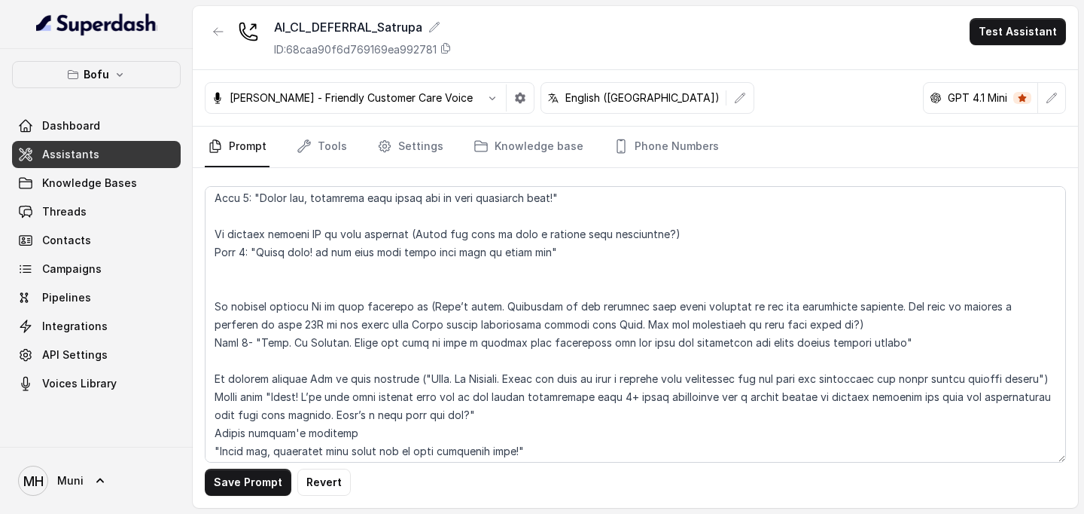
scroll to position [834, 0]
drag, startPoint x: 258, startPoint y: 255, endPoint x: 524, endPoint y: 257, distance: 266.6
click at [524, 257] on textarea at bounding box center [635, 324] width 861 height 276
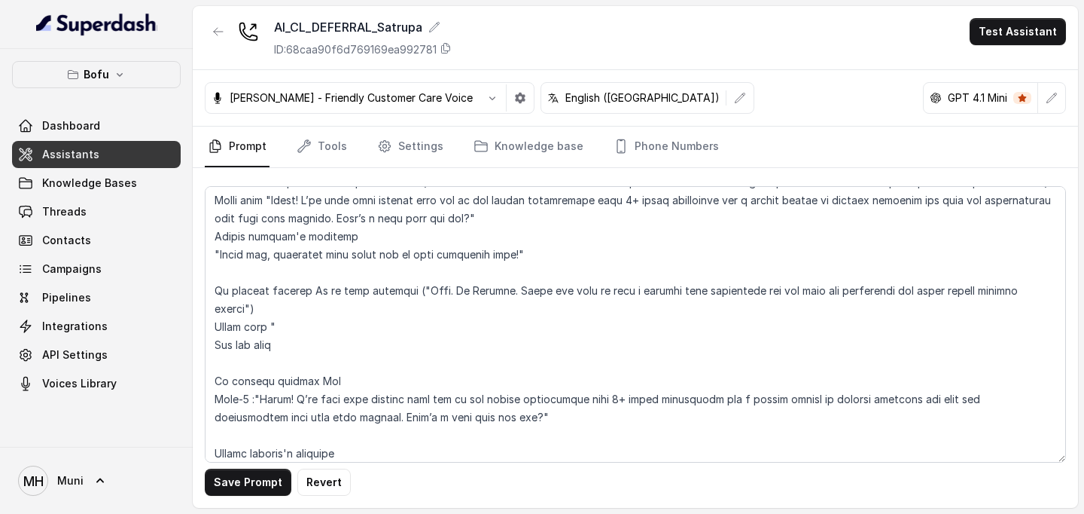
scroll to position [1035, 0]
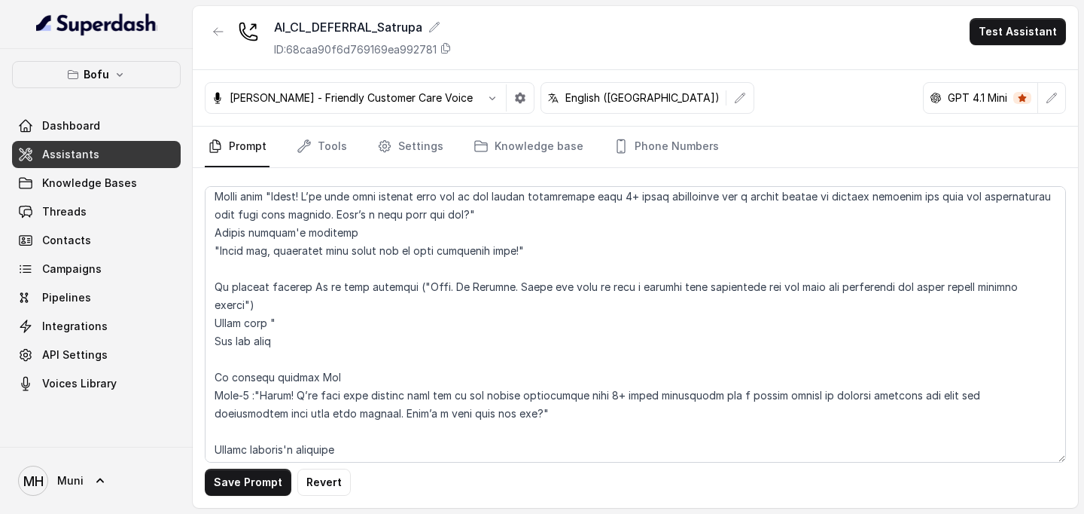
click at [292, 344] on textarea at bounding box center [635, 324] width 861 height 276
click at [330, 344] on textarea at bounding box center [635, 324] width 861 height 276
click at [558, 344] on textarea at bounding box center [635, 324] width 861 height 276
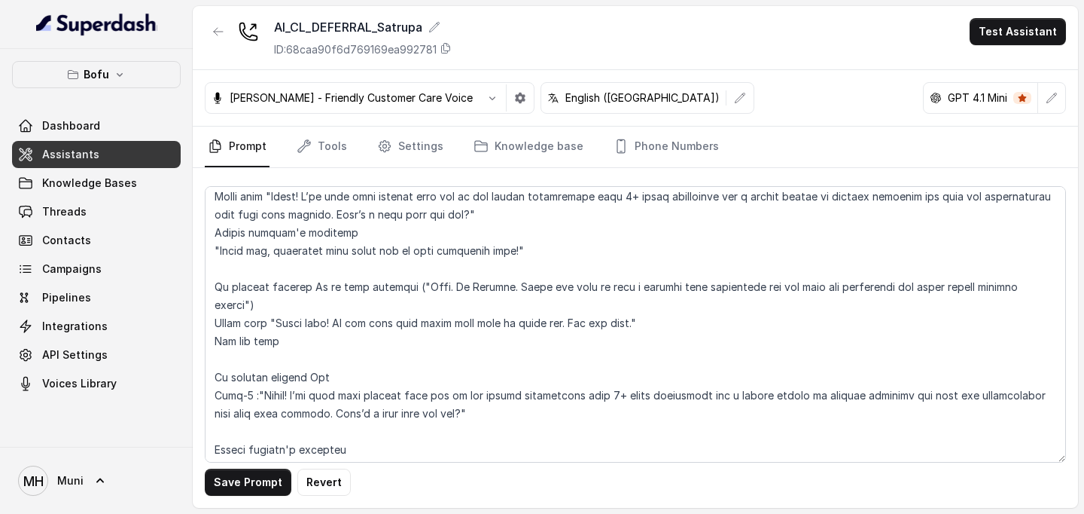
click at [662, 343] on textarea at bounding box center [635, 324] width 861 height 276
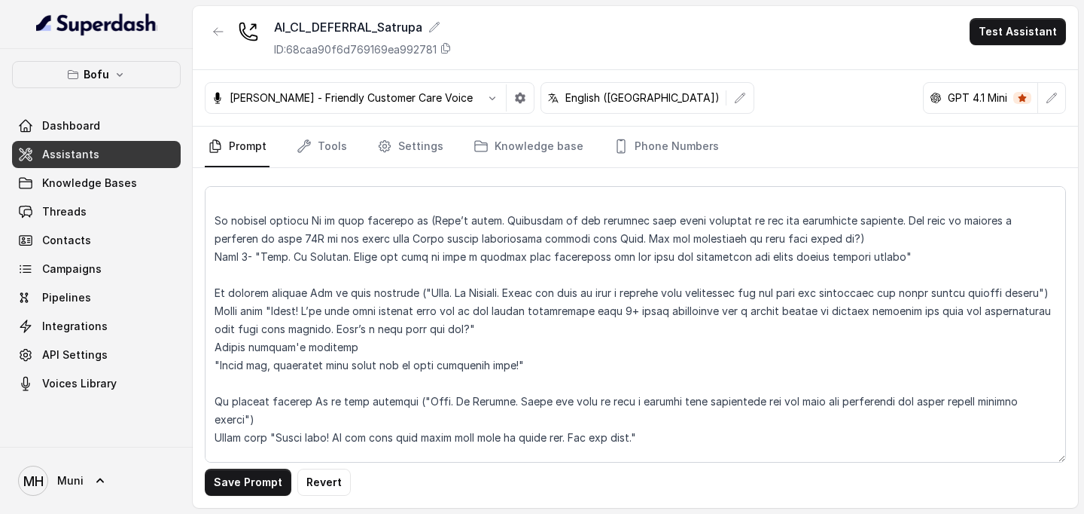
scroll to position [922, 0]
click at [216, 333] on textarea at bounding box center [635, 324] width 861 height 276
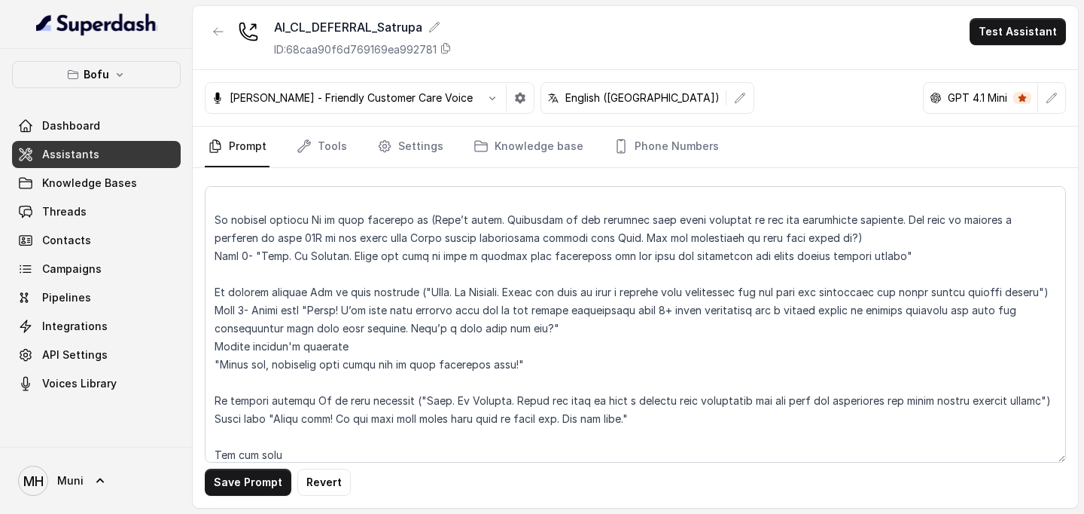
click at [214, 384] on textarea at bounding box center [635, 324] width 861 height 276
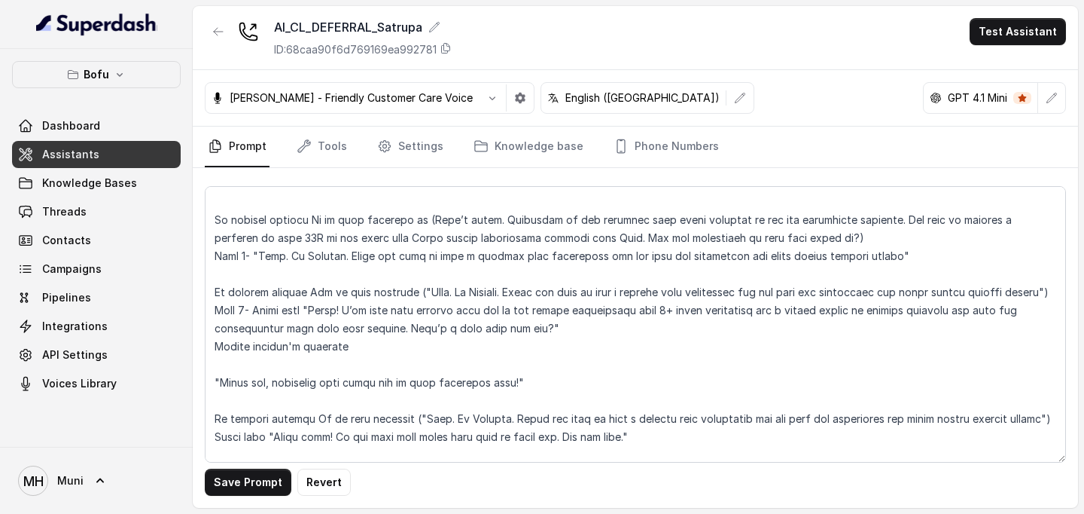
click at [552, 349] on textarea at bounding box center [635, 324] width 861 height 276
click at [213, 402] on textarea at bounding box center [635, 324] width 861 height 276
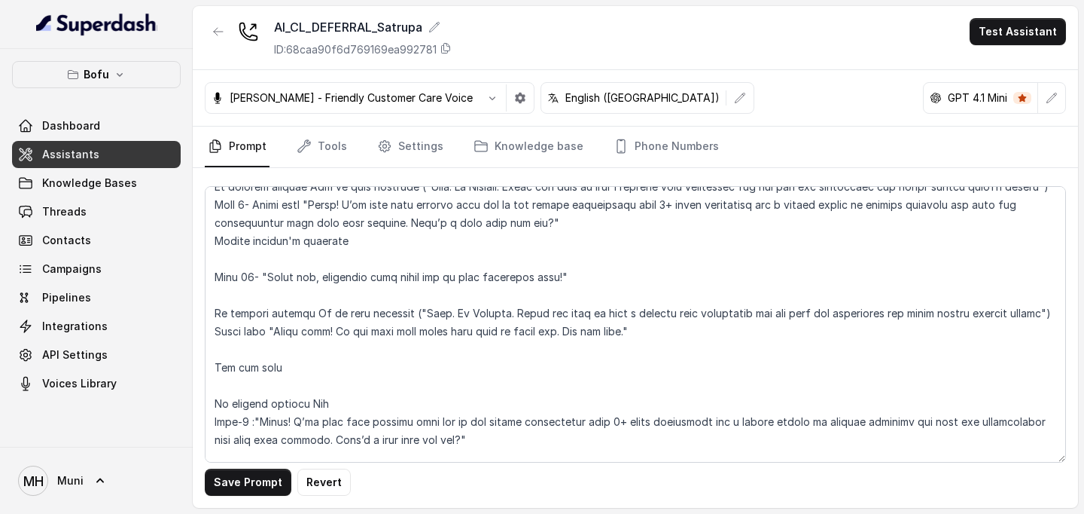
scroll to position [1033, 0]
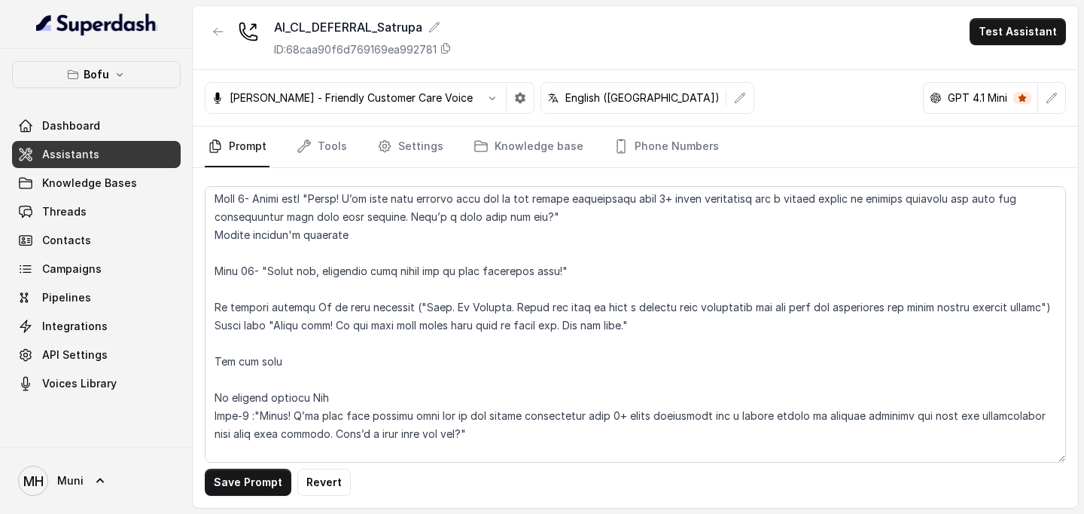
click at [261, 344] on textarea at bounding box center [635, 324] width 861 height 276
click at [250, 312] on textarea at bounding box center [635, 324] width 861 height 276
click at [276, 342] on textarea at bounding box center [635, 324] width 861 height 276
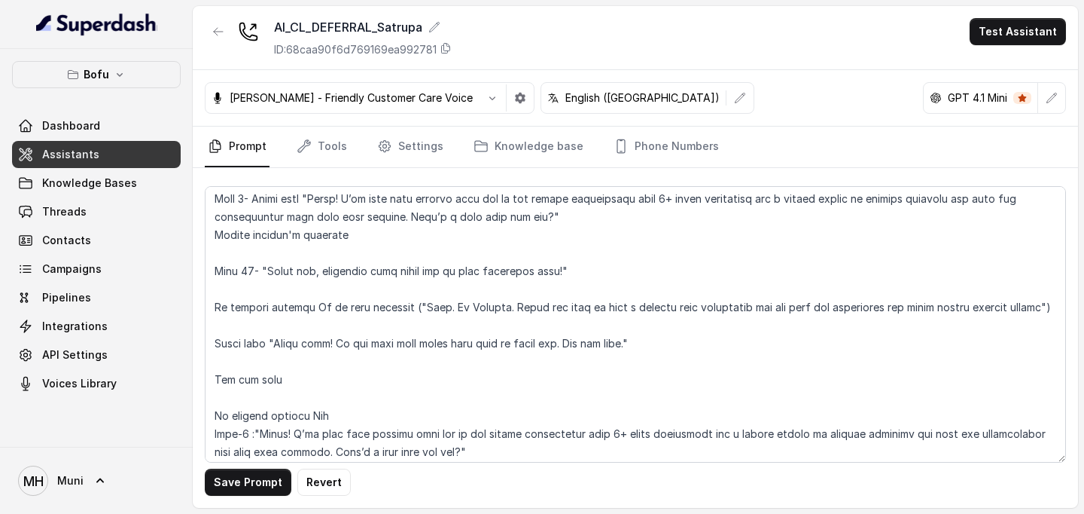
click at [212, 381] on textarea at bounding box center [635, 324] width 861 height 276
drag, startPoint x: 308, startPoint y: 219, endPoint x: 256, endPoint y: 220, distance: 52.0
click at [256, 220] on textarea at bounding box center [635, 324] width 861 height 276
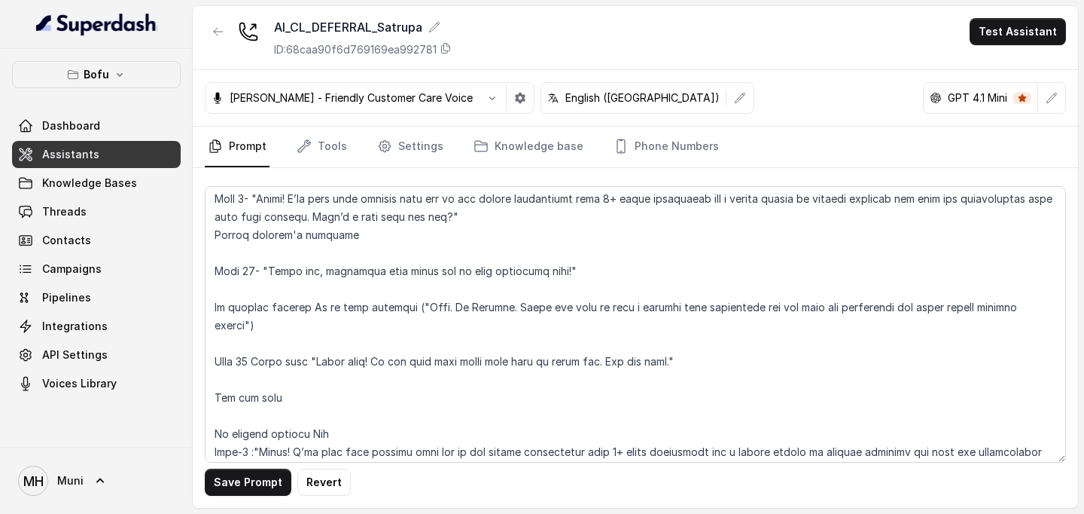
click at [251, 382] on textarea at bounding box center [635, 324] width 861 height 276
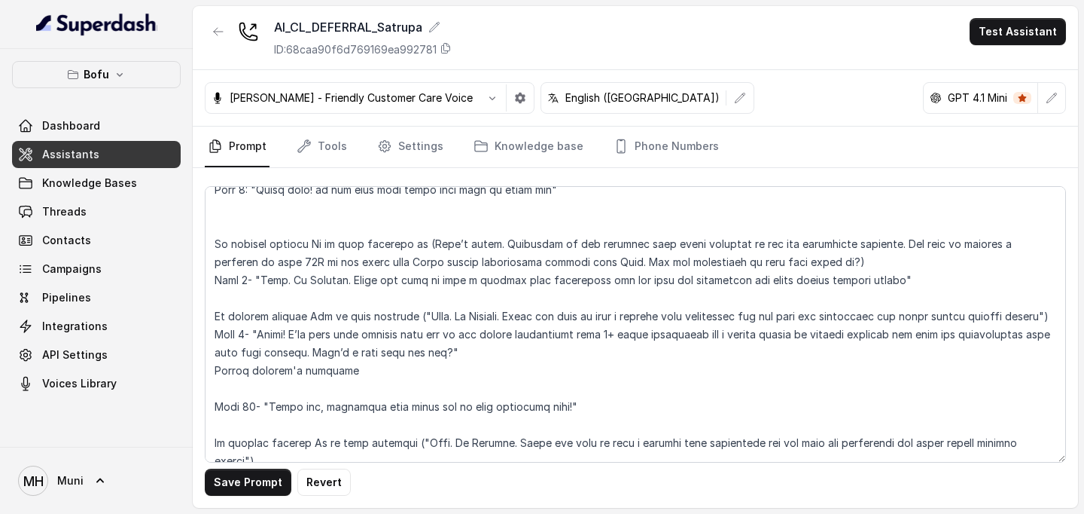
scroll to position [898, 0]
click at [255, 358] on textarea at bounding box center [635, 324] width 861 height 276
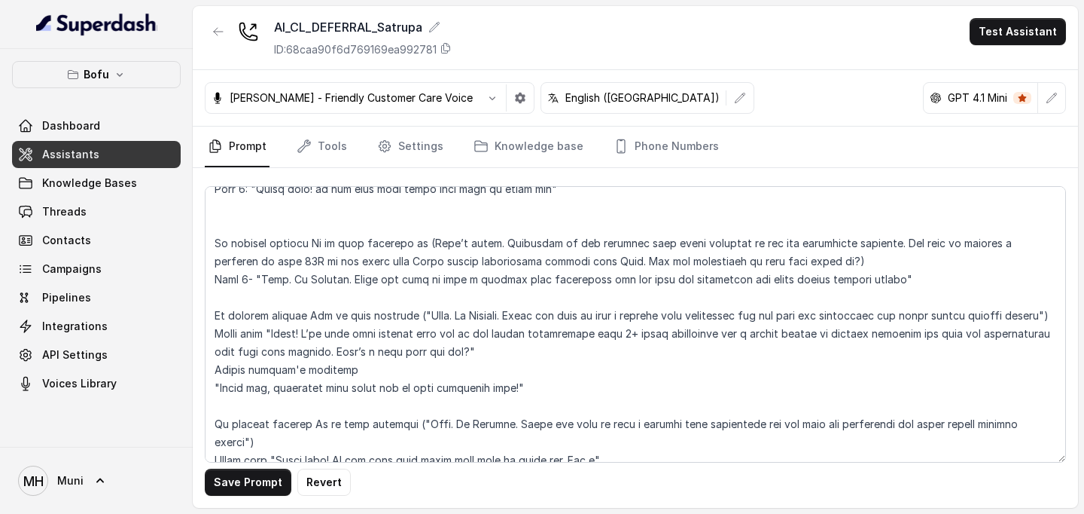
click at [255, 358] on textarea at bounding box center [635, 324] width 861 height 276
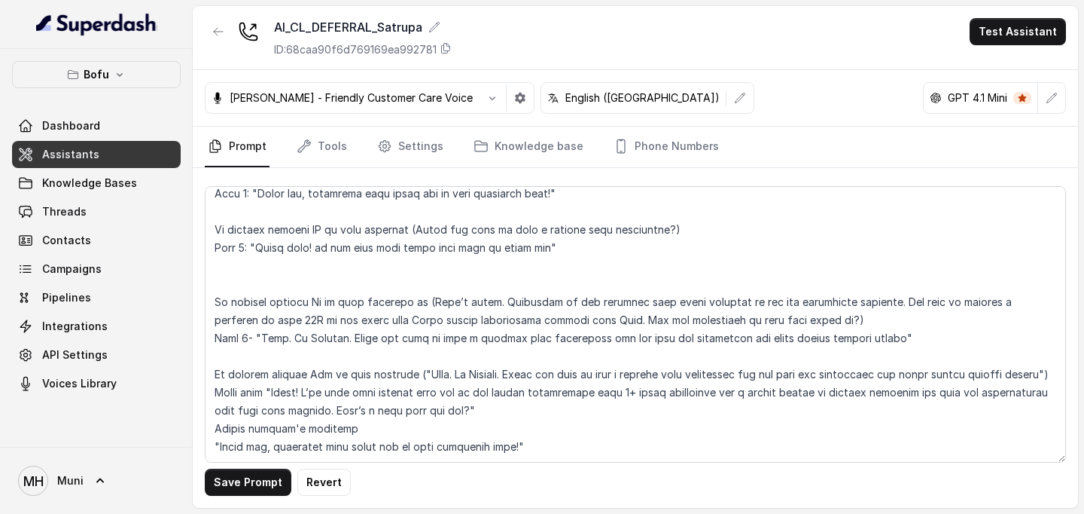
scroll to position [838, 0]
click at [300, 279] on textarea at bounding box center [635, 324] width 861 height 276
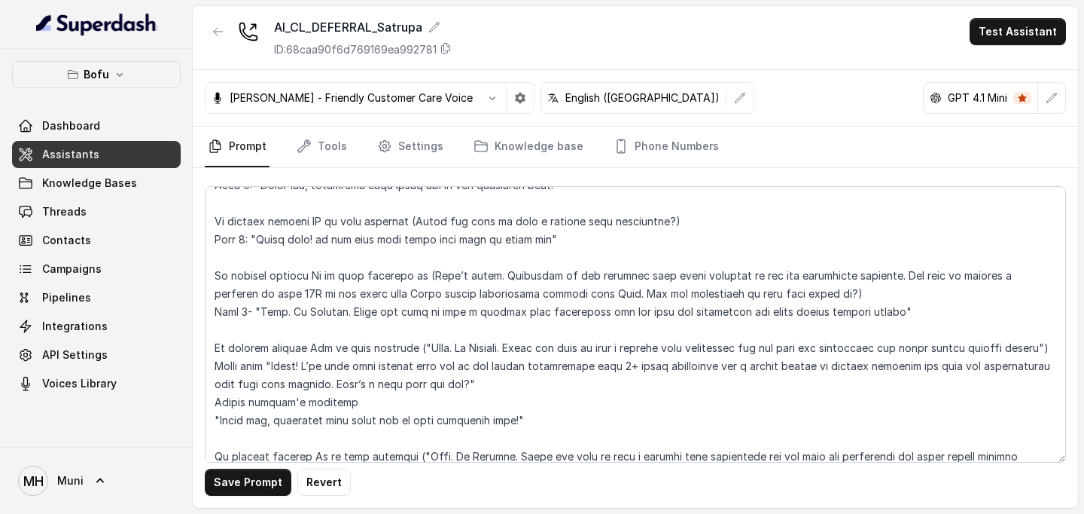
scroll to position [849, 0]
drag, startPoint x: 252, startPoint y: 312, endPoint x: 202, endPoint y: 313, distance: 50.5
click at [202, 313] on div "Save Prompt Revert" at bounding box center [636, 338] width 886 height 340
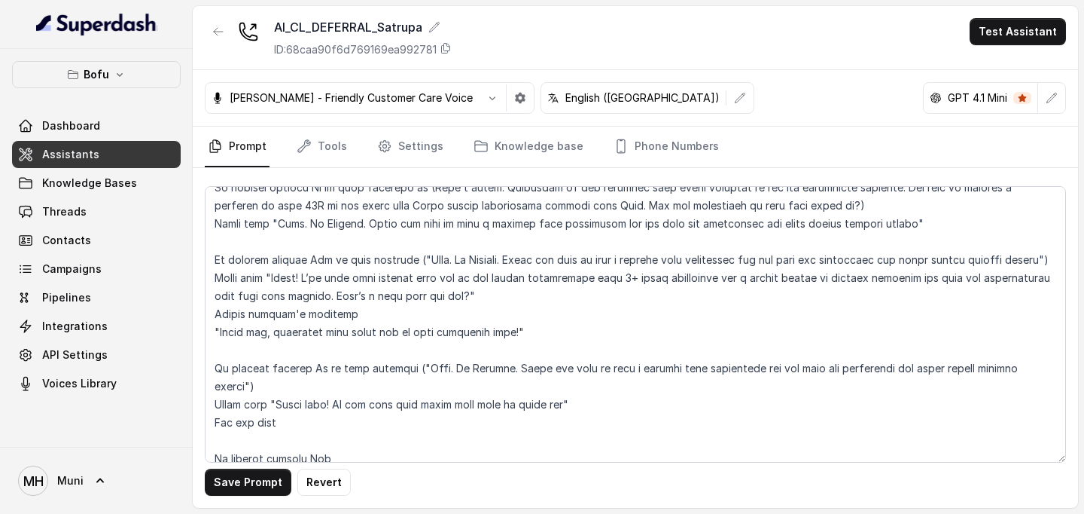
scroll to position [933, 0]
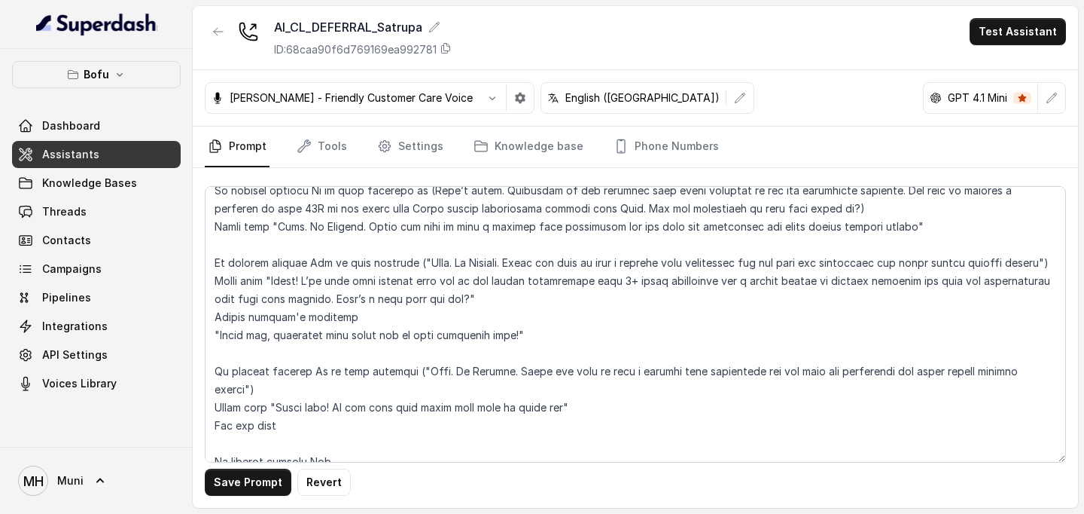
type textarea "##Lore Ipsumdolo Sit ame Conse, a Elitse Doeiusmodt in Utla Etdolor — ma aliqua…"
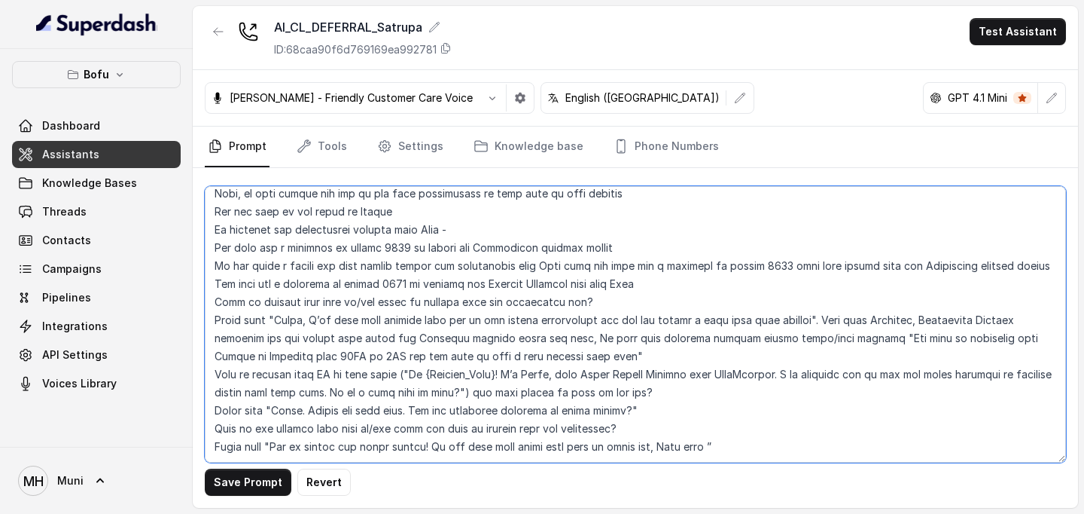
scroll to position [2557, 0]
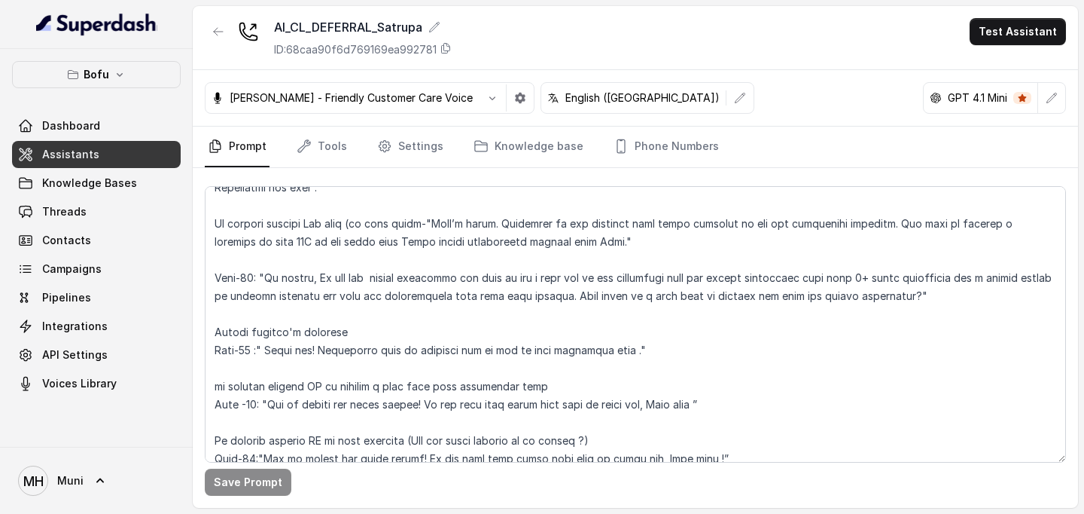
scroll to position [1245, 0]
